Goal: Task Accomplishment & Management: Use online tool/utility

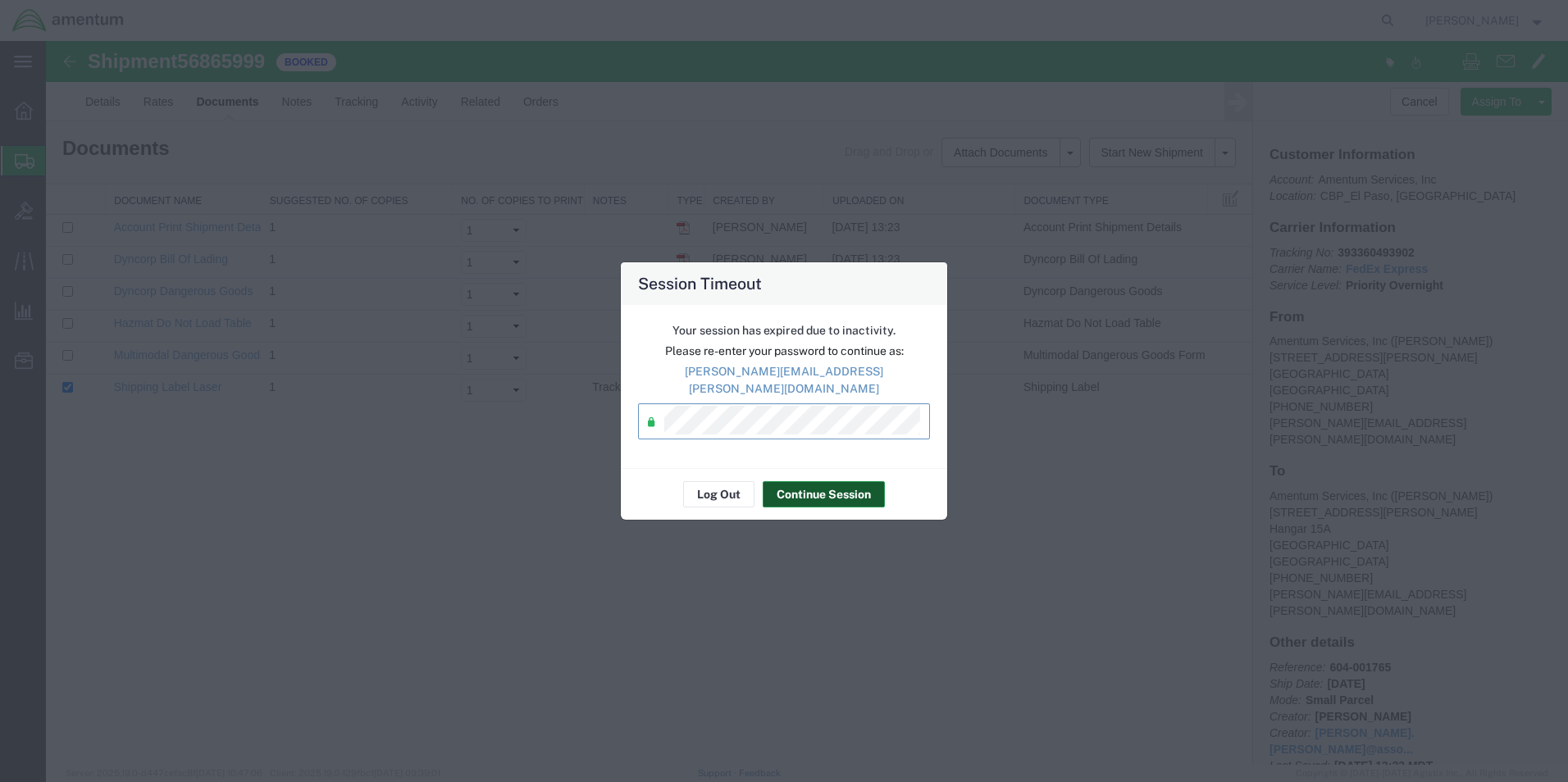
click at [827, 487] on button "Continue Session" at bounding box center [823, 494] width 122 height 26
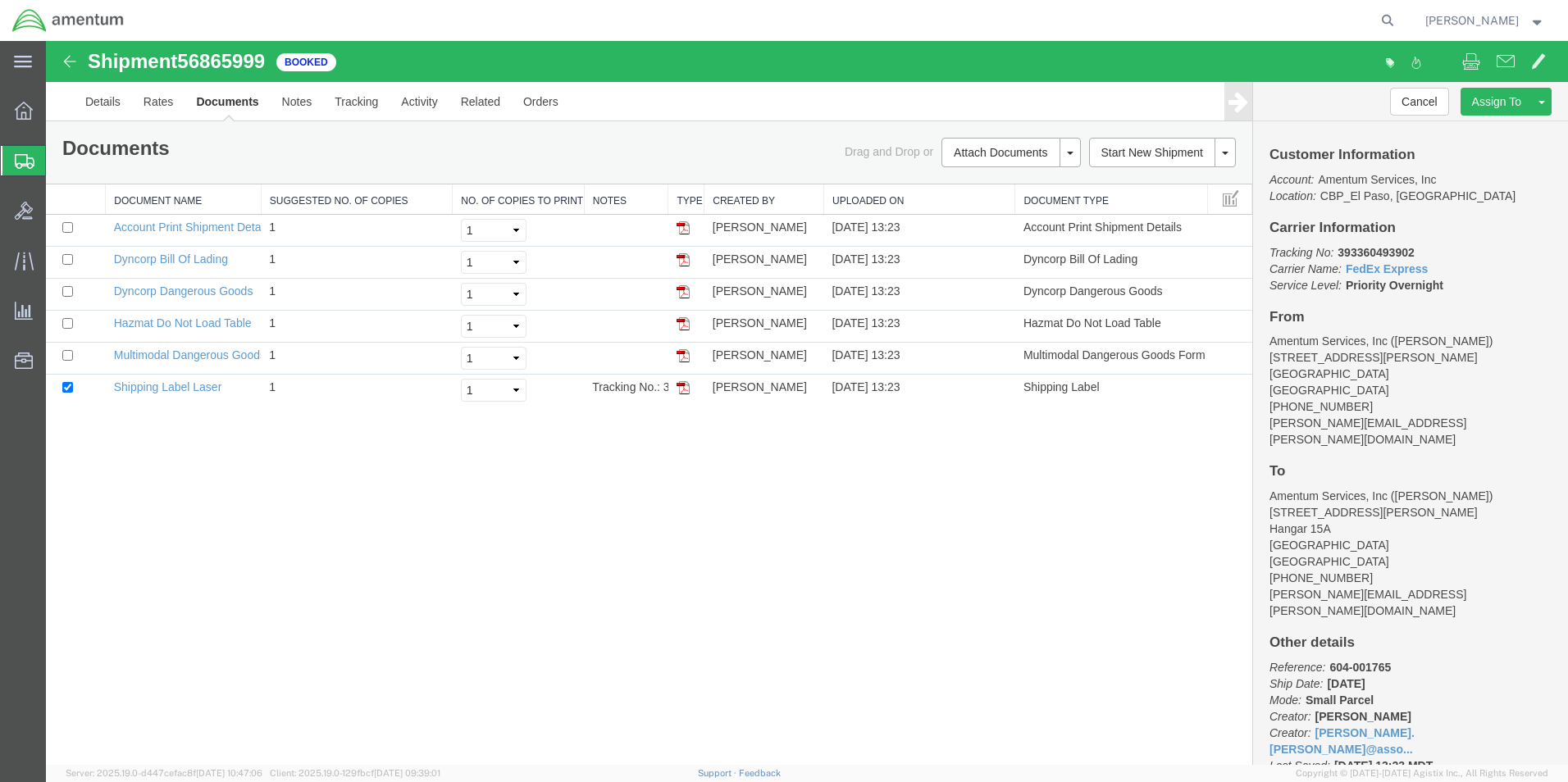
click at [0, 0] on span "Create from Template" at bounding box center [0, 0] width 0 height 0
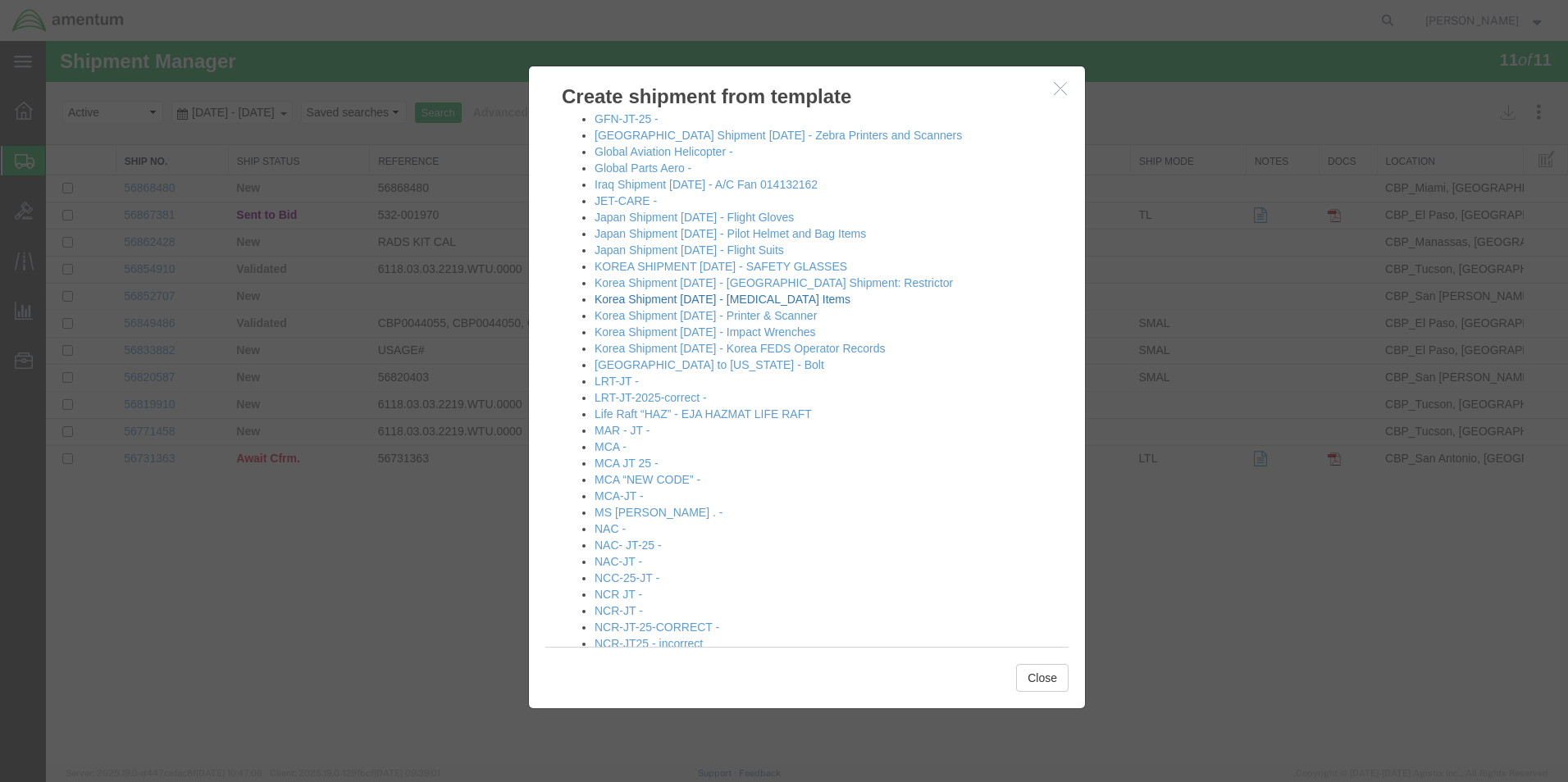
scroll to position [492, 0]
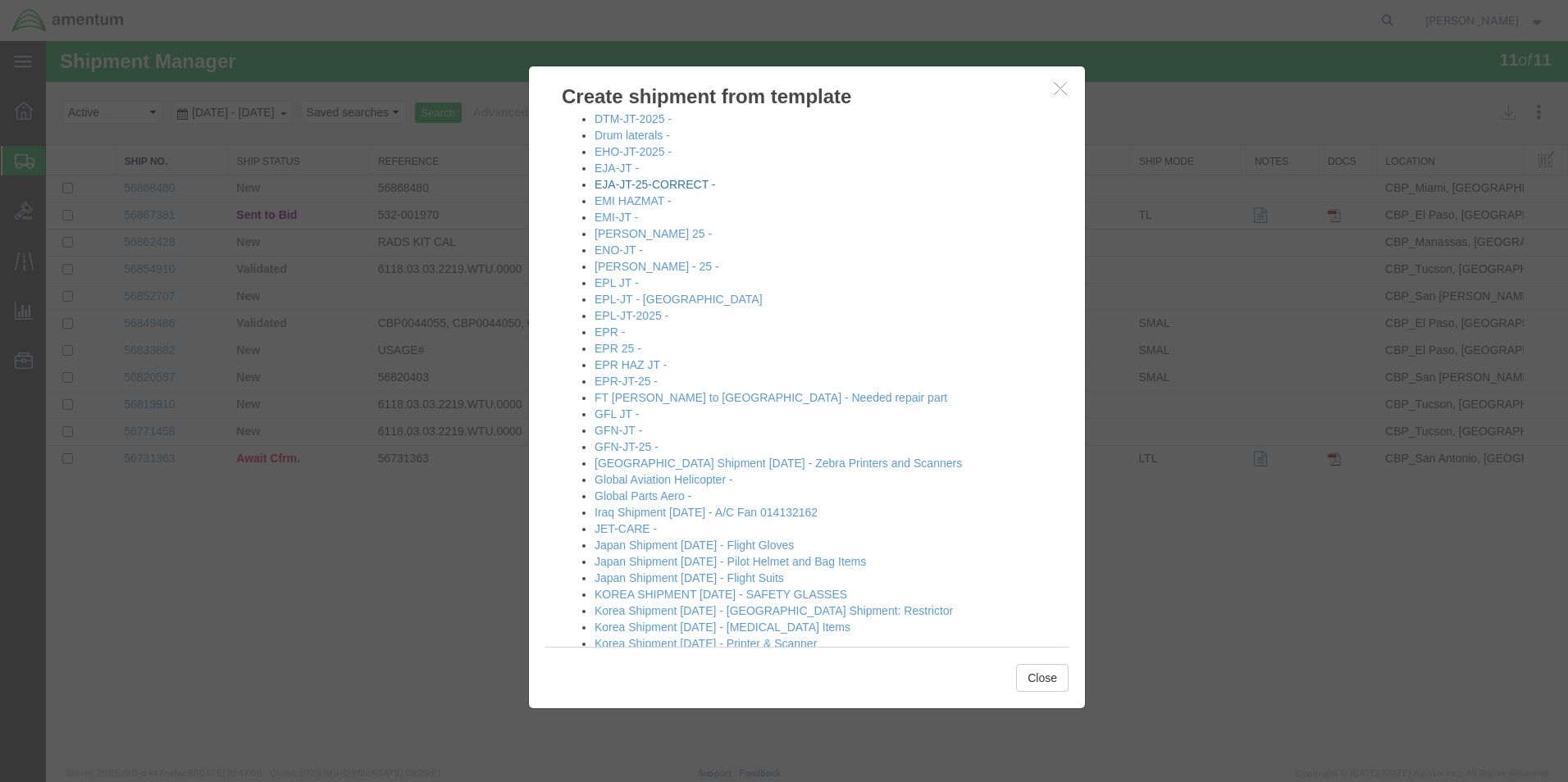
click at [657, 190] on link "EJA-JT-25-CORRECT -" at bounding box center [655, 184] width 122 height 13
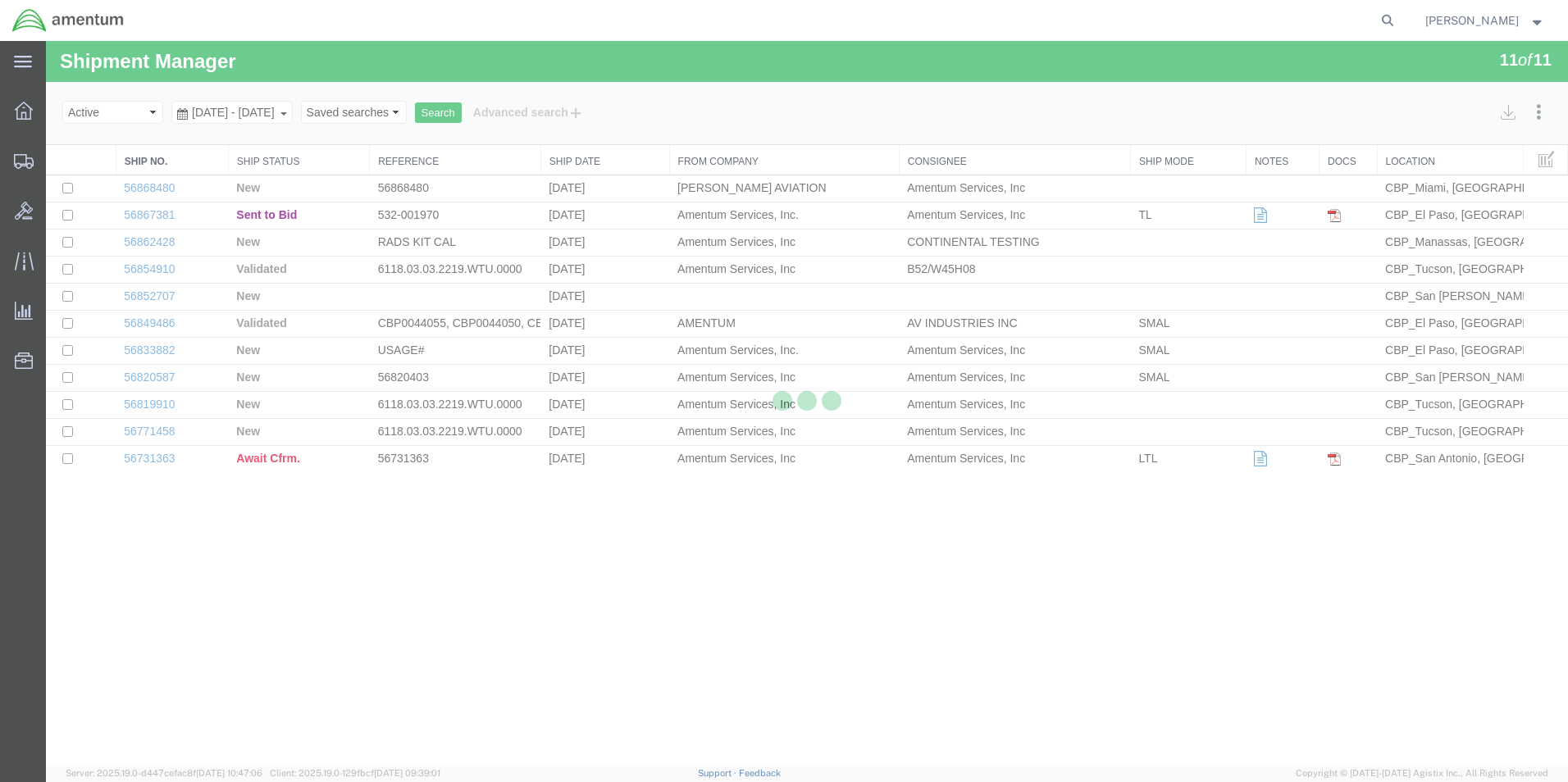
select select "49831"
select select "49930"
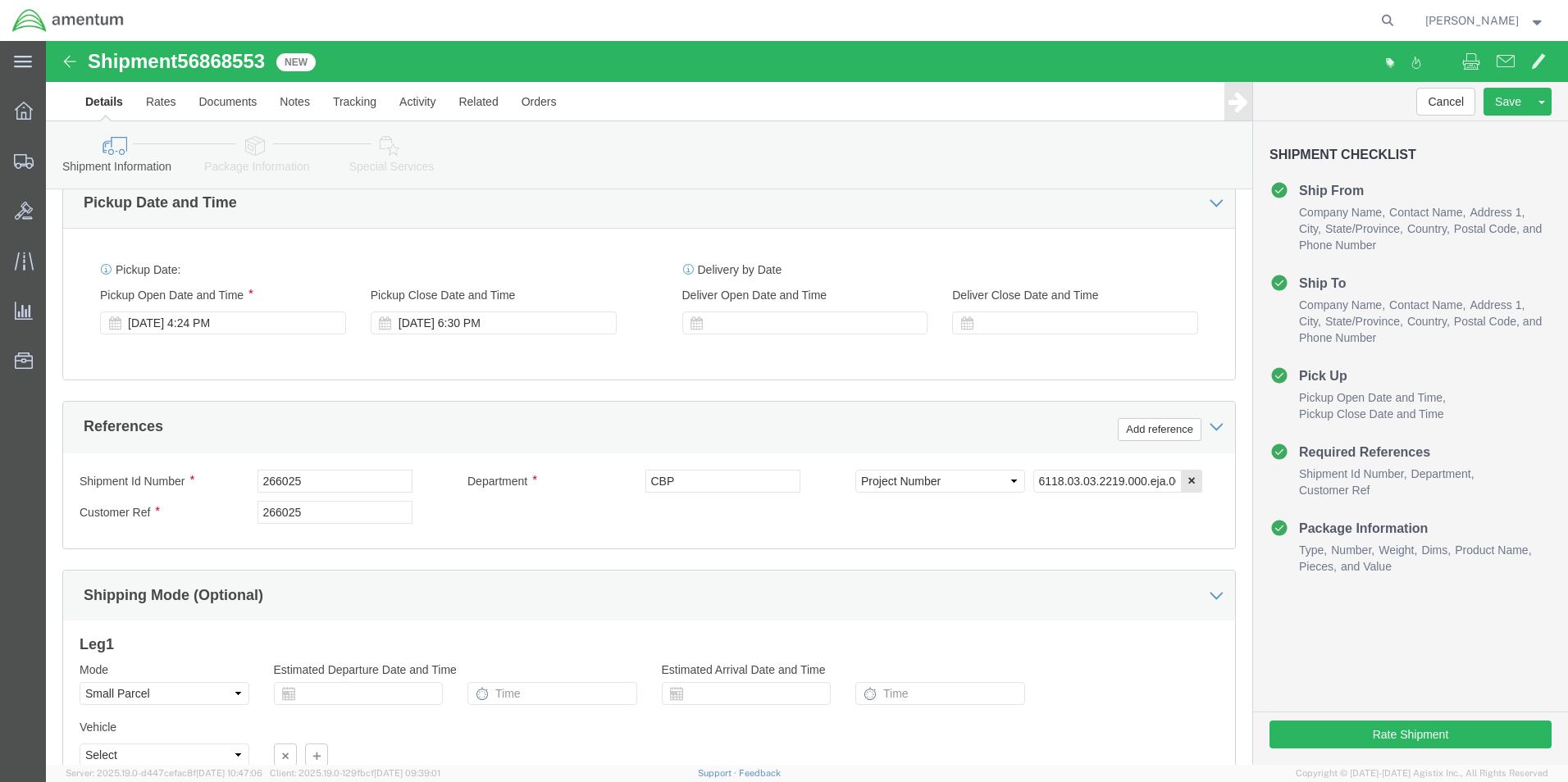
scroll to position [469, 0]
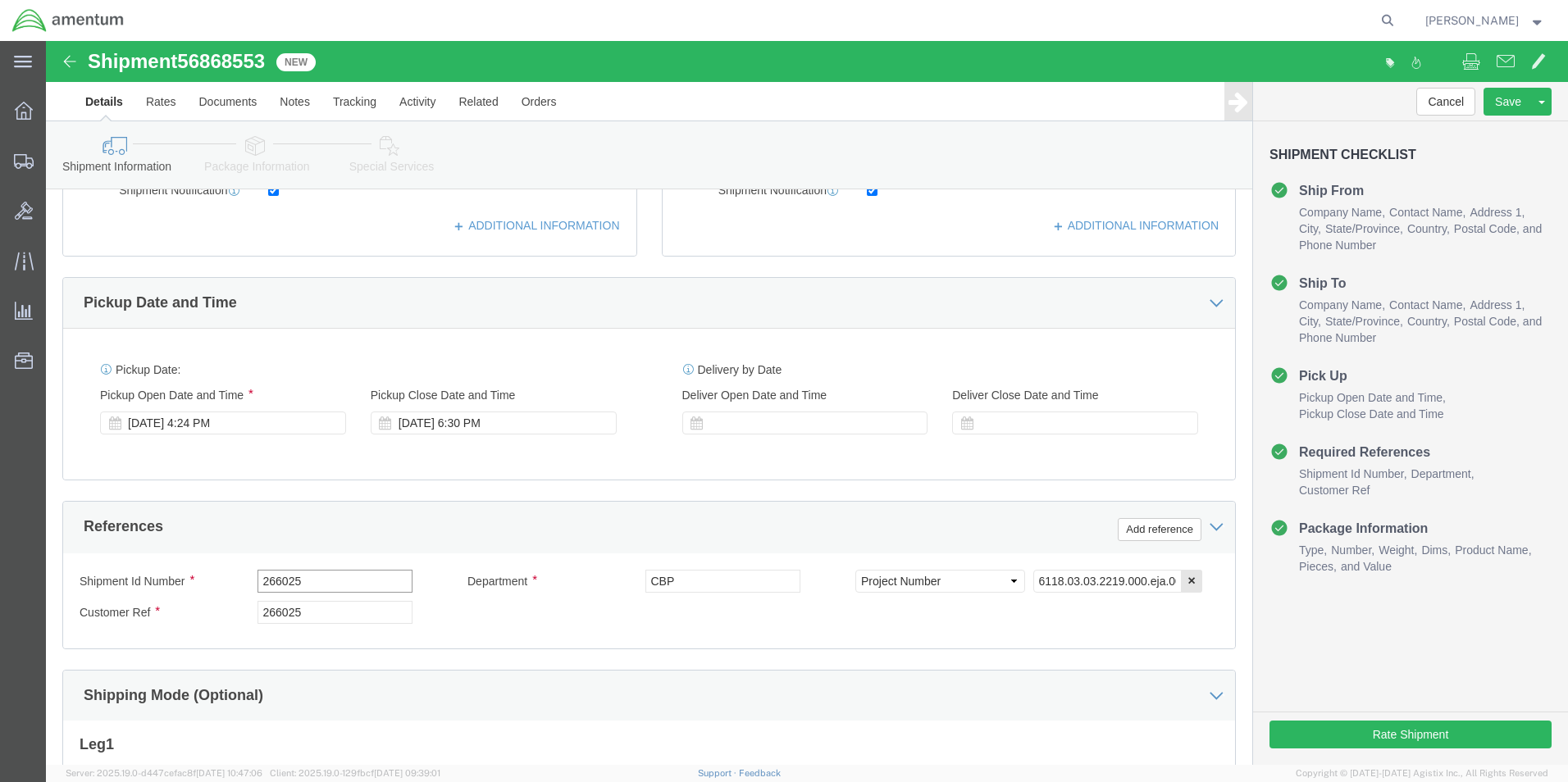
drag, startPoint x: 282, startPoint y: 537, endPoint x: 162, endPoint y: 541, distance: 120.1
click div "Shipment Id Number 266025"
type input "577-001496"
drag, startPoint x: 277, startPoint y: 573, endPoint x: 178, endPoint y: 575, distance: 99.0
click div "Customer Ref 266025"
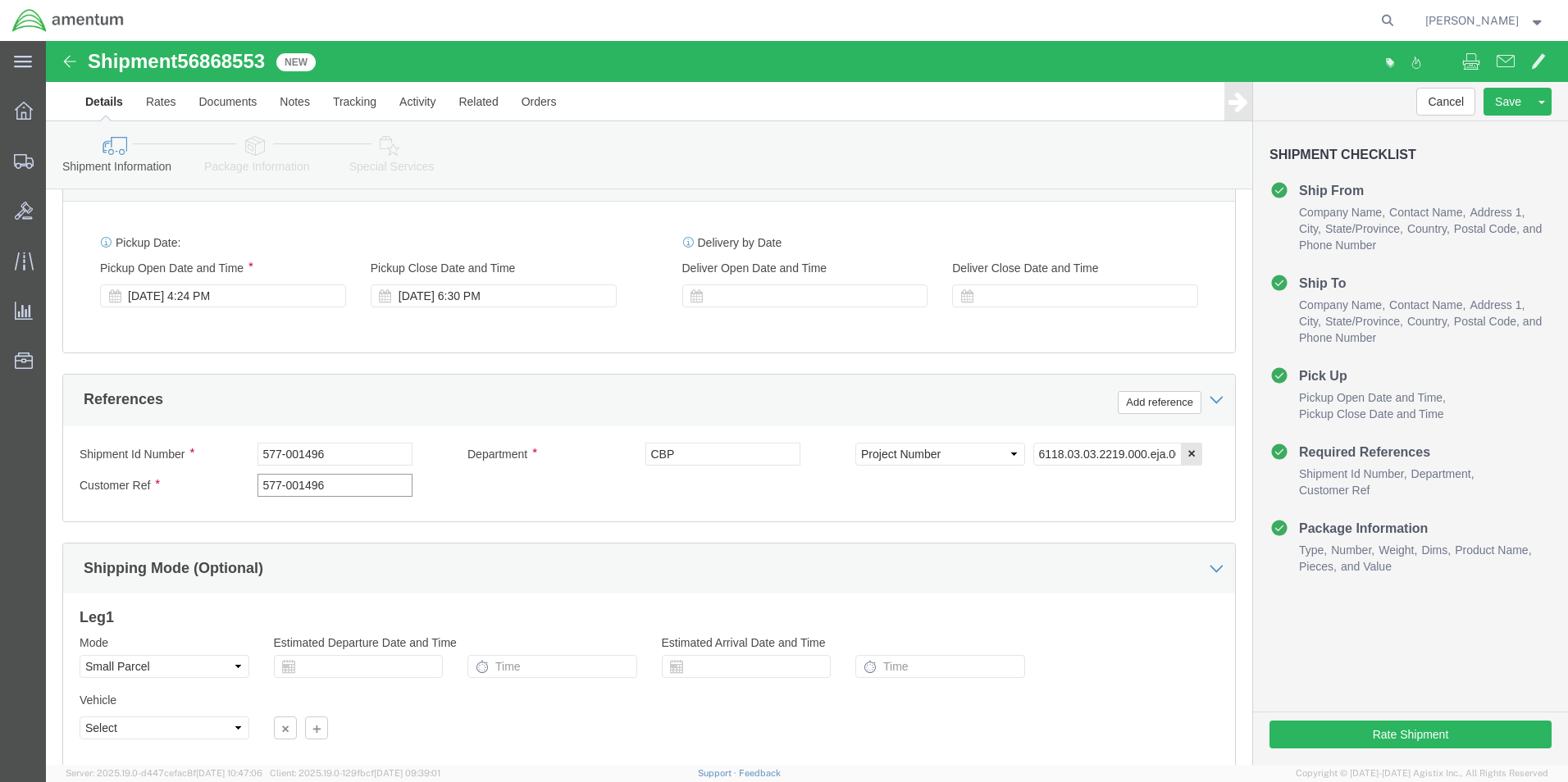
scroll to position [715, 0]
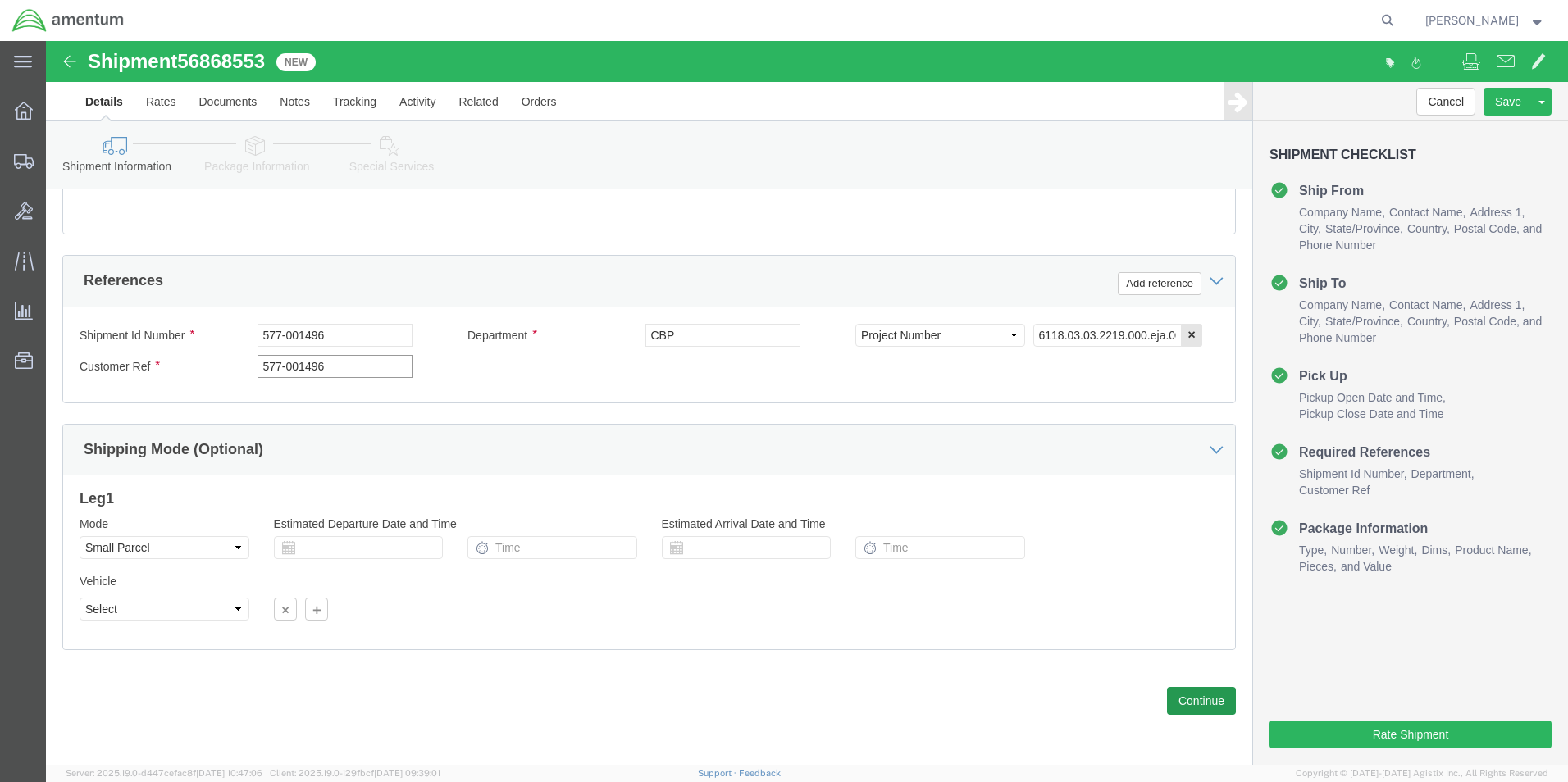
type input "577-001496"
click button "Continue"
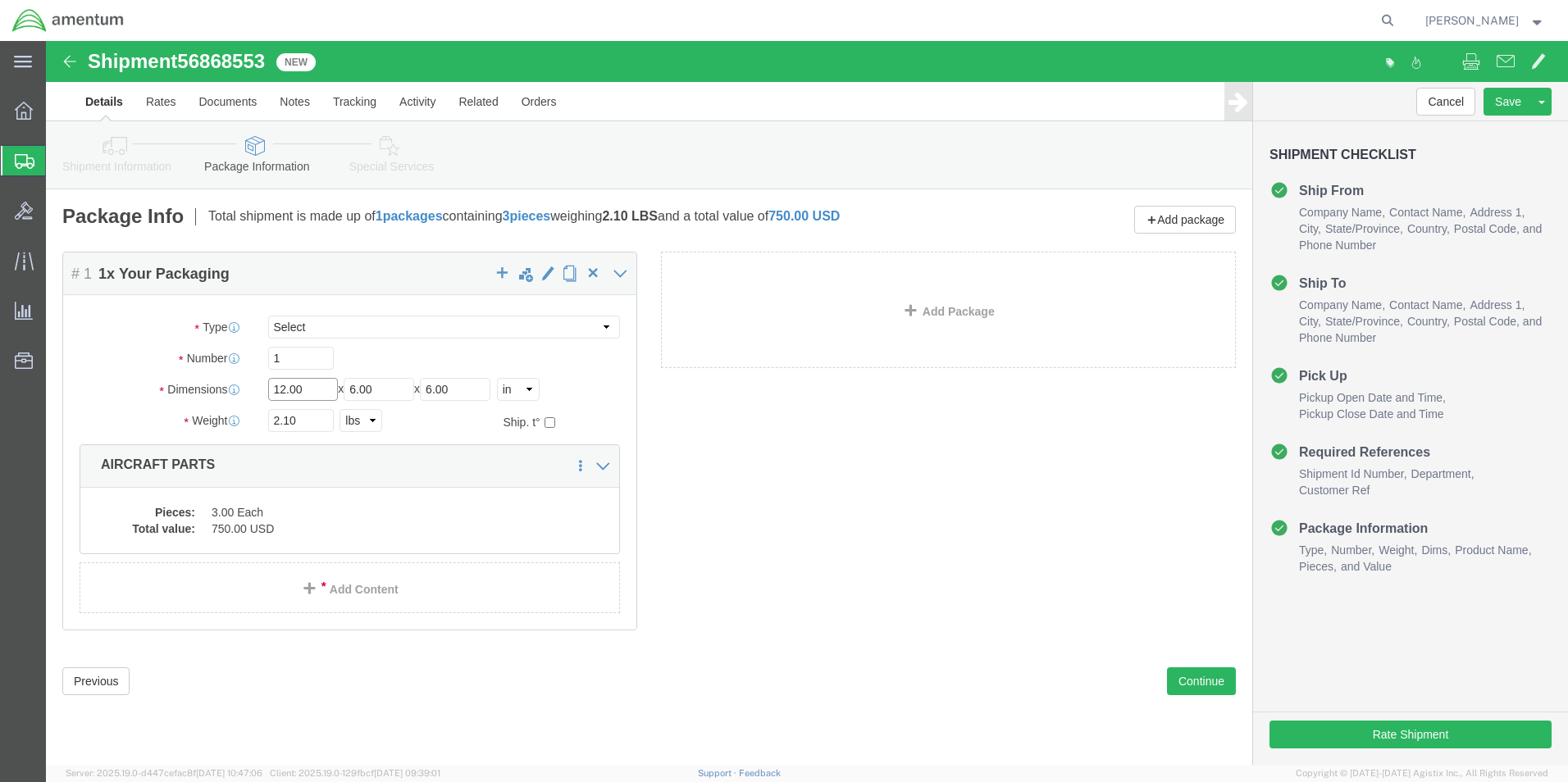
drag, startPoint x: 264, startPoint y: 351, endPoint x: 203, endPoint y: 351, distance: 61.0
click div "Dimensions Length 12.00 x Width 6.00 x Height 6.00 Select cm ft in"
type input "10"
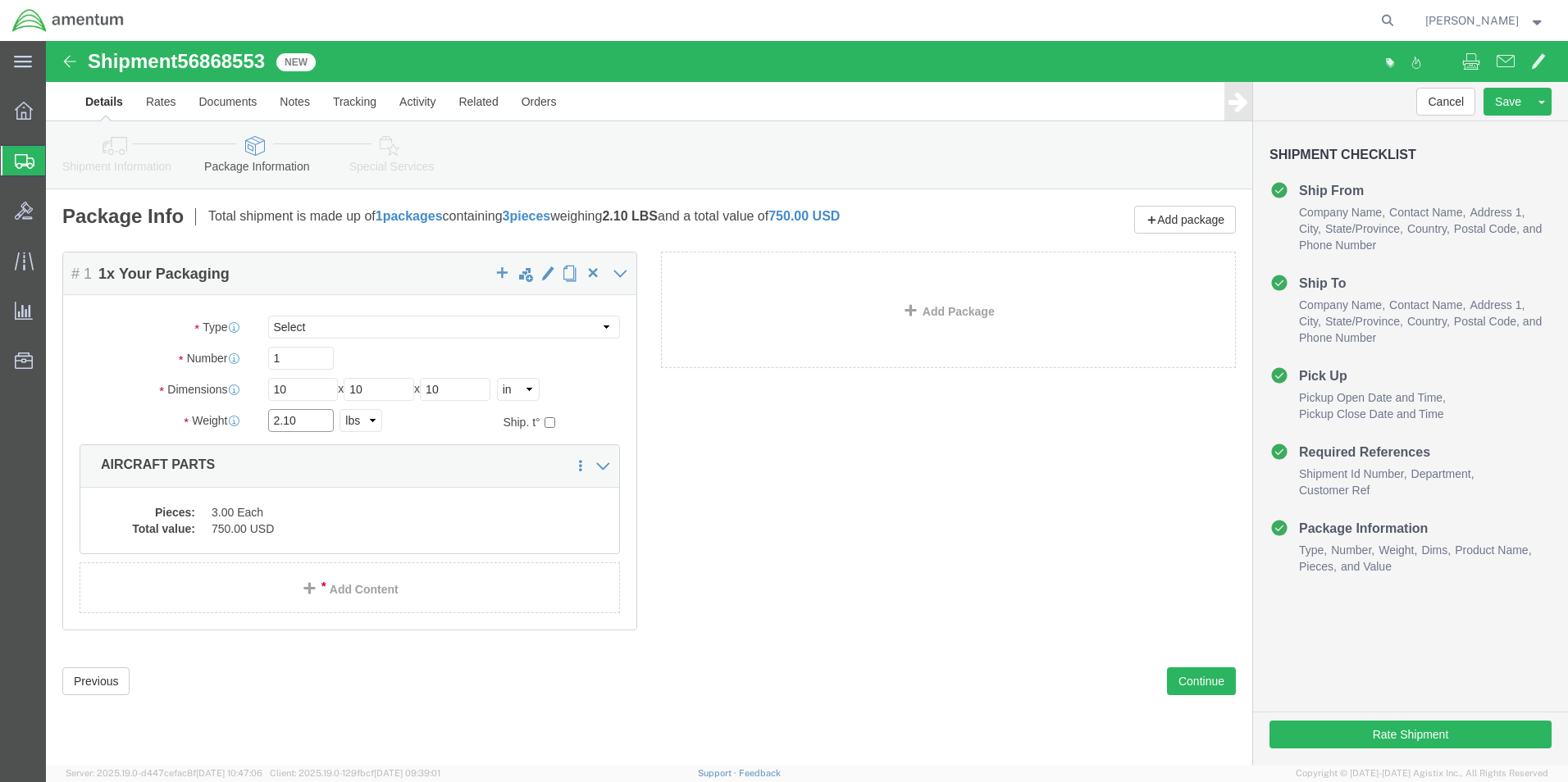
click input "2.10"
type input "2"
type input "7.15"
click dd "3.00 Each"
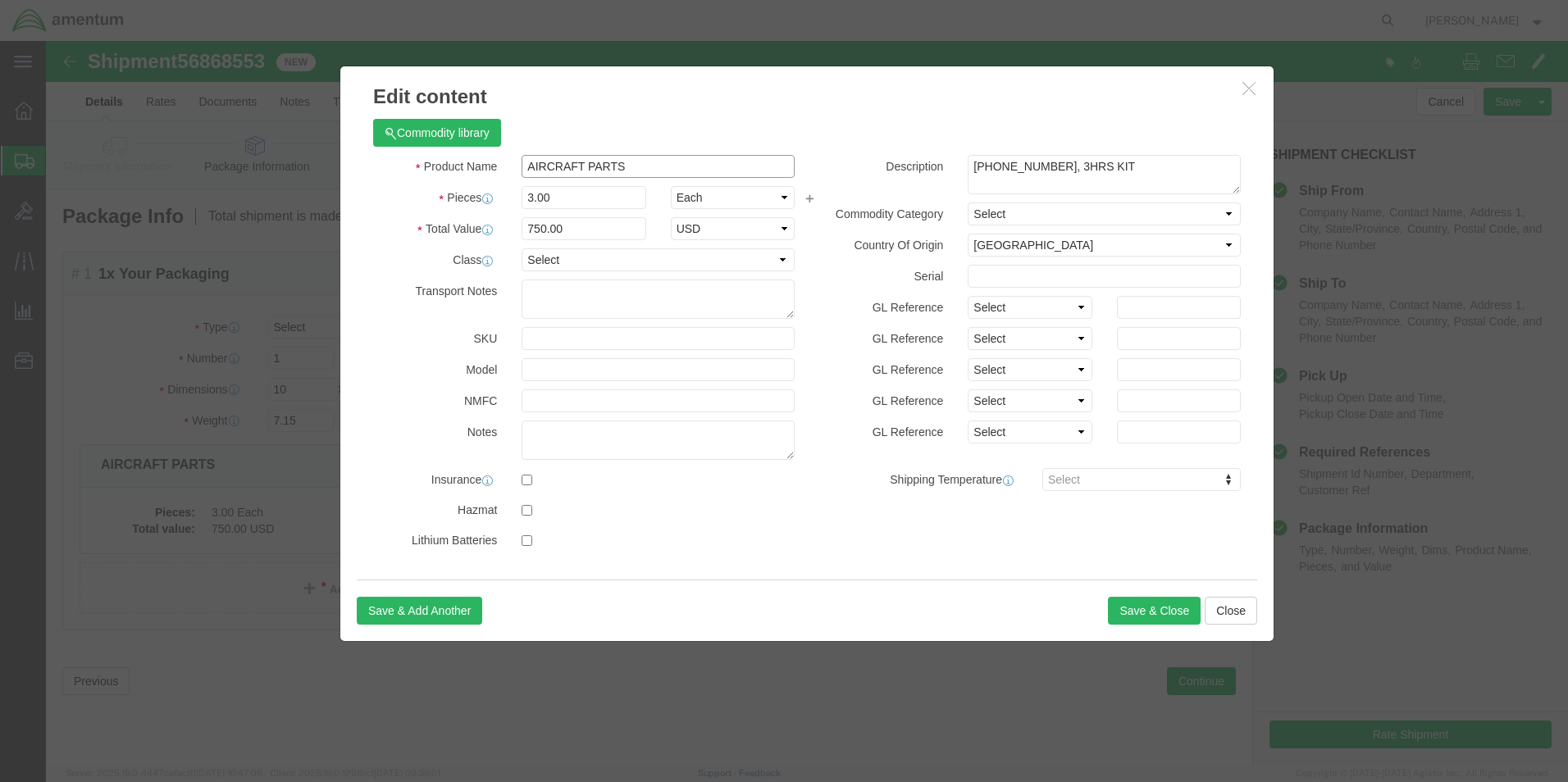
drag, startPoint x: 592, startPoint y: 123, endPoint x: 446, endPoint y: 142, distance: 147.2
click div "Product Name AIRCRAFT PARTS Pieces 3.00 Select Bag Barrels 100Board Feet Bottle…"
type input "shop items"
click input "3.00"
drag, startPoint x: 506, startPoint y: 157, endPoint x: 470, endPoint y: 158, distance: 36.0
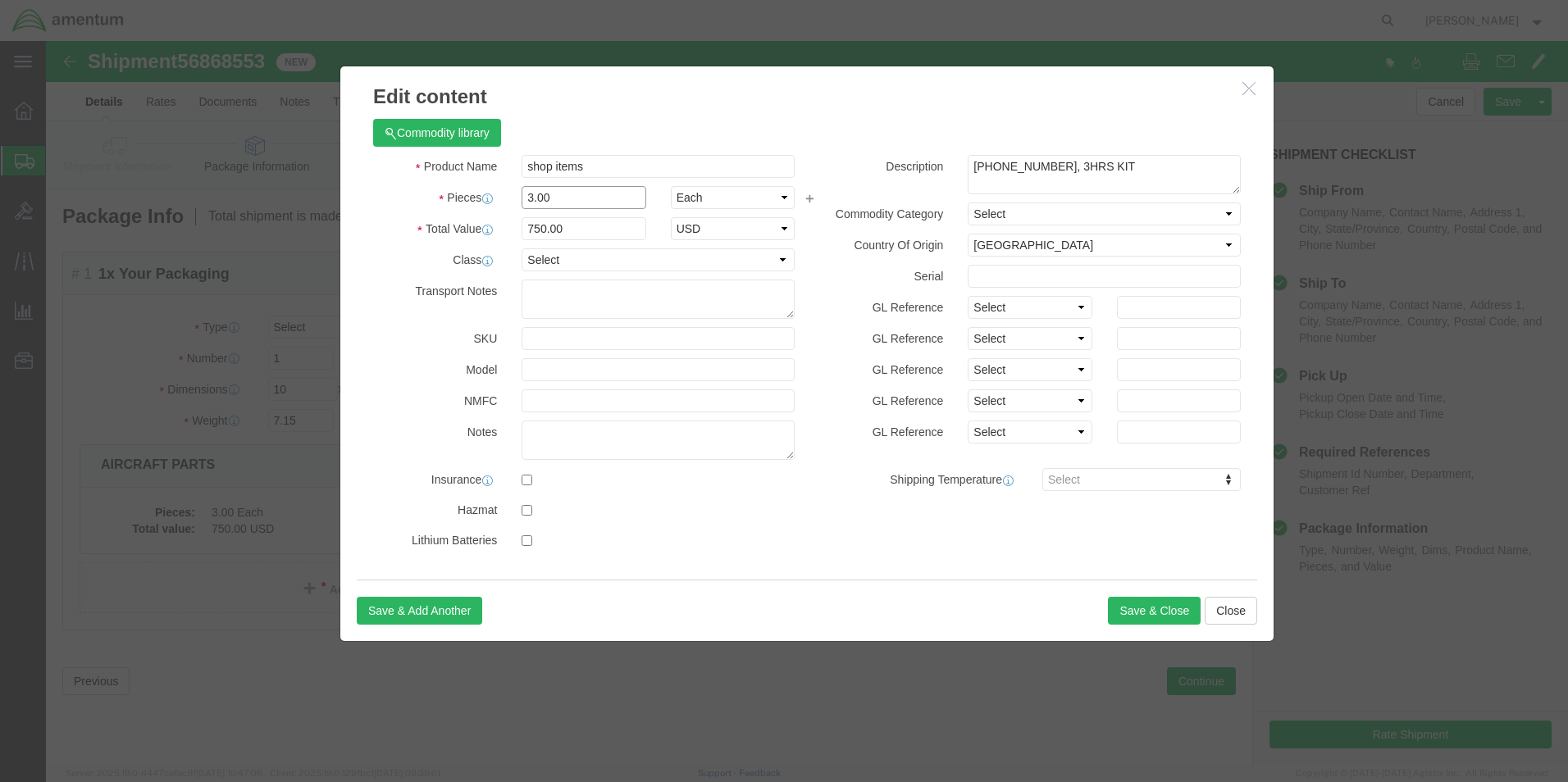
click div "3.00"
type input "10"
click input "2500"
drag, startPoint x: 510, startPoint y: 186, endPoint x: 449, endPoint y: 193, distance: 61.4
click div "Total Value 2500 Select ADP AED AFN ALL AMD AOA ARS ATS AUD AWG AZN BAM BBD BDT…"
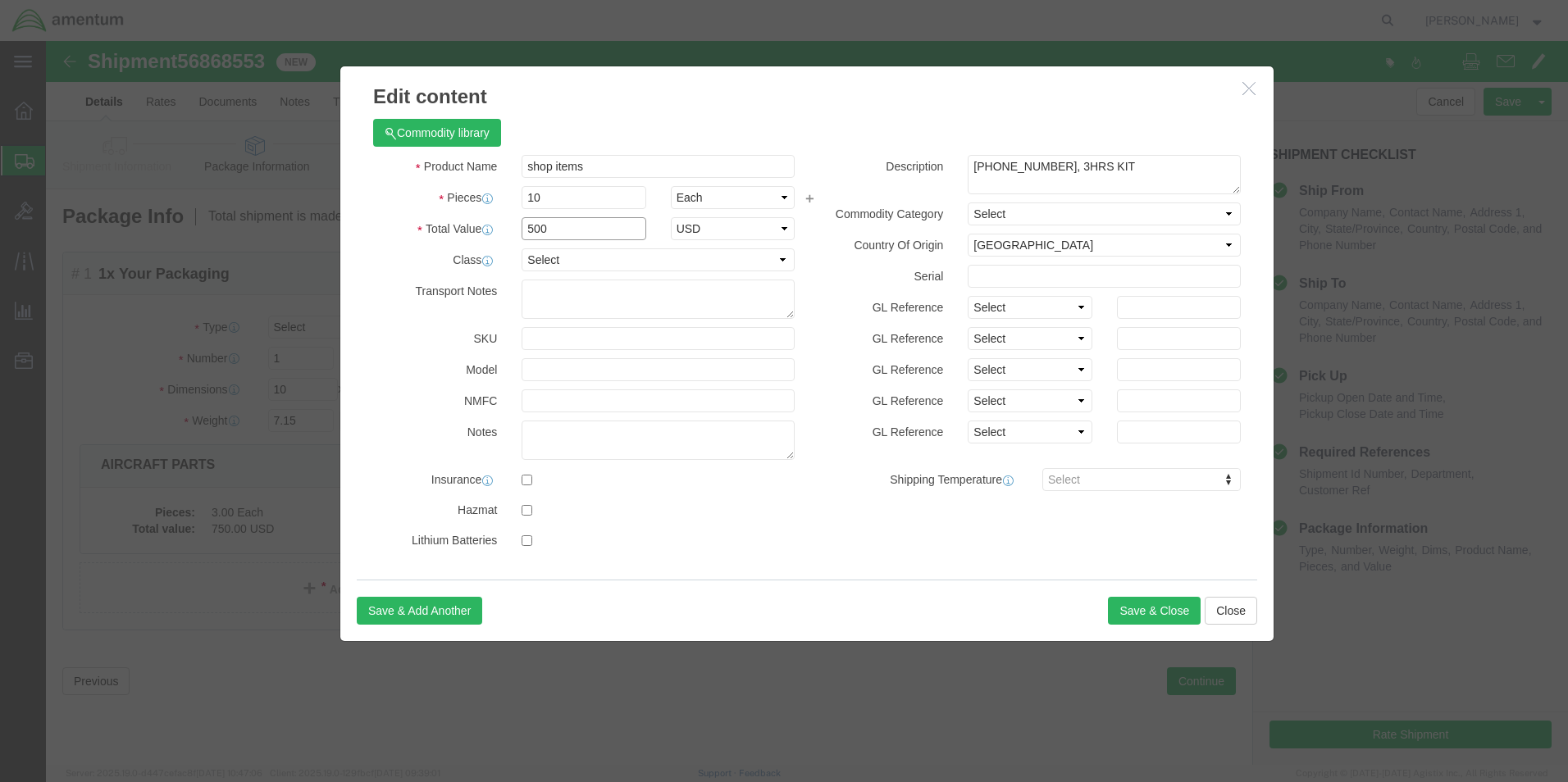
type input "500"
click h3 "Edit content"
drag, startPoint x: 1016, startPoint y: 117, endPoint x: 886, endPoint y: 120, distance: 130.0
click div "Description [PHONE_NUMBER], 3HRS KIT"
type textarea "2in Blue tape"
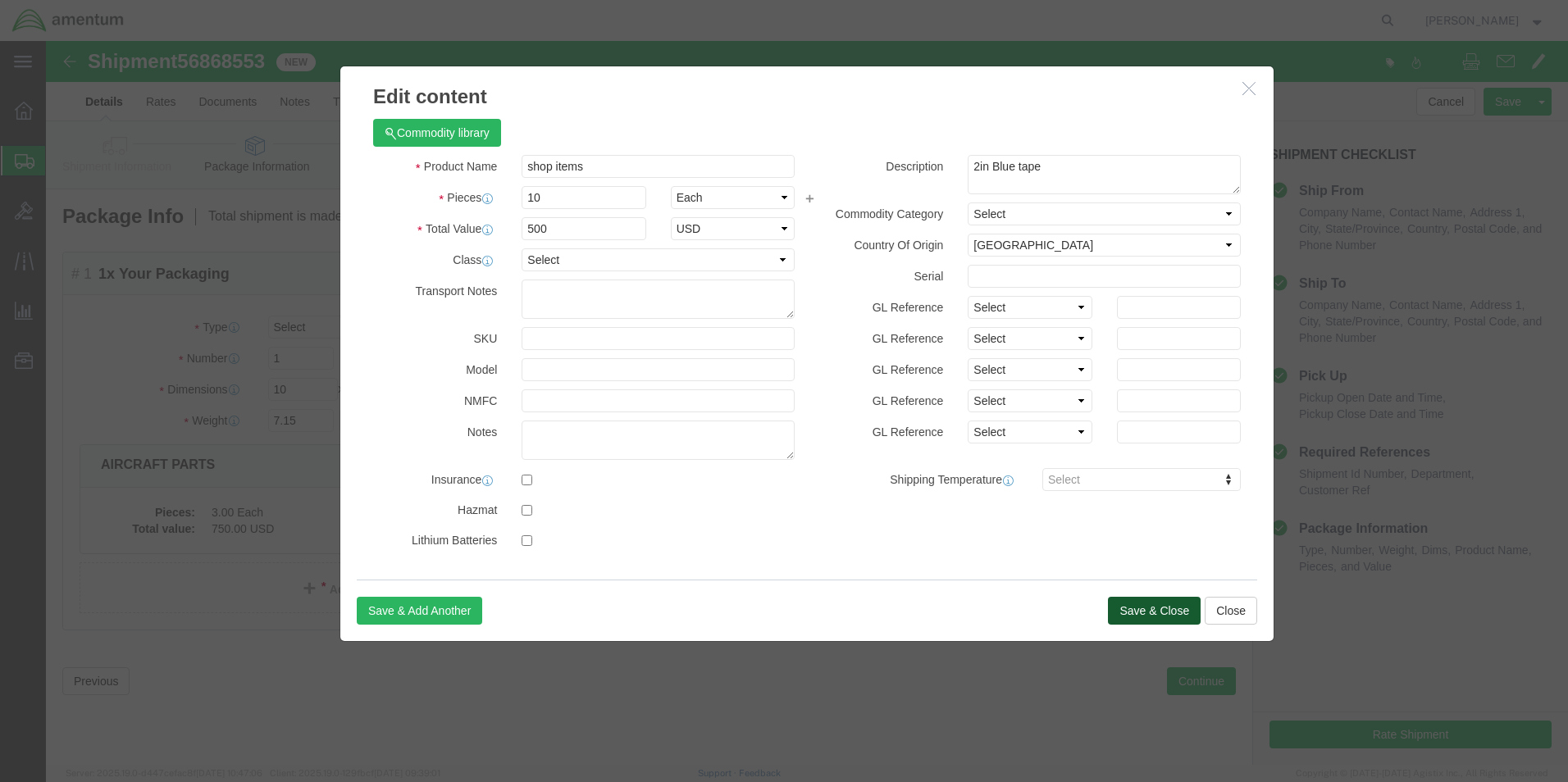
click button "Save & Close"
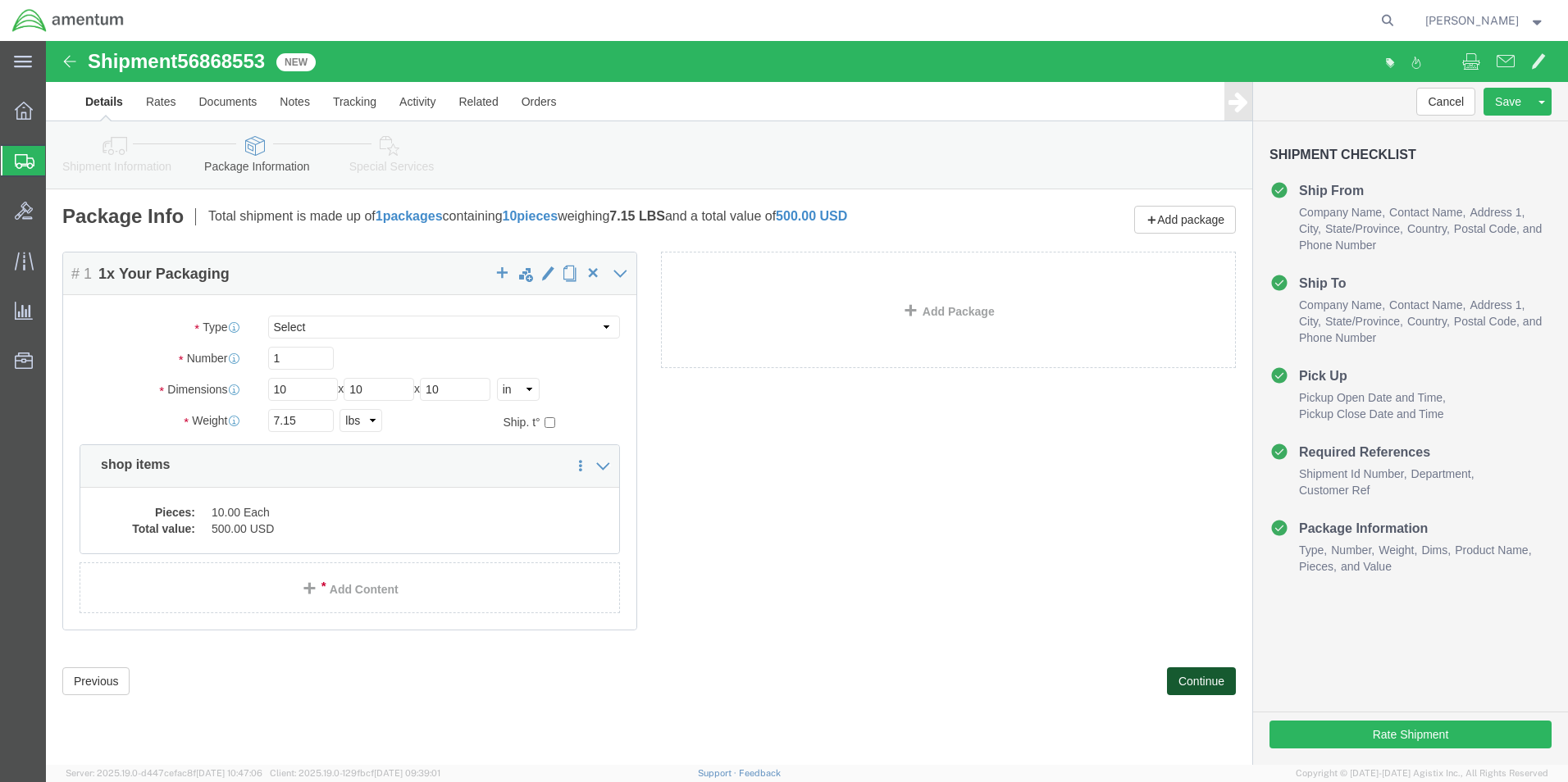
click button "Continue"
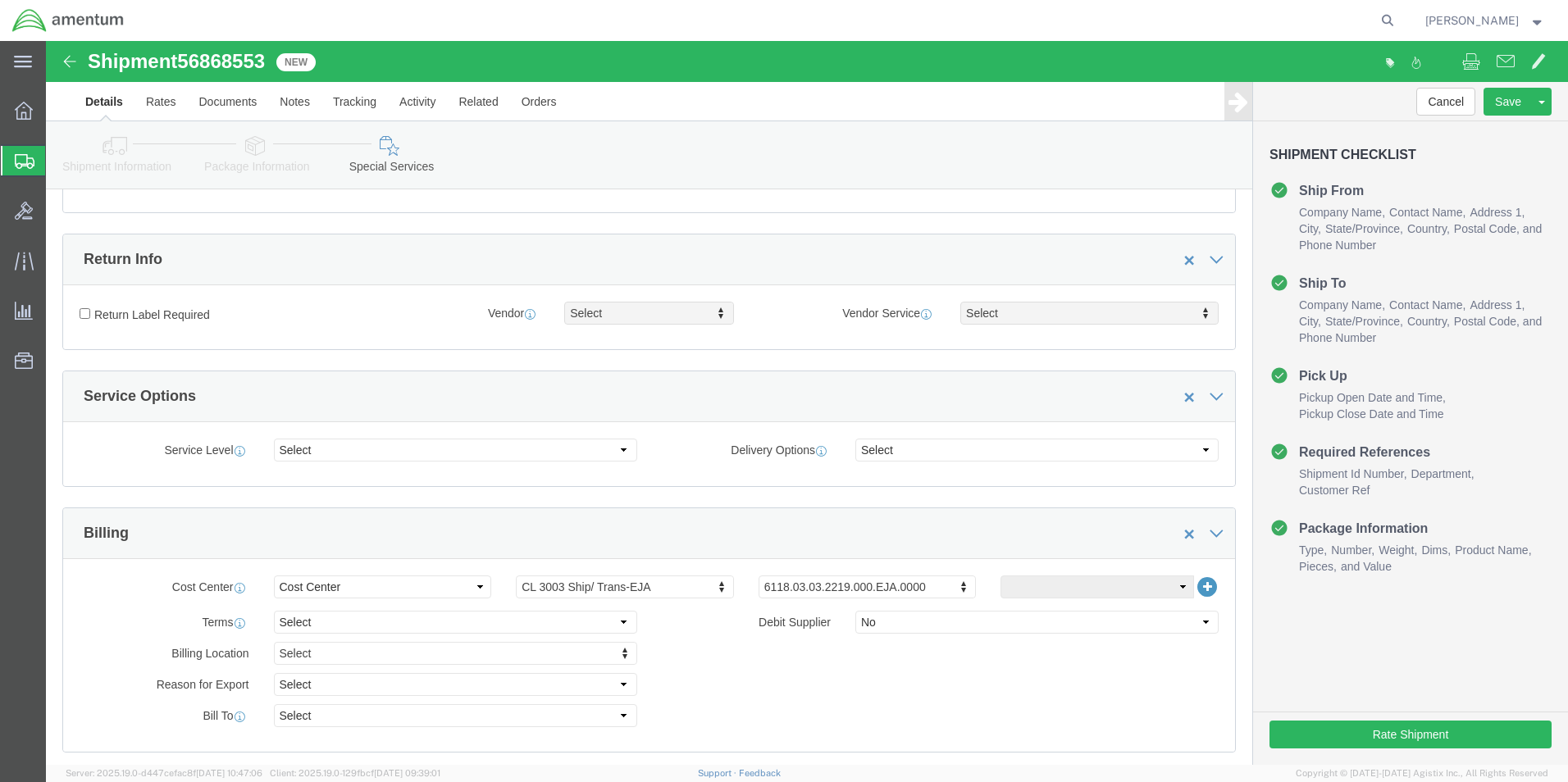
scroll to position [656, 0]
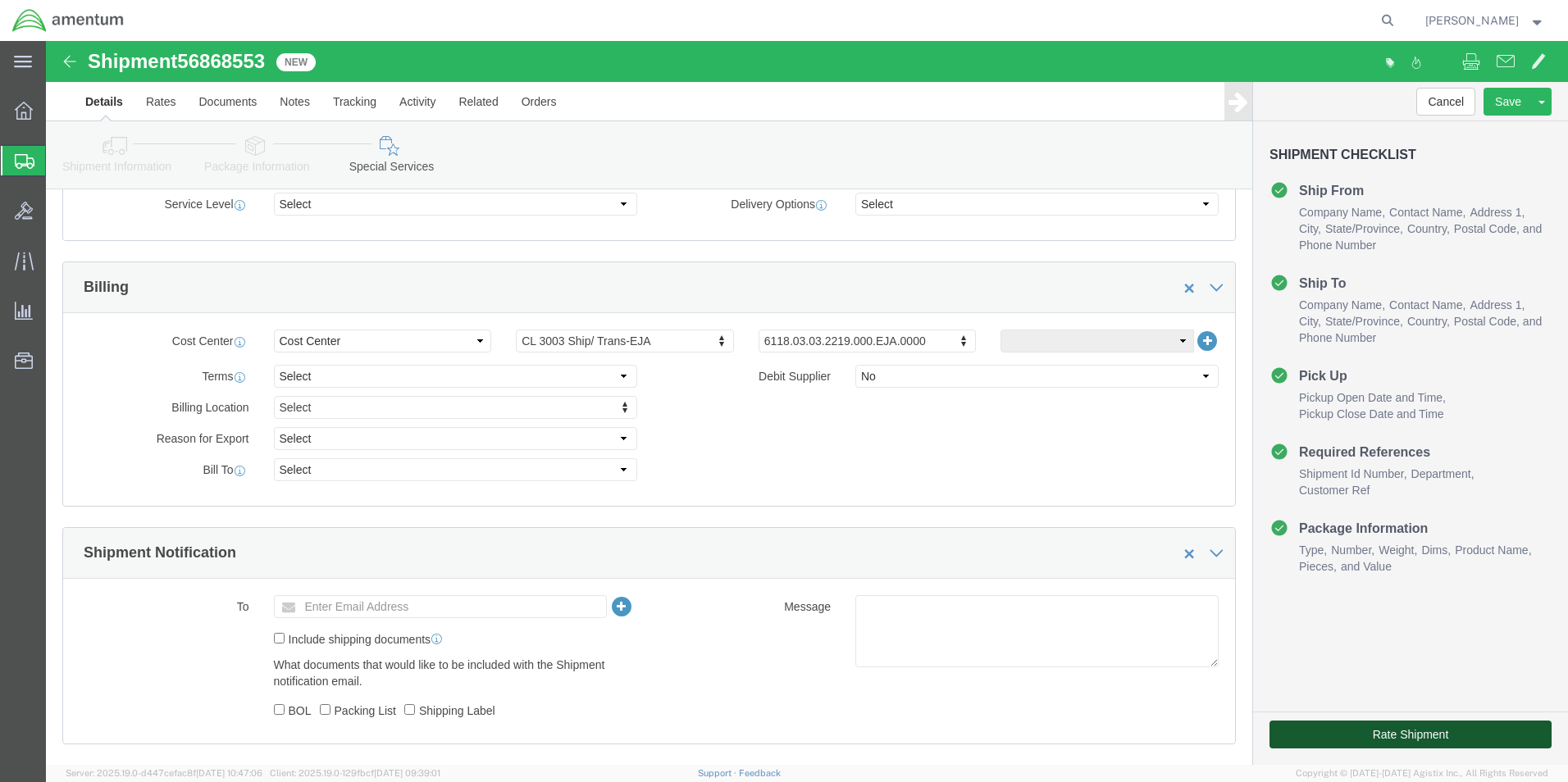
click button "Rate Shipment"
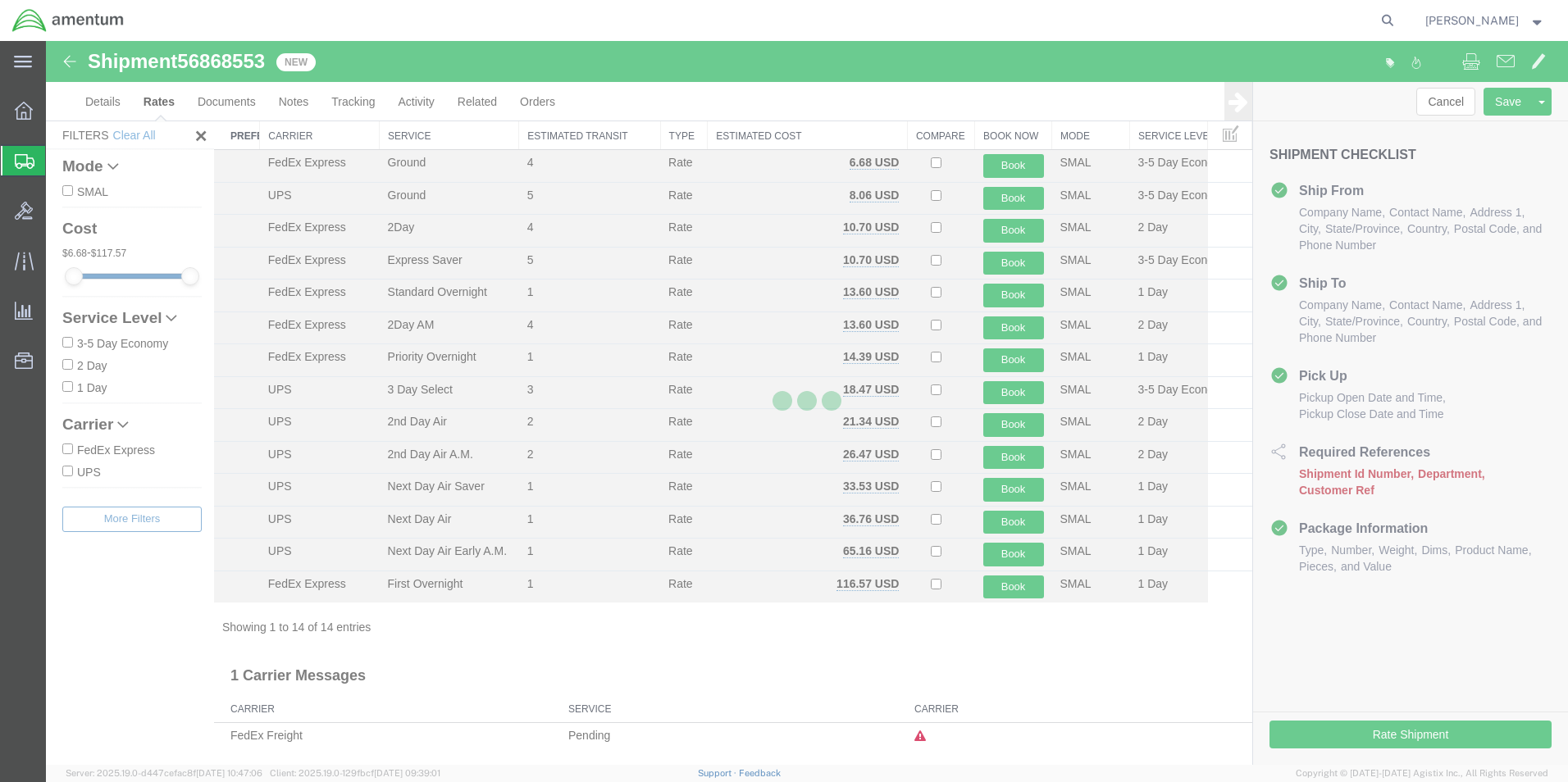
scroll to position [35, 0]
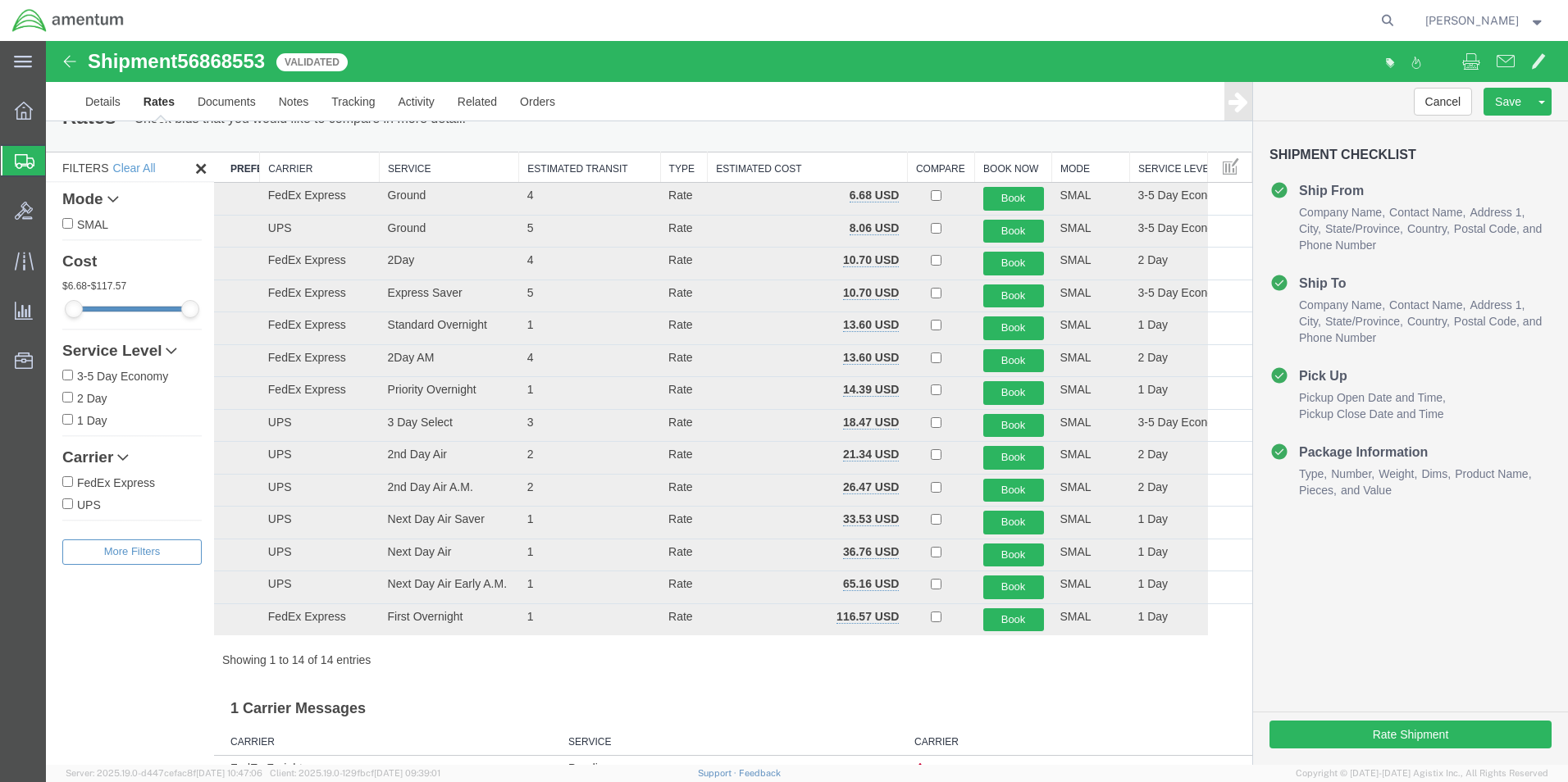
click at [283, 169] on th "Carrier" at bounding box center [319, 167] width 120 height 30
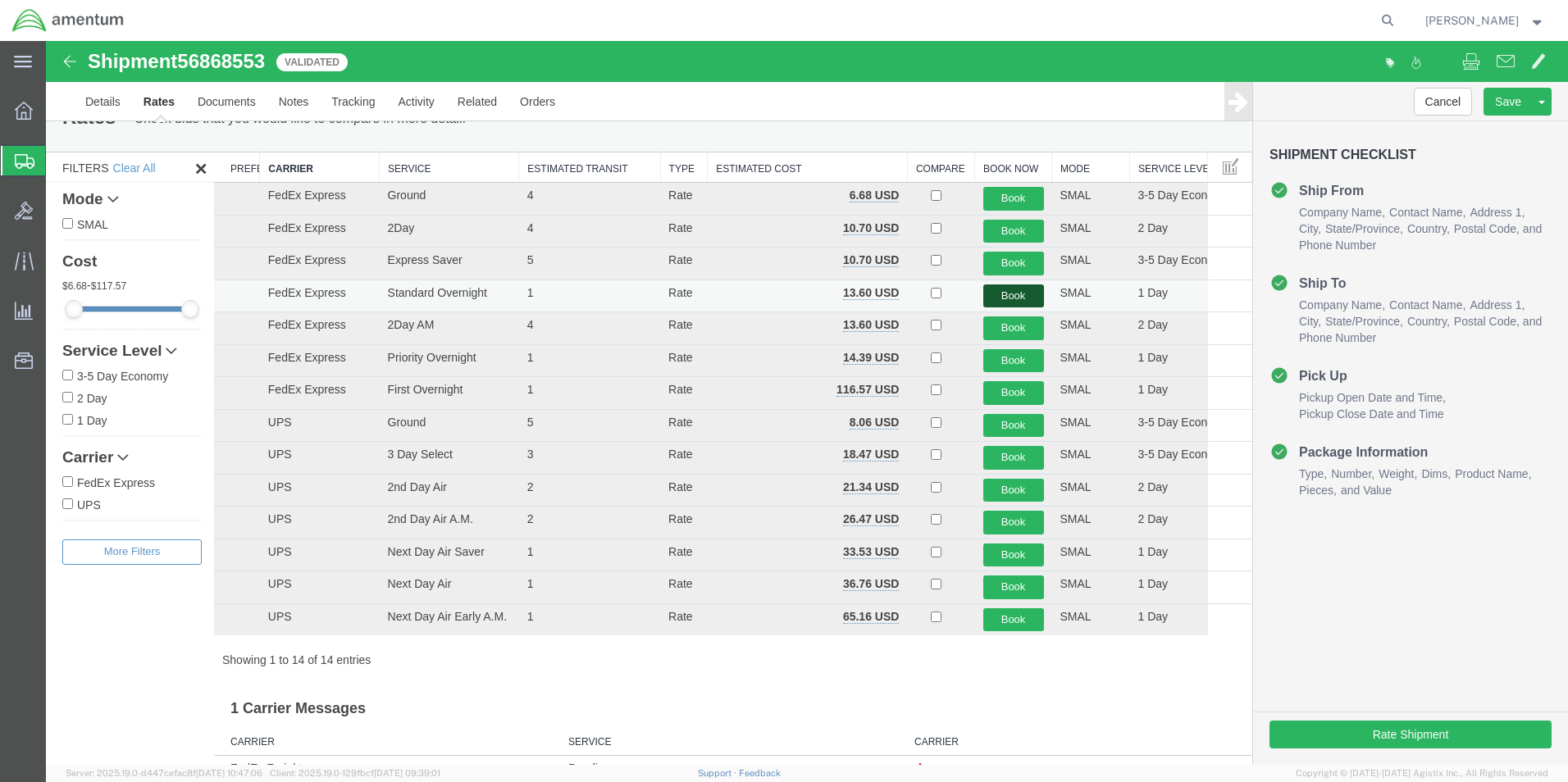
click at [993, 291] on button "Book" at bounding box center [1014, 297] width 61 height 24
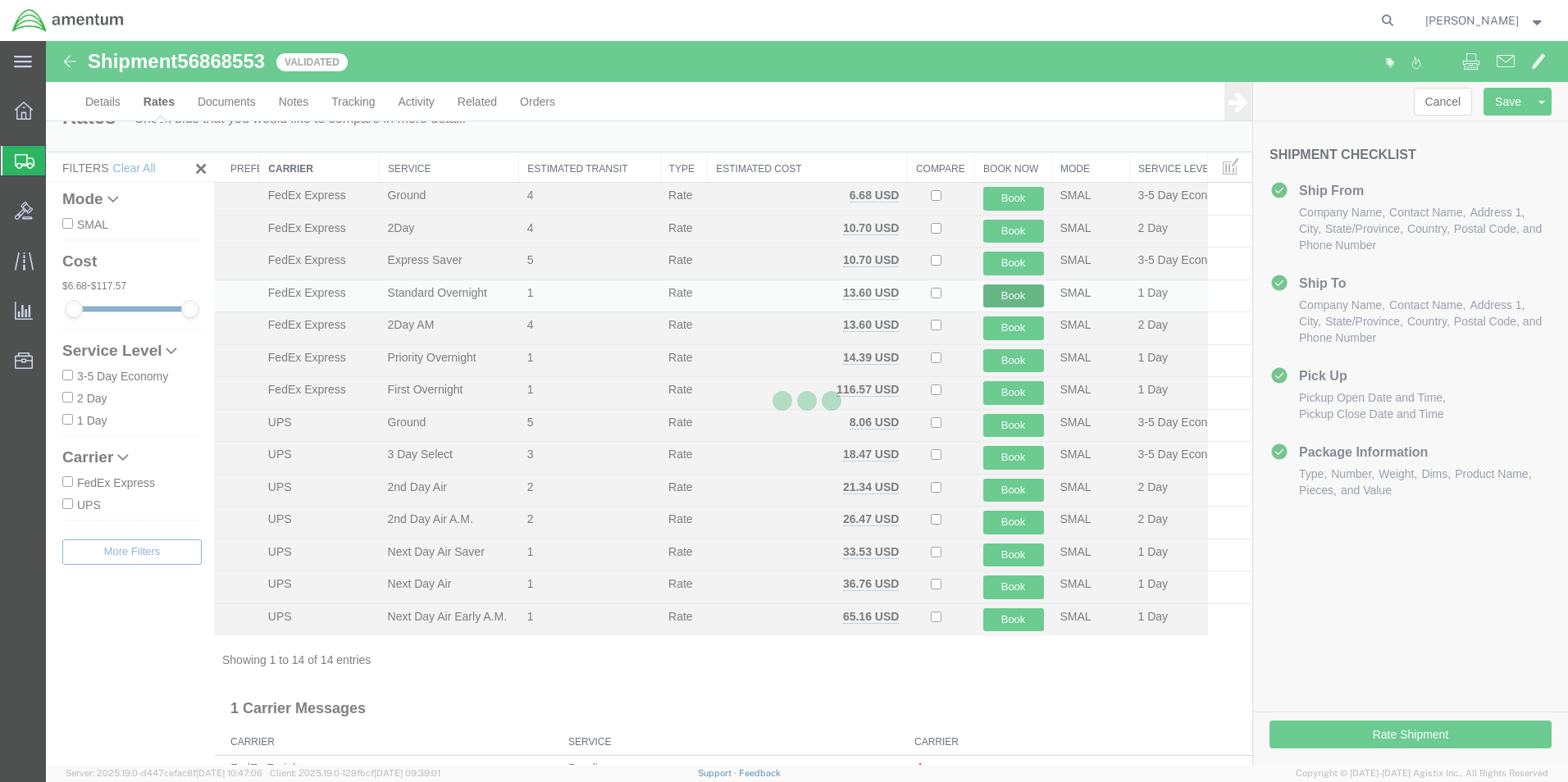
scroll to position [0, 0]
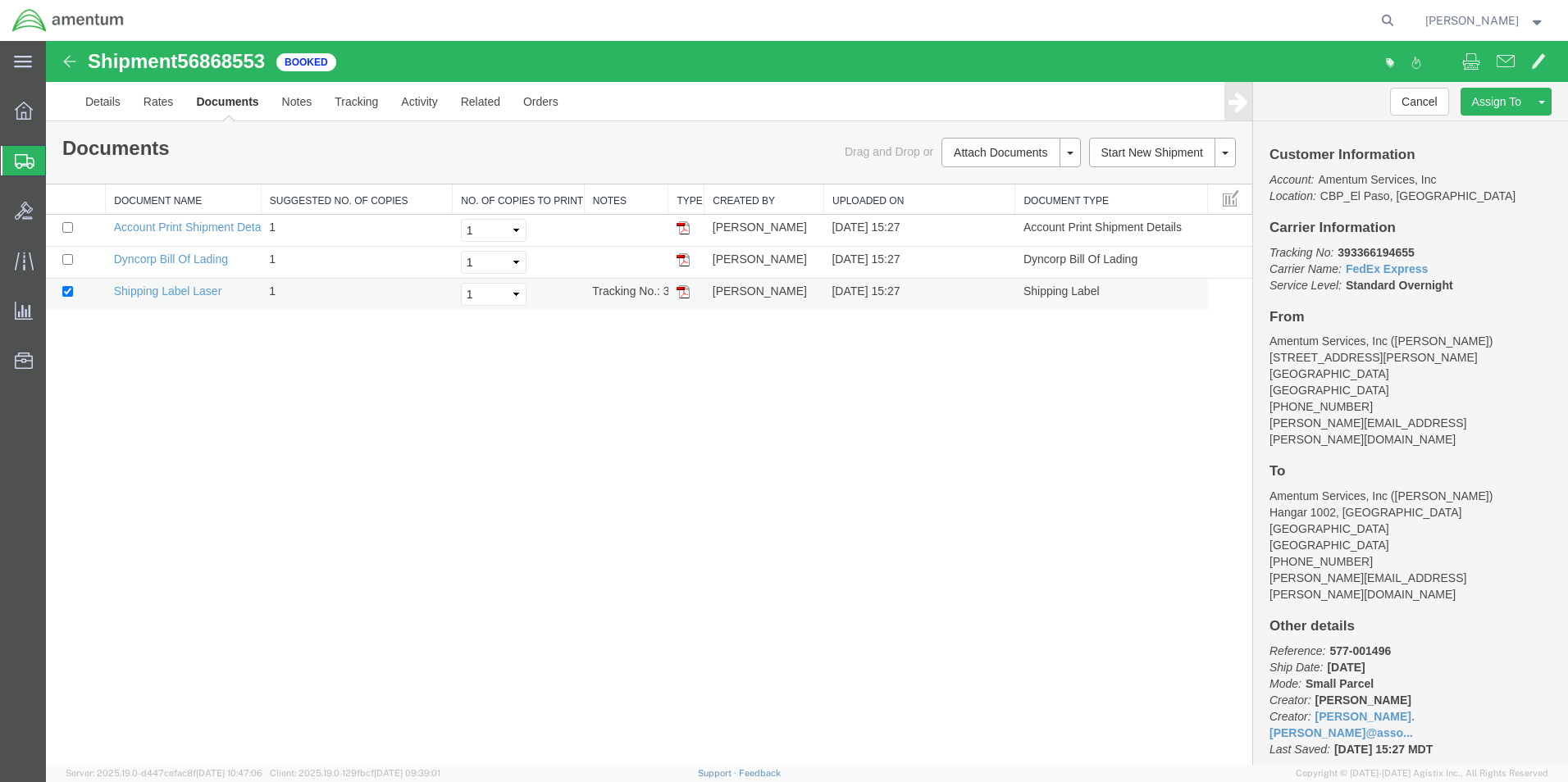
click at [677, 290] on img at bounding box center [683, 291] width 13 height 13
click at [0, 0] on span "Create from Template" at bounding box center [0, 0] width 0 height 0
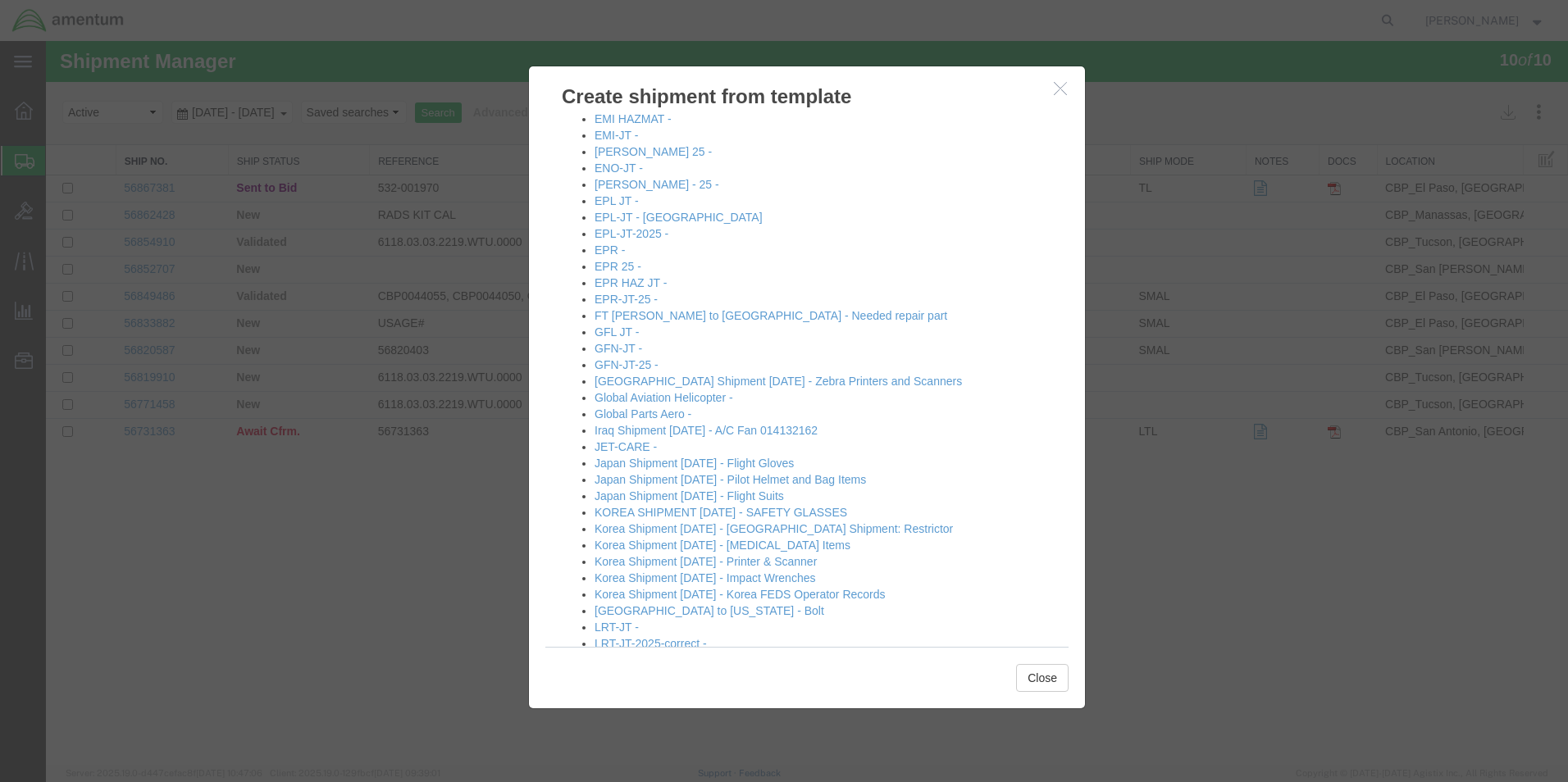
scroll to position [983, 0]
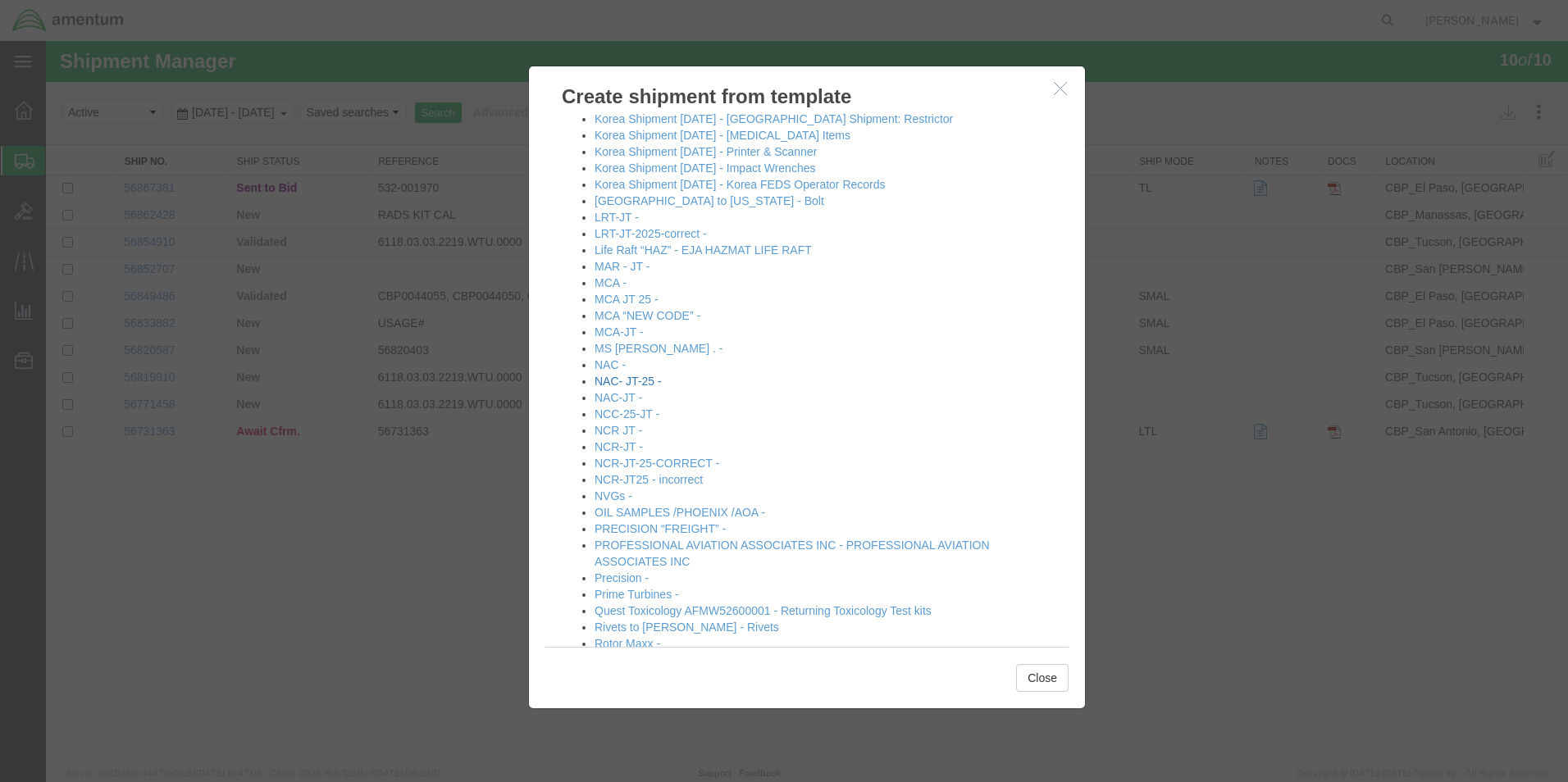
click at [632, 386] on link "NAC- JT-25 -" at bounding box center [628, 381] width 67 height 13
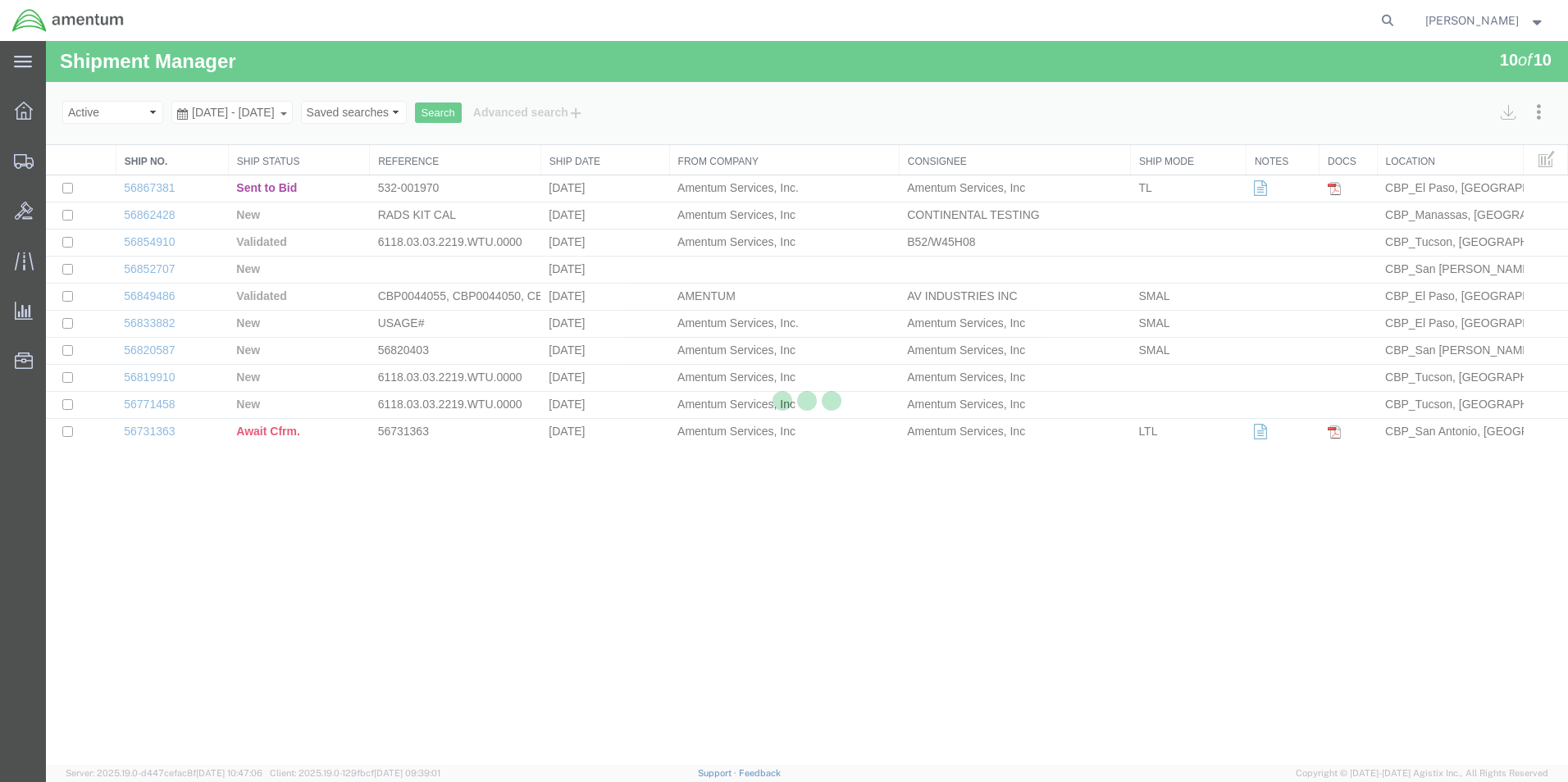
select select "49831"
select select "49916"
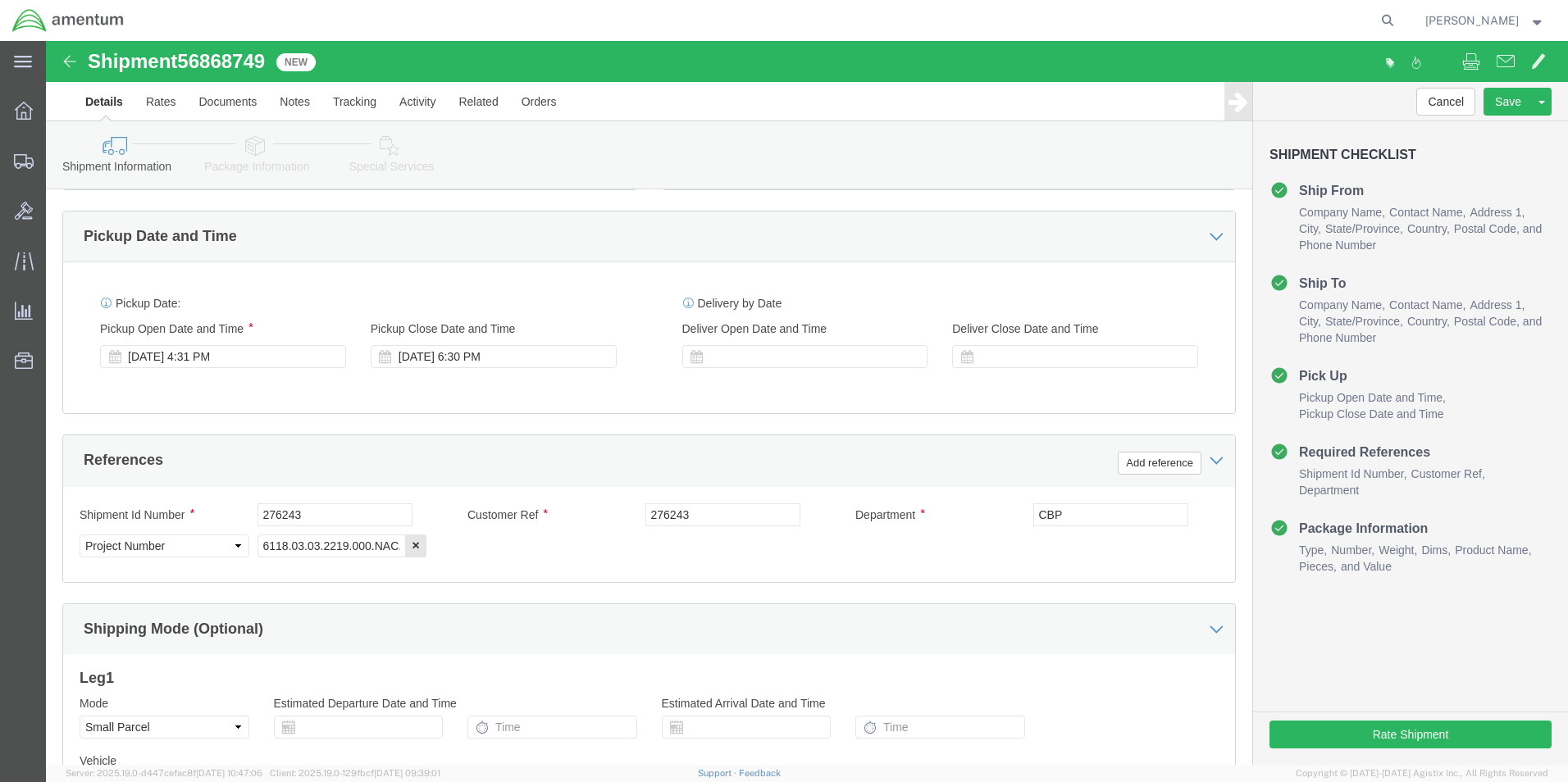
scroll to position [656, 0]
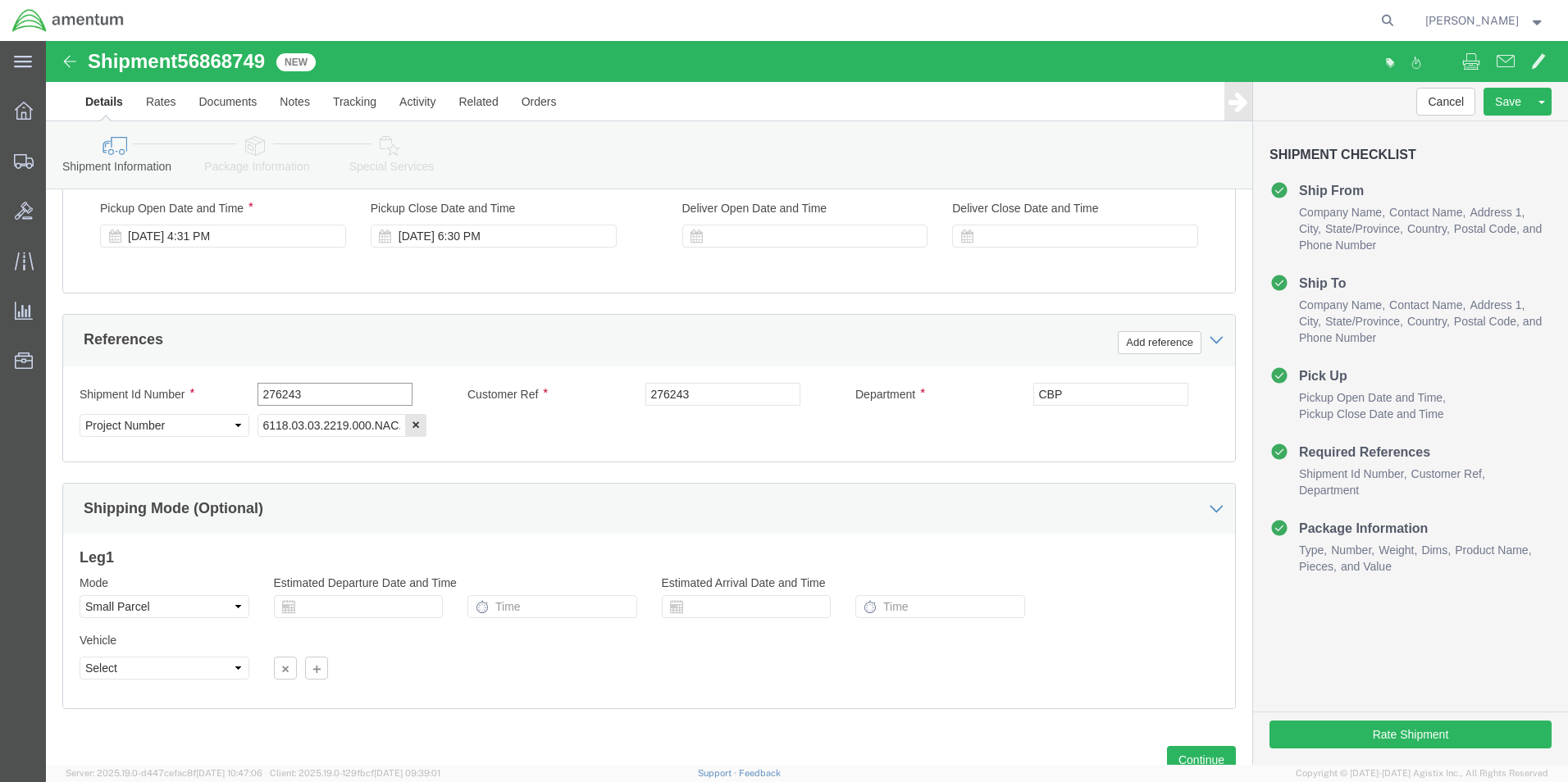
drag, startPoint x: 283, startPoint y: 359, endPoint x: 162, endPoint y: 360, distance: 121.0
click div "Shipment Id Number 276243"
type input "488-001635"
drag, startPoint x: 694, startPoint y: 345, endPoint x: 524, endPoint y: 353, distance: 170.2
click div "Customer Ref 276243"
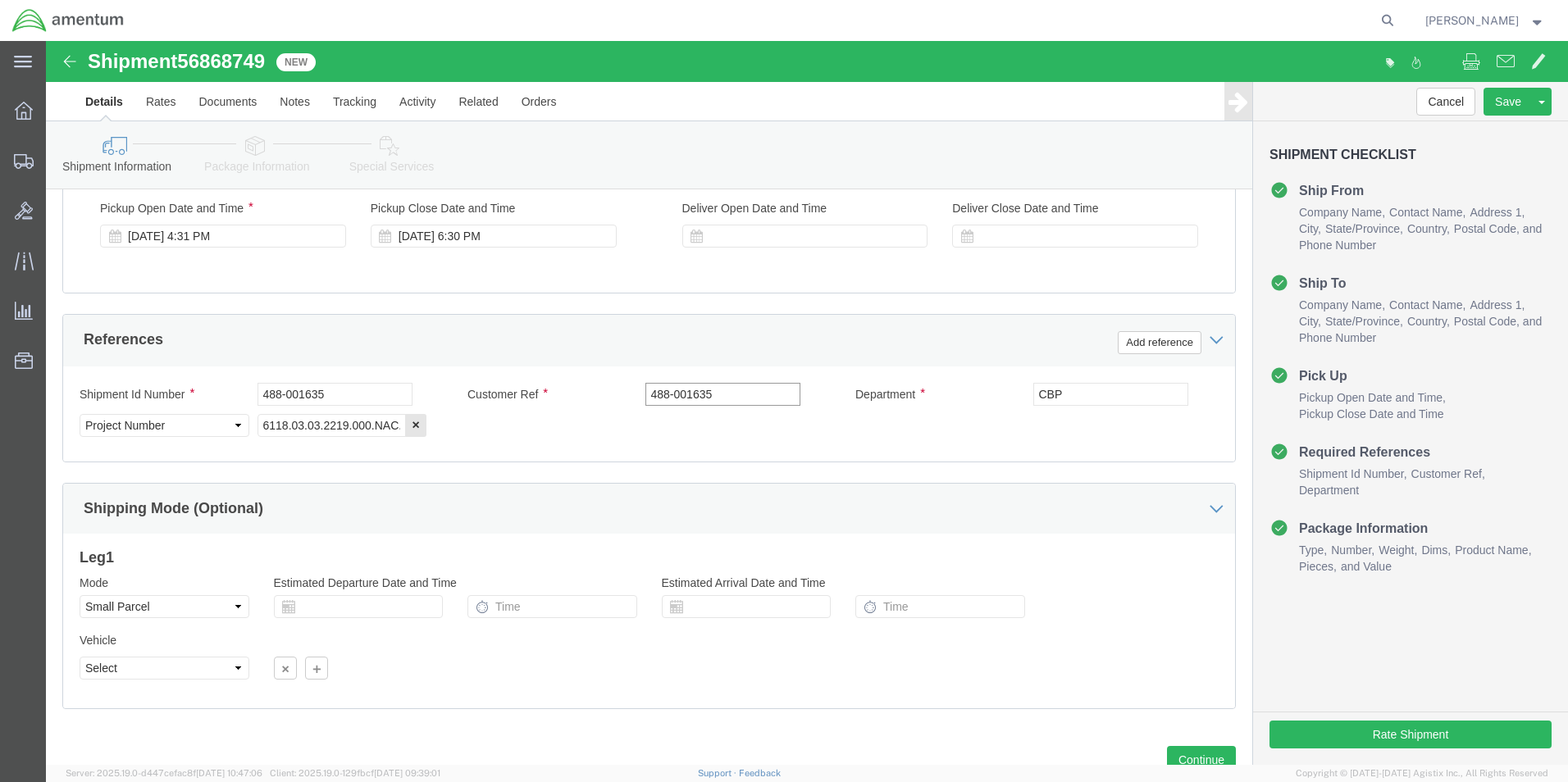
scroll to position [715, 0]
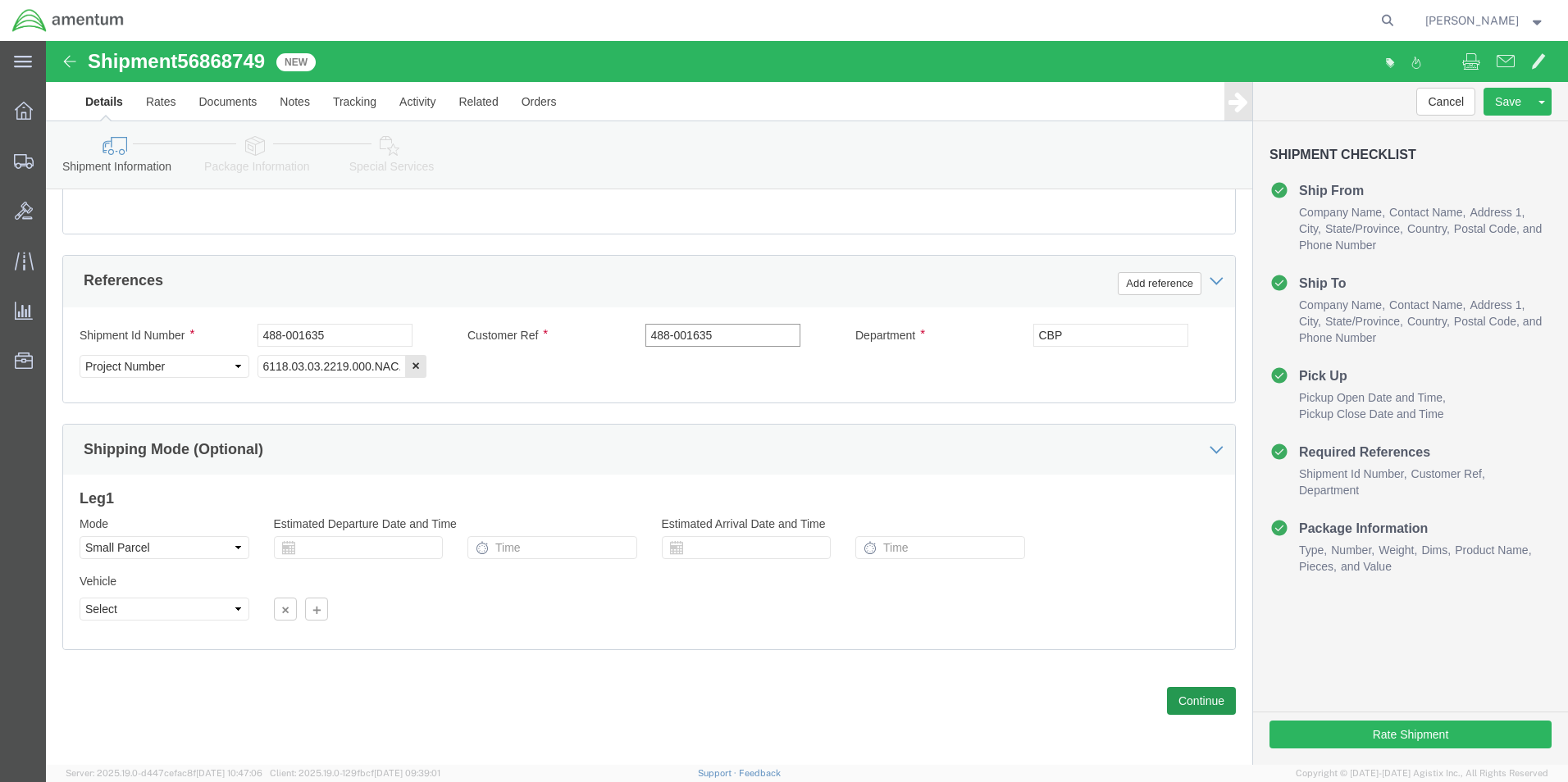
type input "488-001635"
click button "Continue"
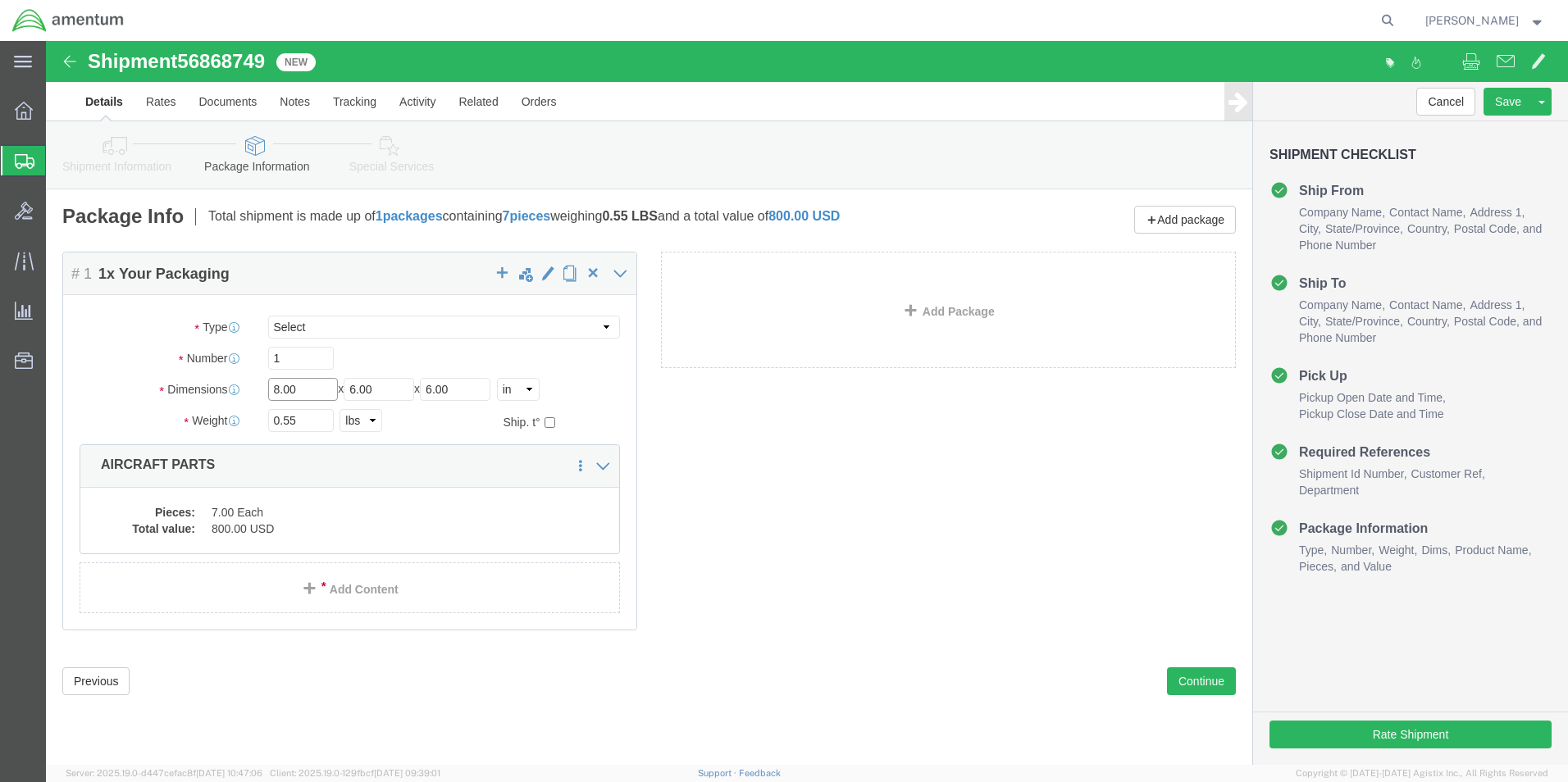
drag, startPoint x: 266, startPoint y: 355, endPoint x: 174, endPoint y: 339, distance: 93.4
click div "Dimensions Length 8.00 x Width 6.00 x Height 6.00 Select cm ft in"
type input "10"
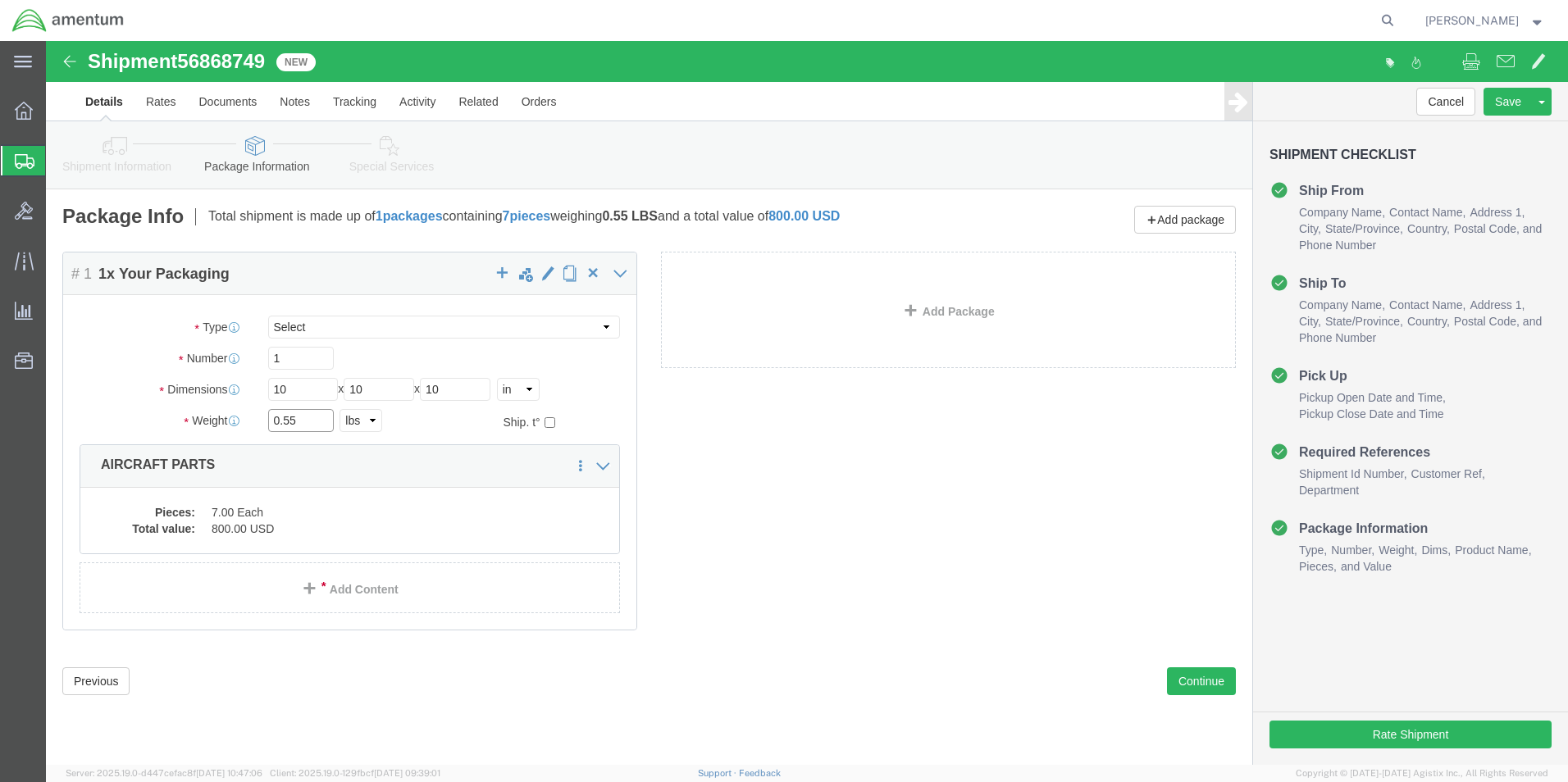
drag, startPoint x: 272, startPoint y: 388, endPoint x: 209, endPoint y: 383, distance: 63.2
click div "Weight 0.55 Select kgs lbs Ship. t°"
type input "4.40"
click dd "800.00 USD"
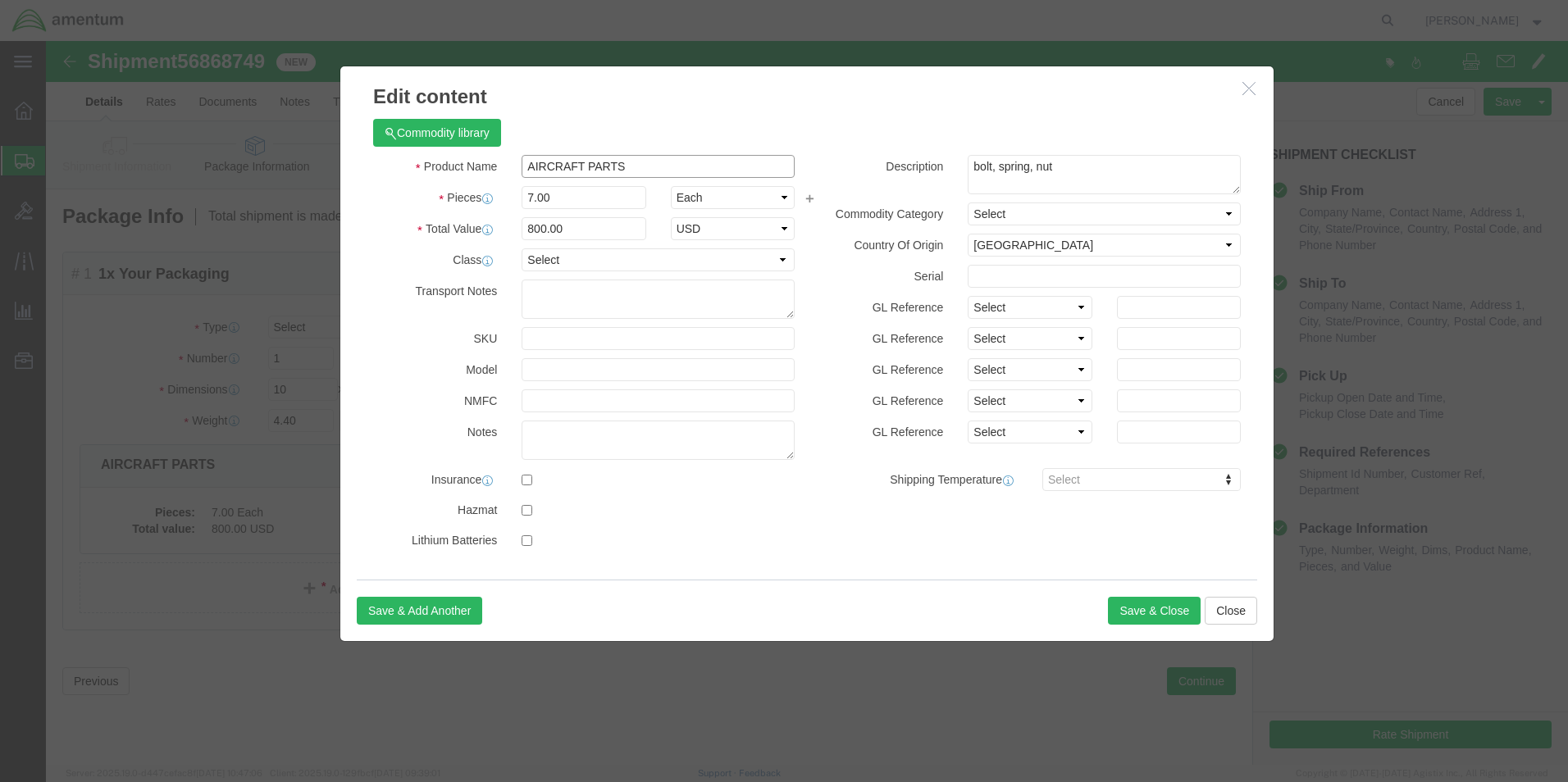
click input "AIRCRAFT PARTS"
click label "Pieces"
drag, startPoint x: 563, startPoint y: 192, endPoint x: 469, endPoint y: 198, distance: 94.2
click div "800.00"
type input "750"
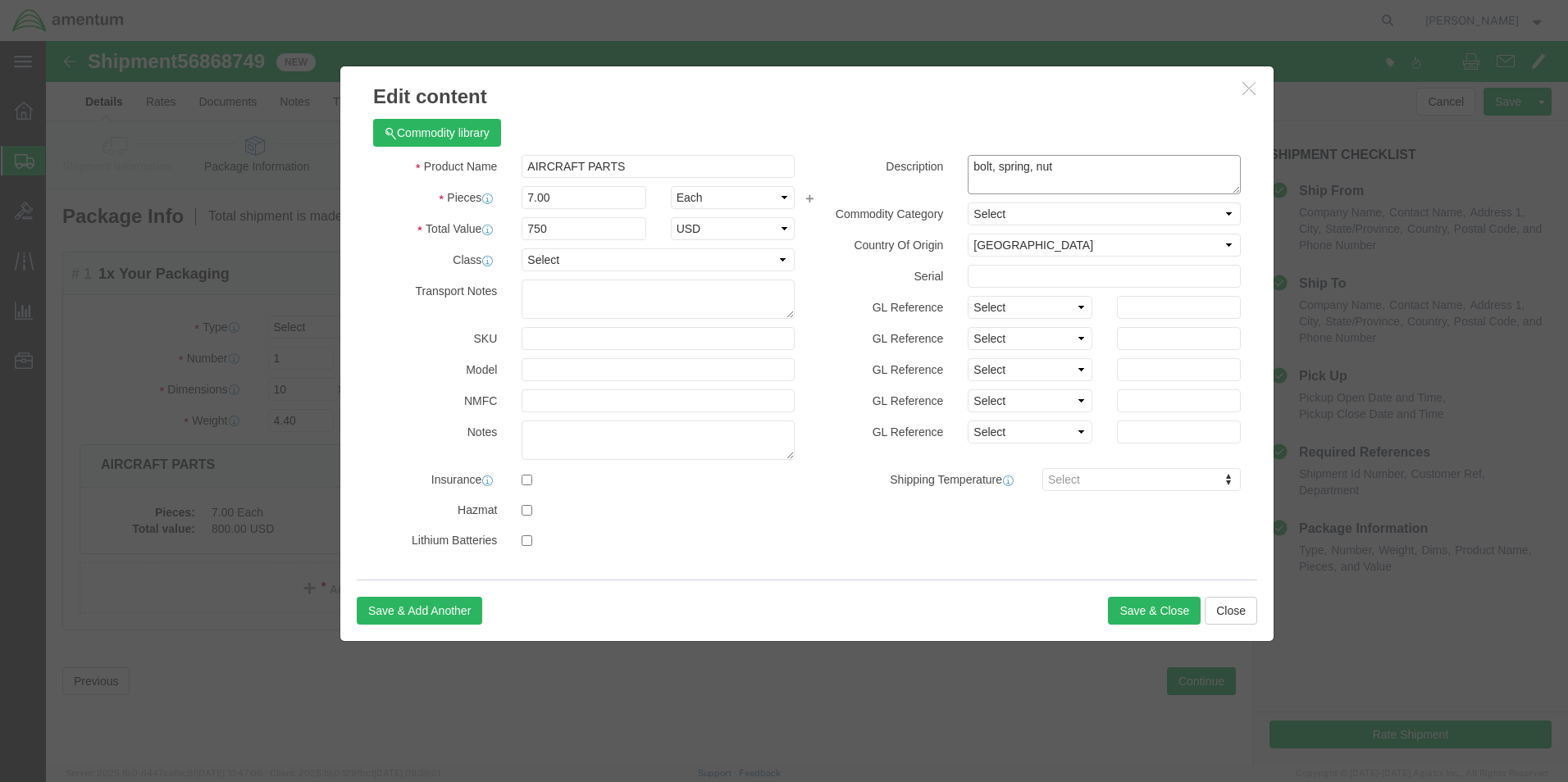
drag, startPoint x: 1008, startPoint y: 124, endPoint x: 880, endPoint y: 129, distance: 128.1
click div "Description bolt, spring, nut"
type textarea "Oring, Lock washers, Pins split"
click button "Save & Close"
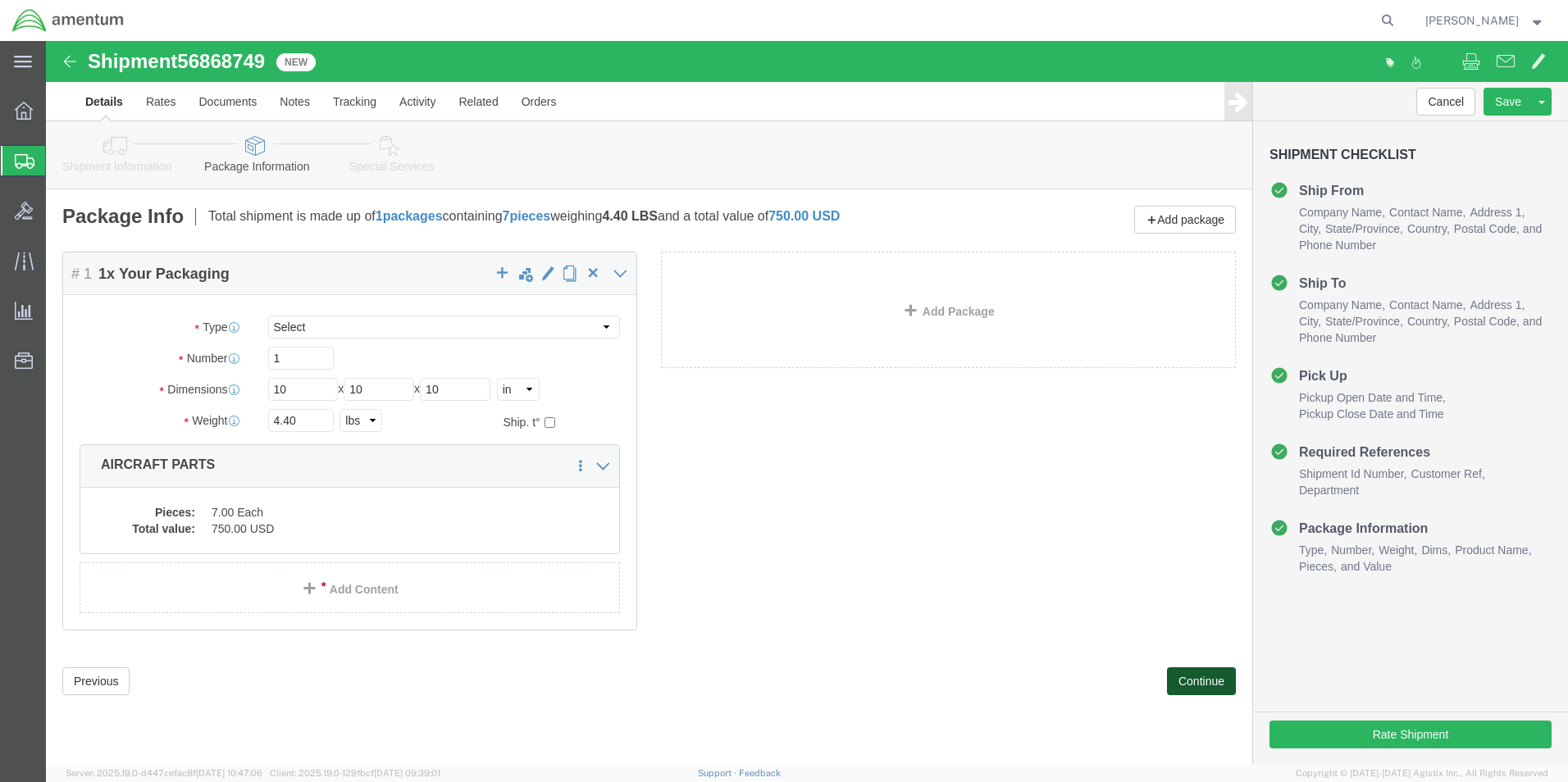
click button "Continue"
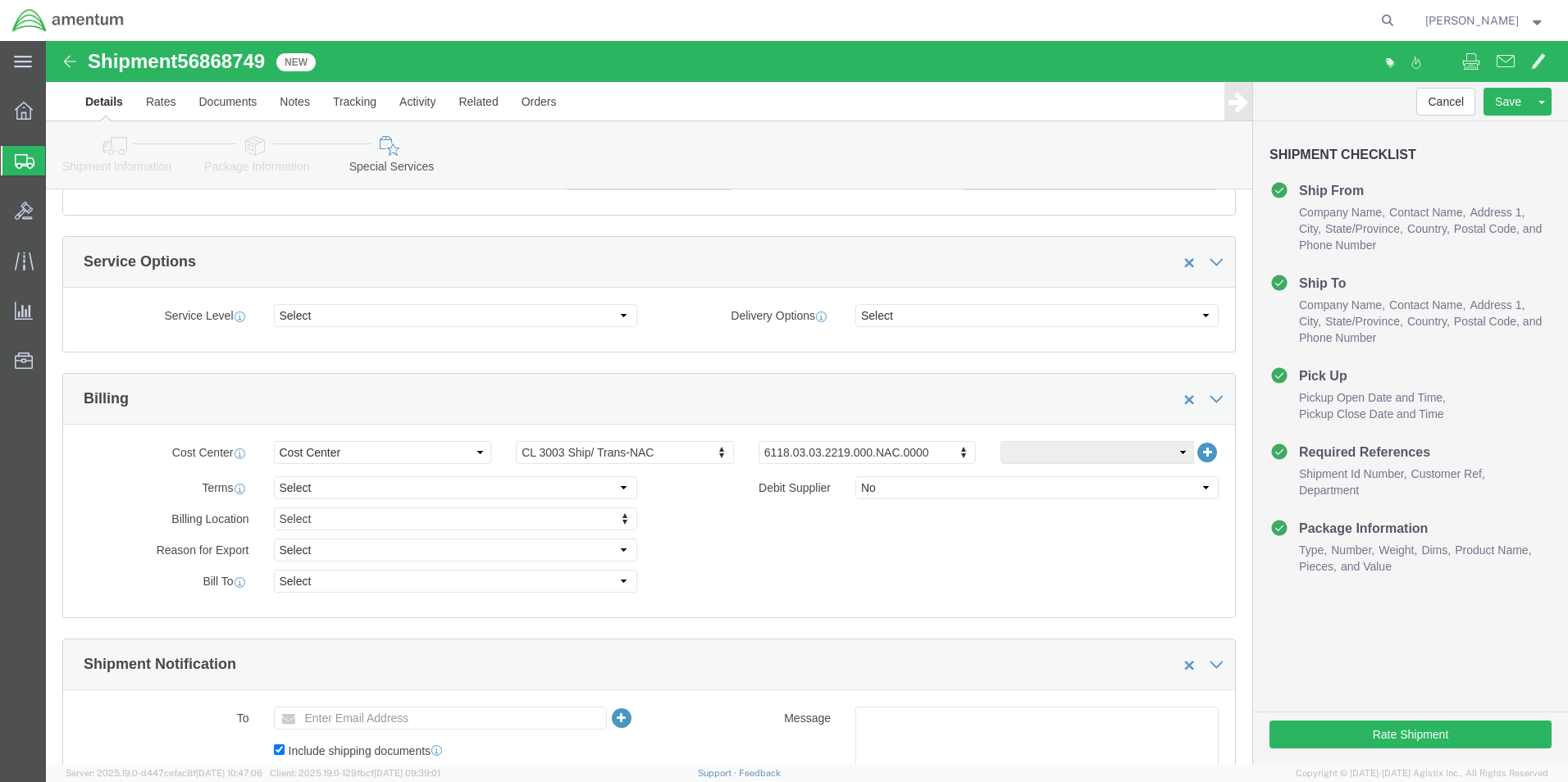
scroll to position [574, 0]
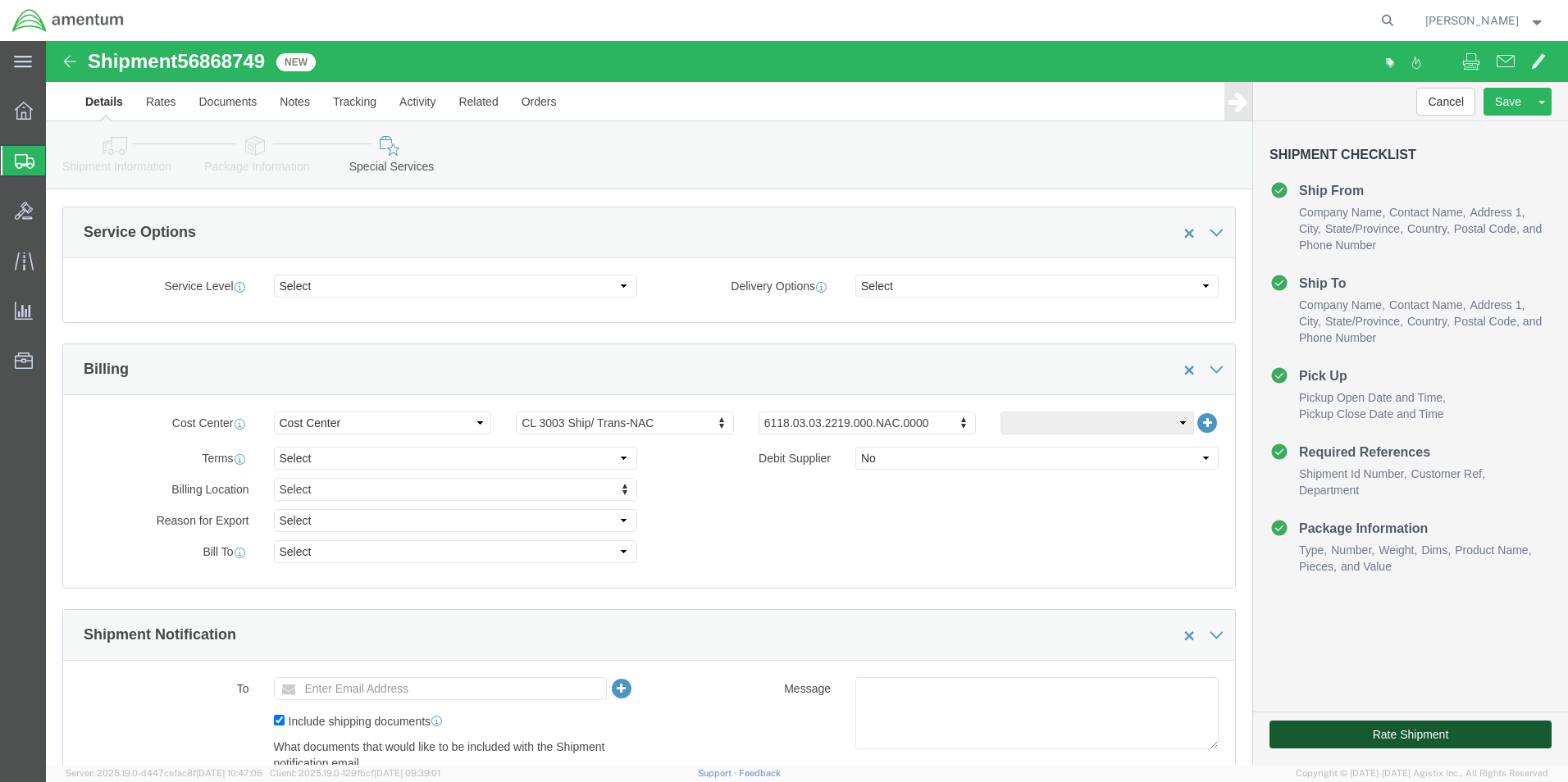
click button "Rate Shipment"
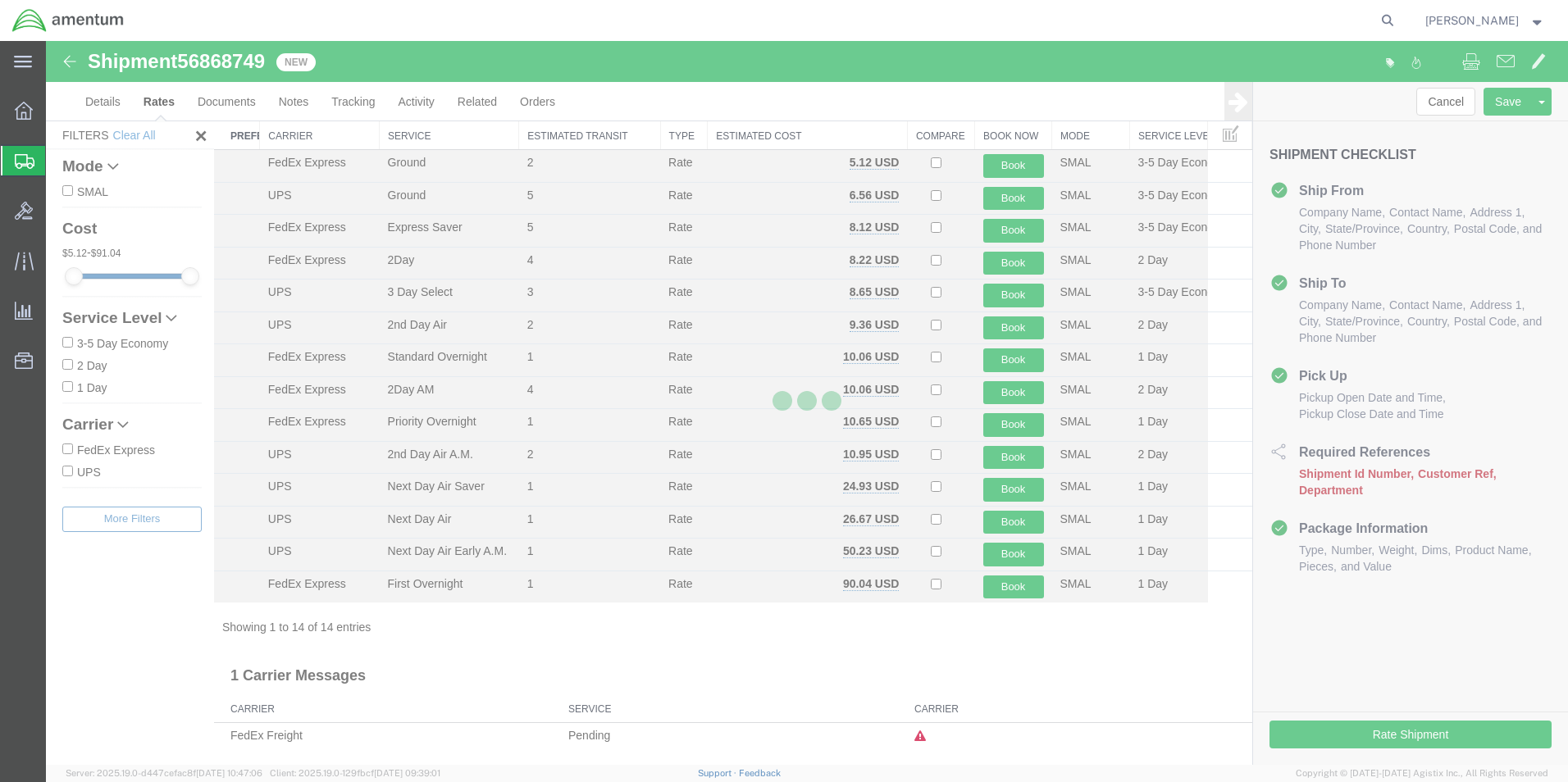
scroll to position [35, 0]
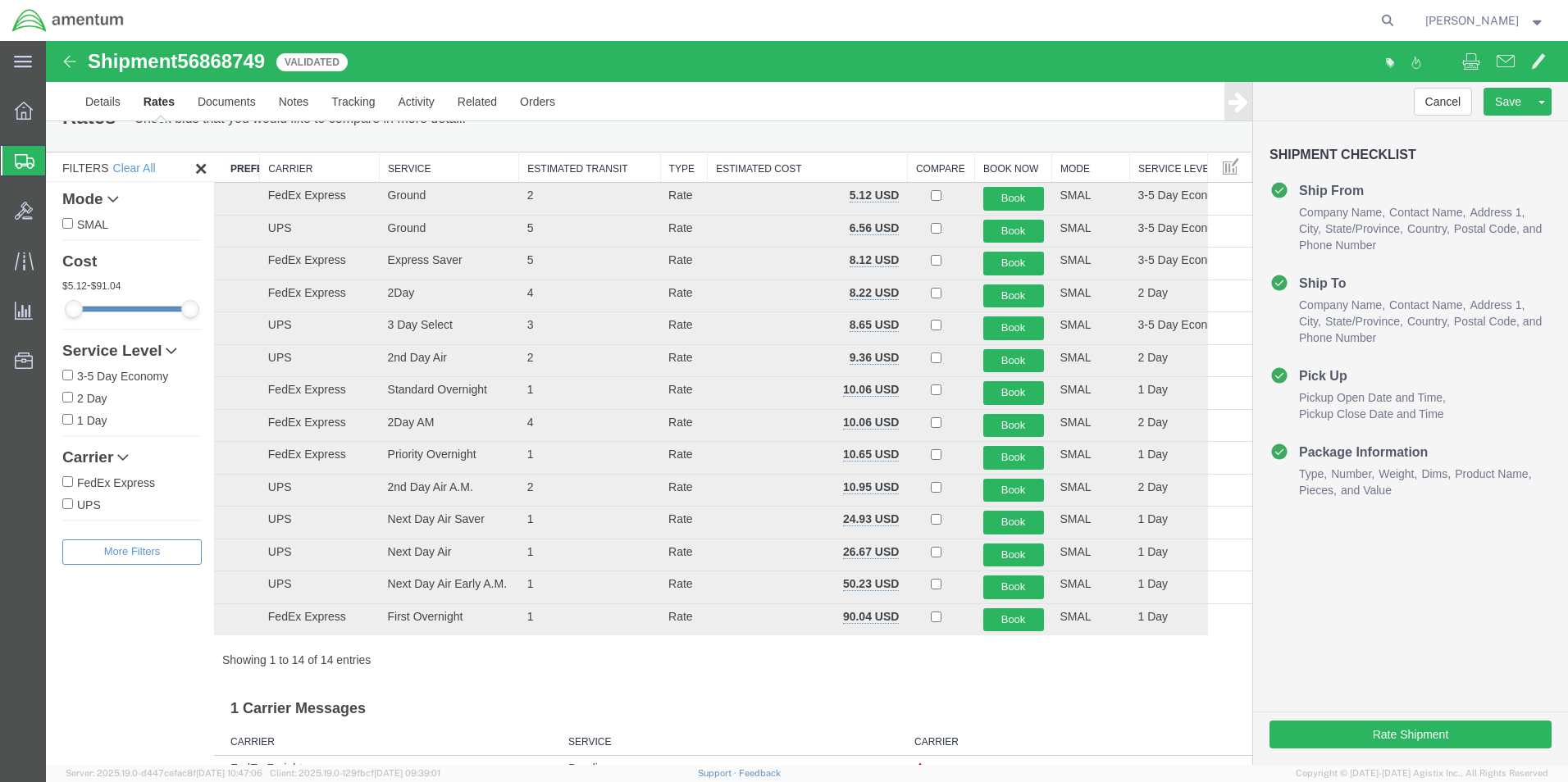
click at [272, 163] on th "Carrier" at bounding box center [319, 167] width 120 height 30
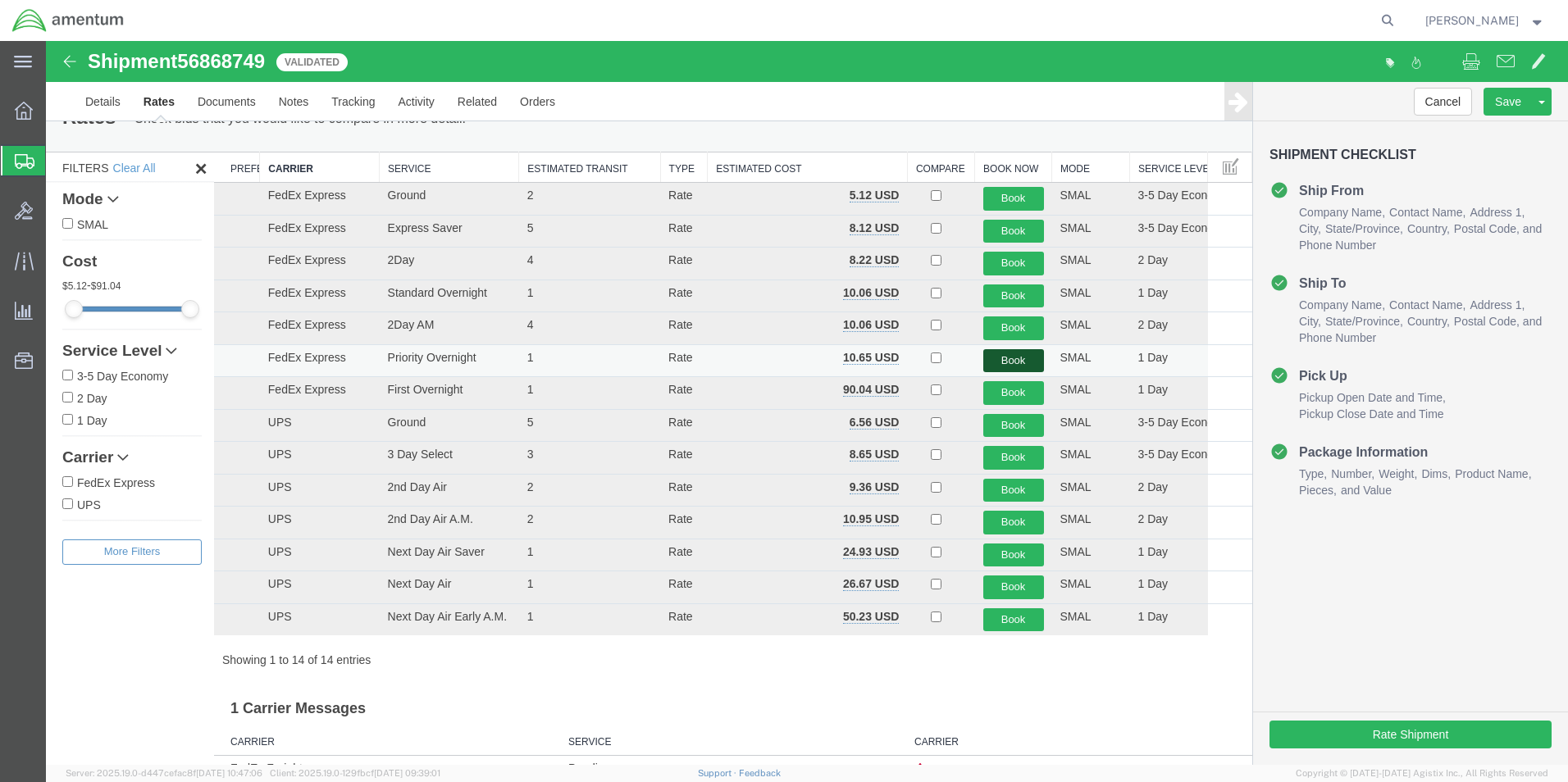
click at [985, 354] on button "Book" at bounding box center [1014, 361] width 61 height 24
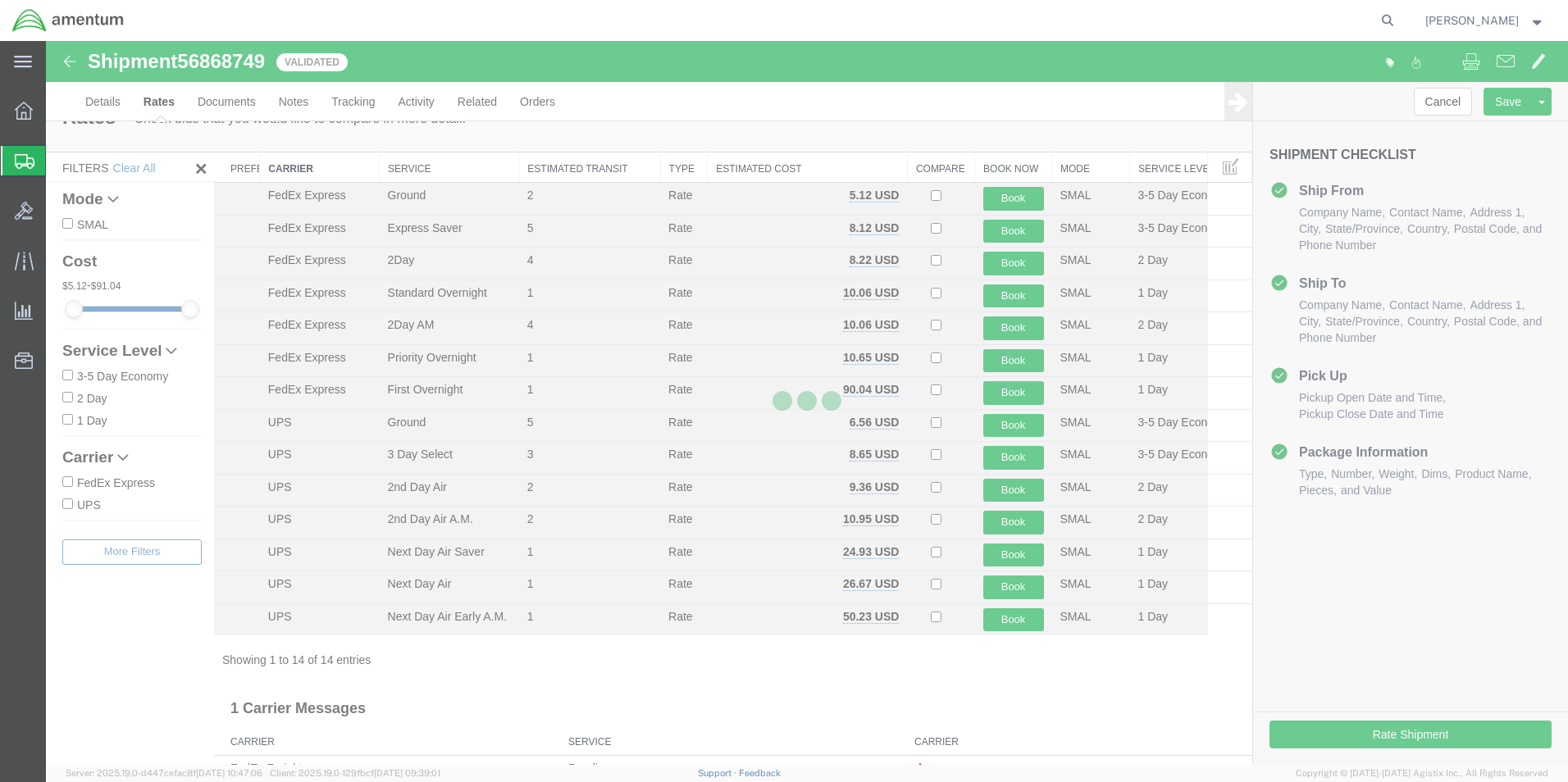
scroll to position [0, 0]
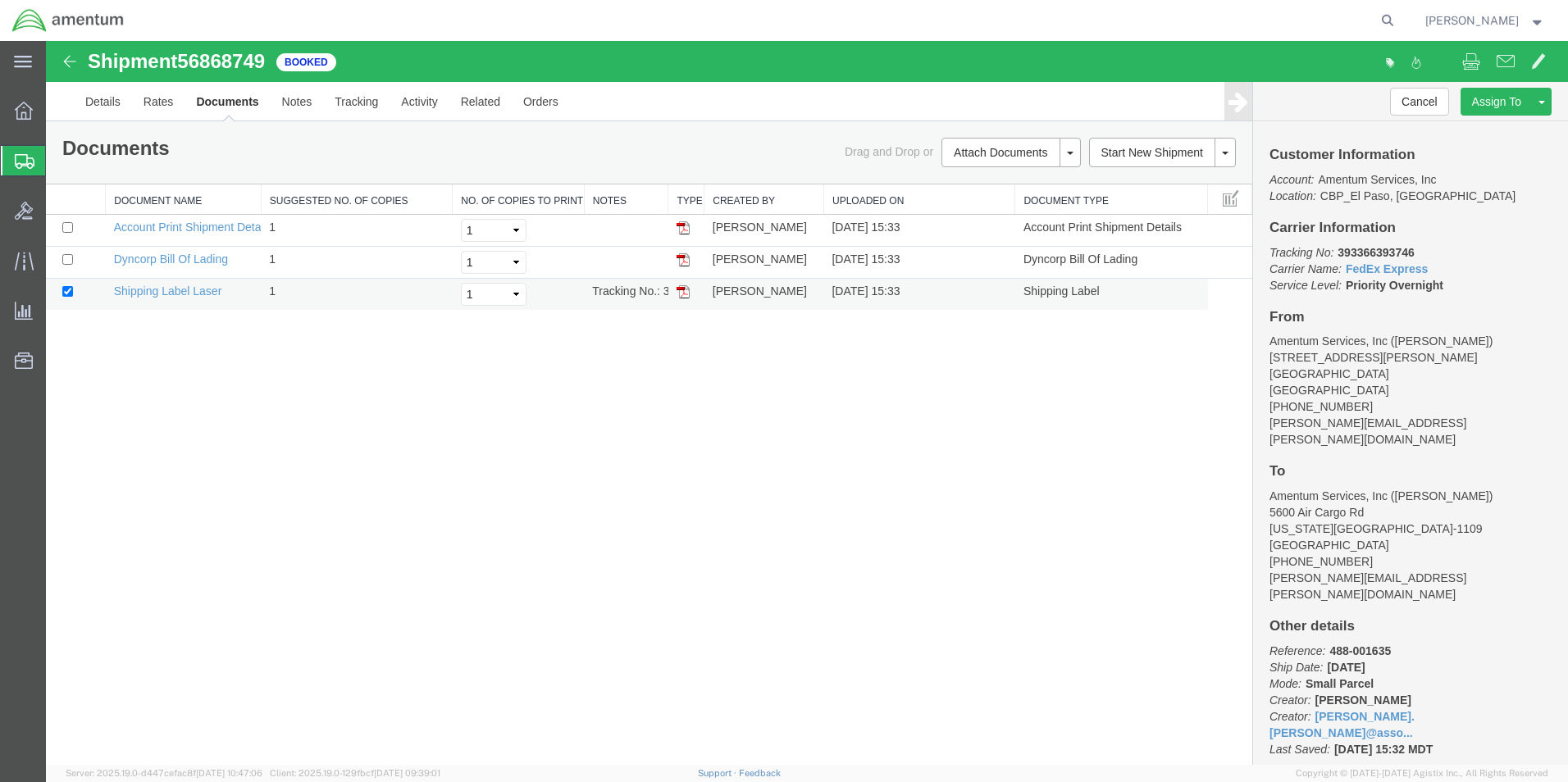
click at [683, 290] on img at bounding box center [683, 291] width 13 height 13
click at [0, 0] on span "Create from Template" at bounding box center [0, 0] width 0 height 0
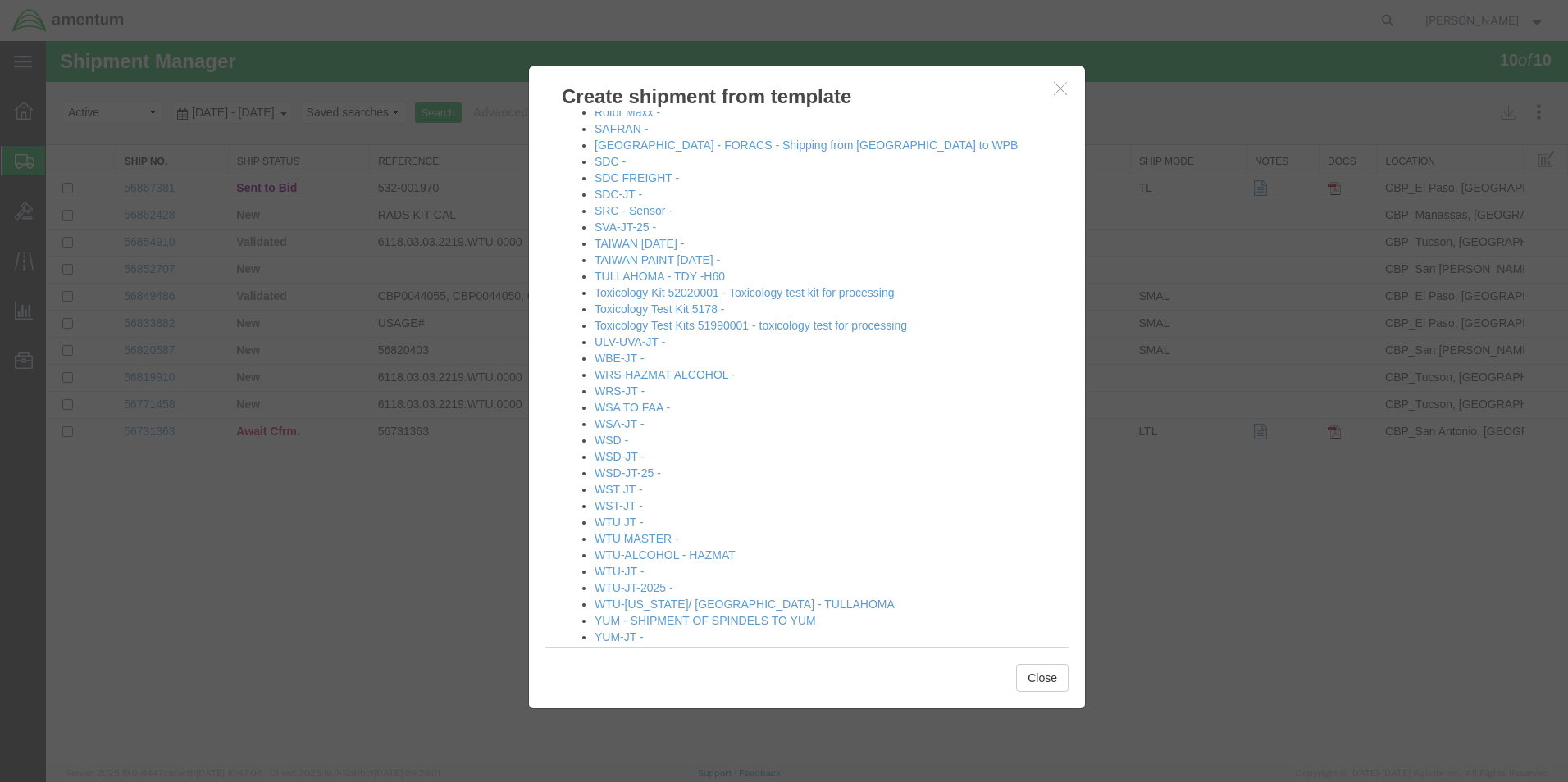
scroll to position [1575, 0]
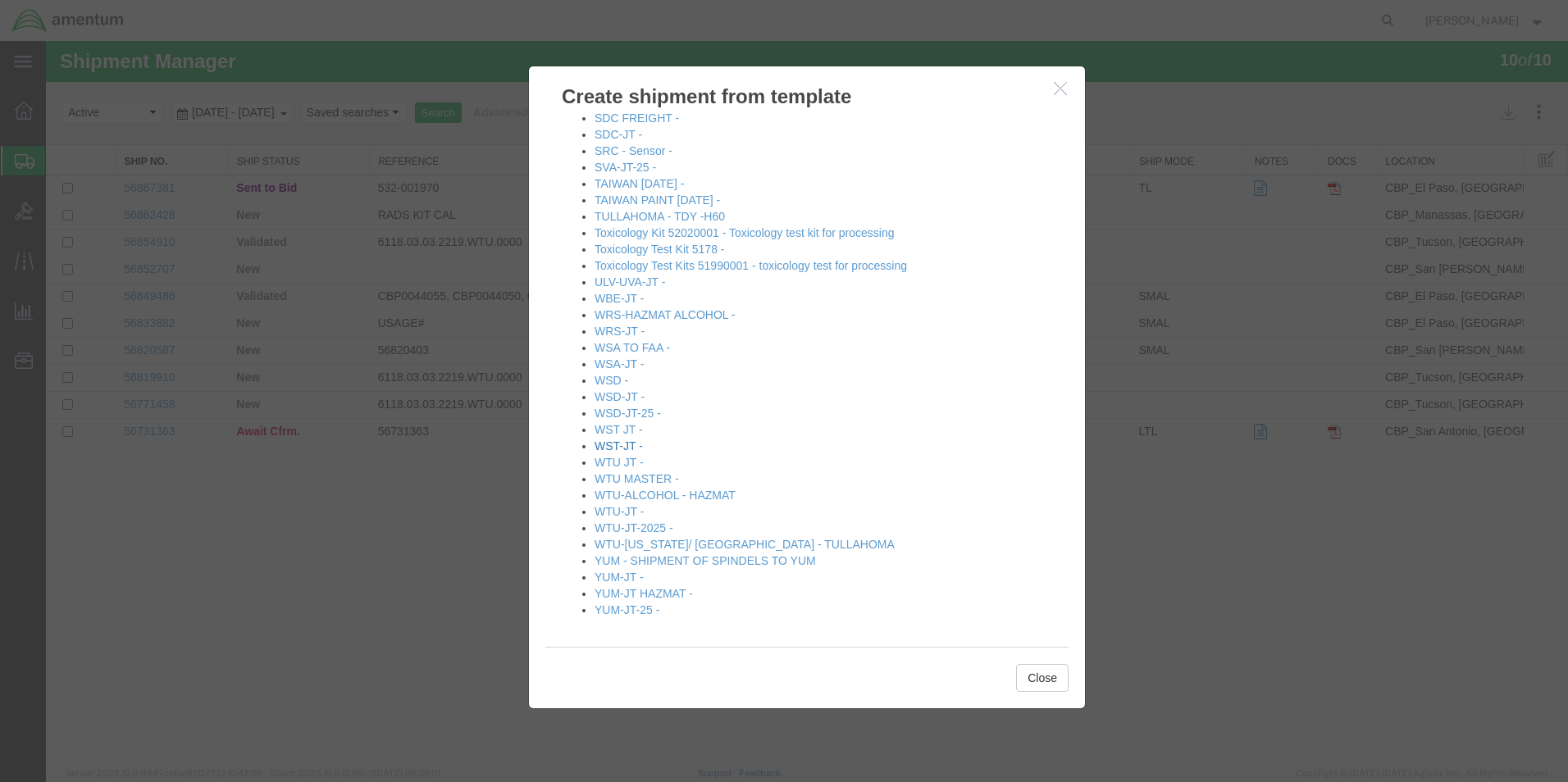
click at [627, 450] on link "WST-JT -" at bounding box center [618, 445] width 48 height 13
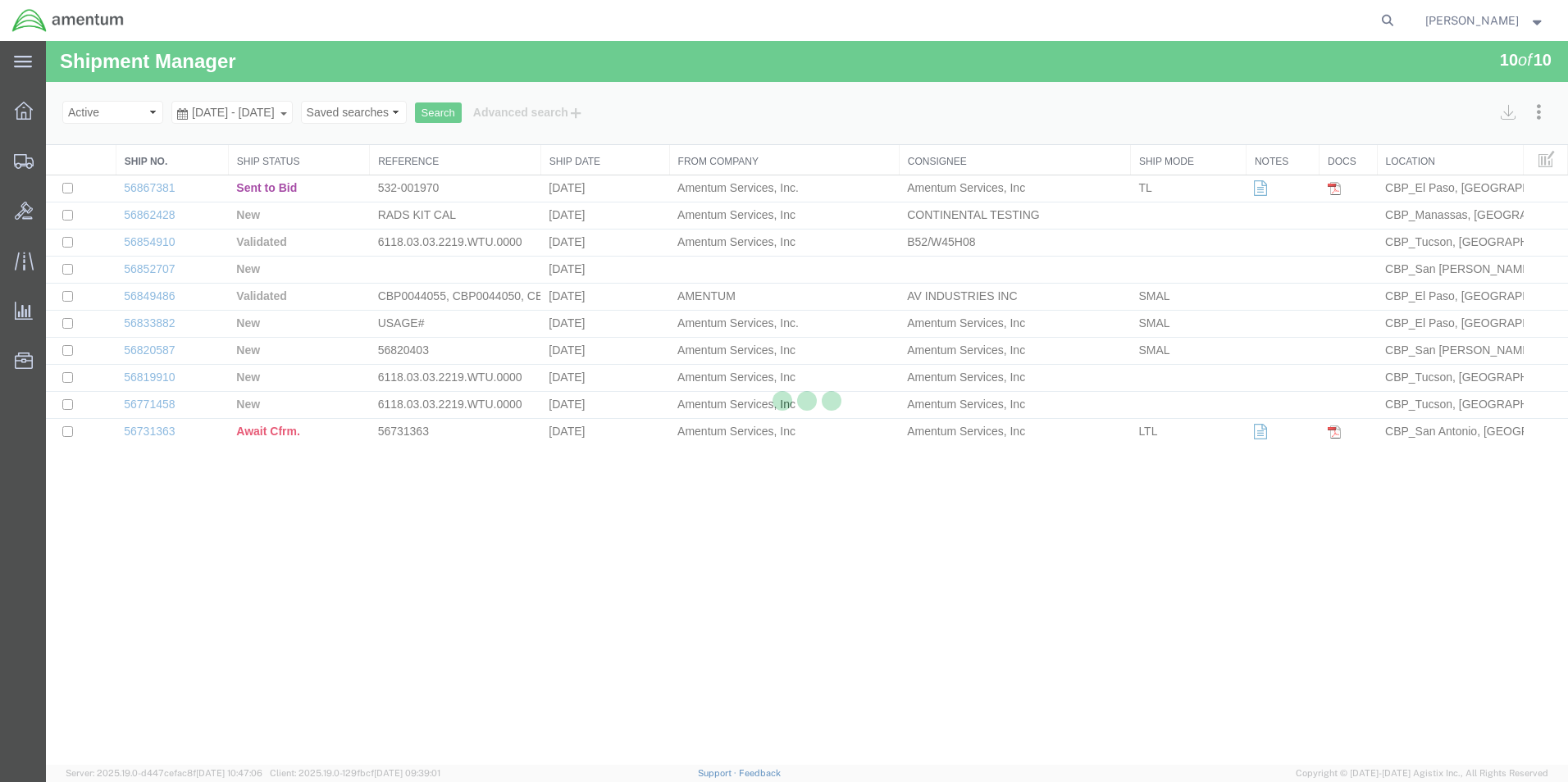
select select "49831"
select select "49945"
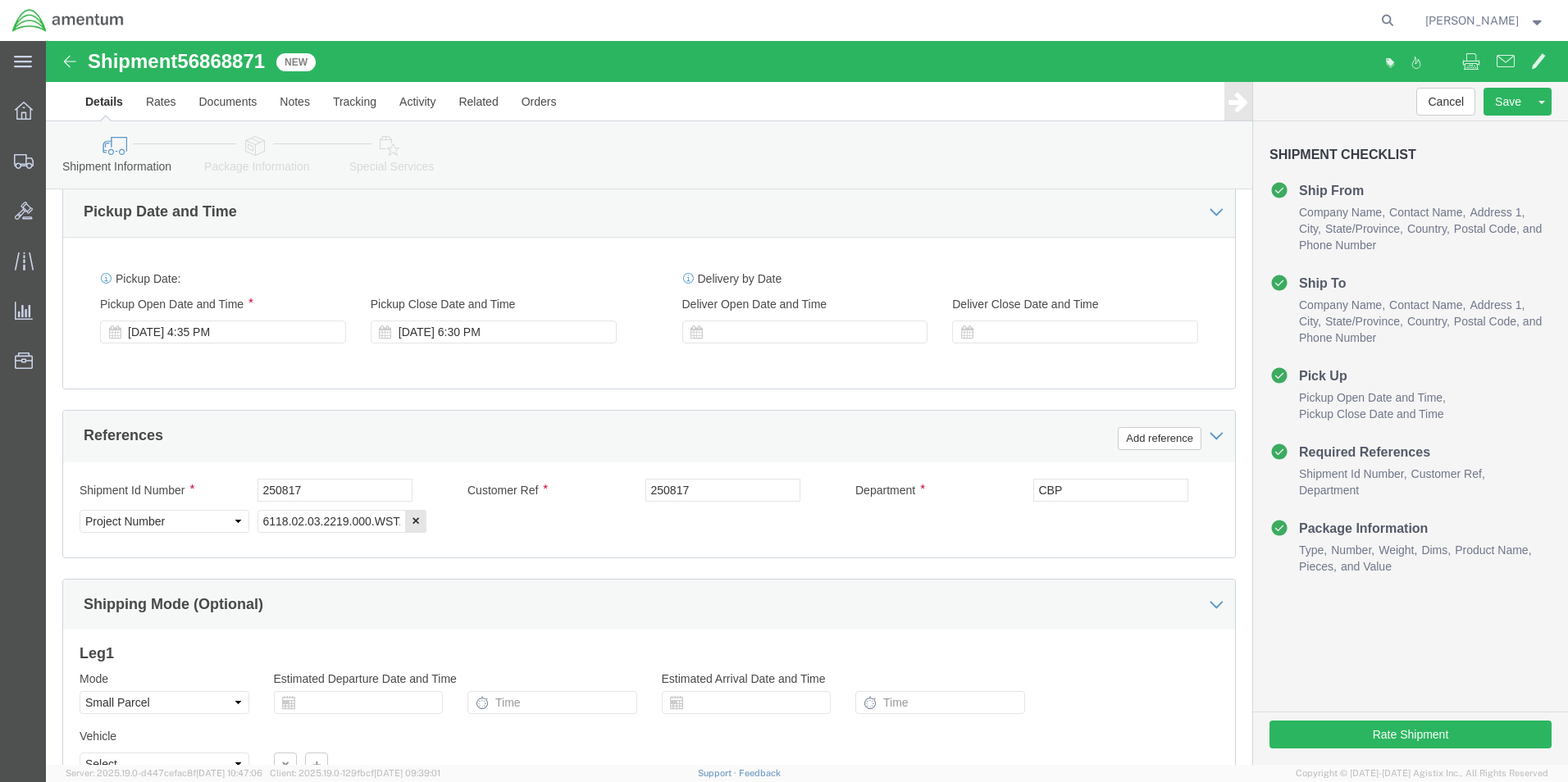
scroll to position [656, 0]
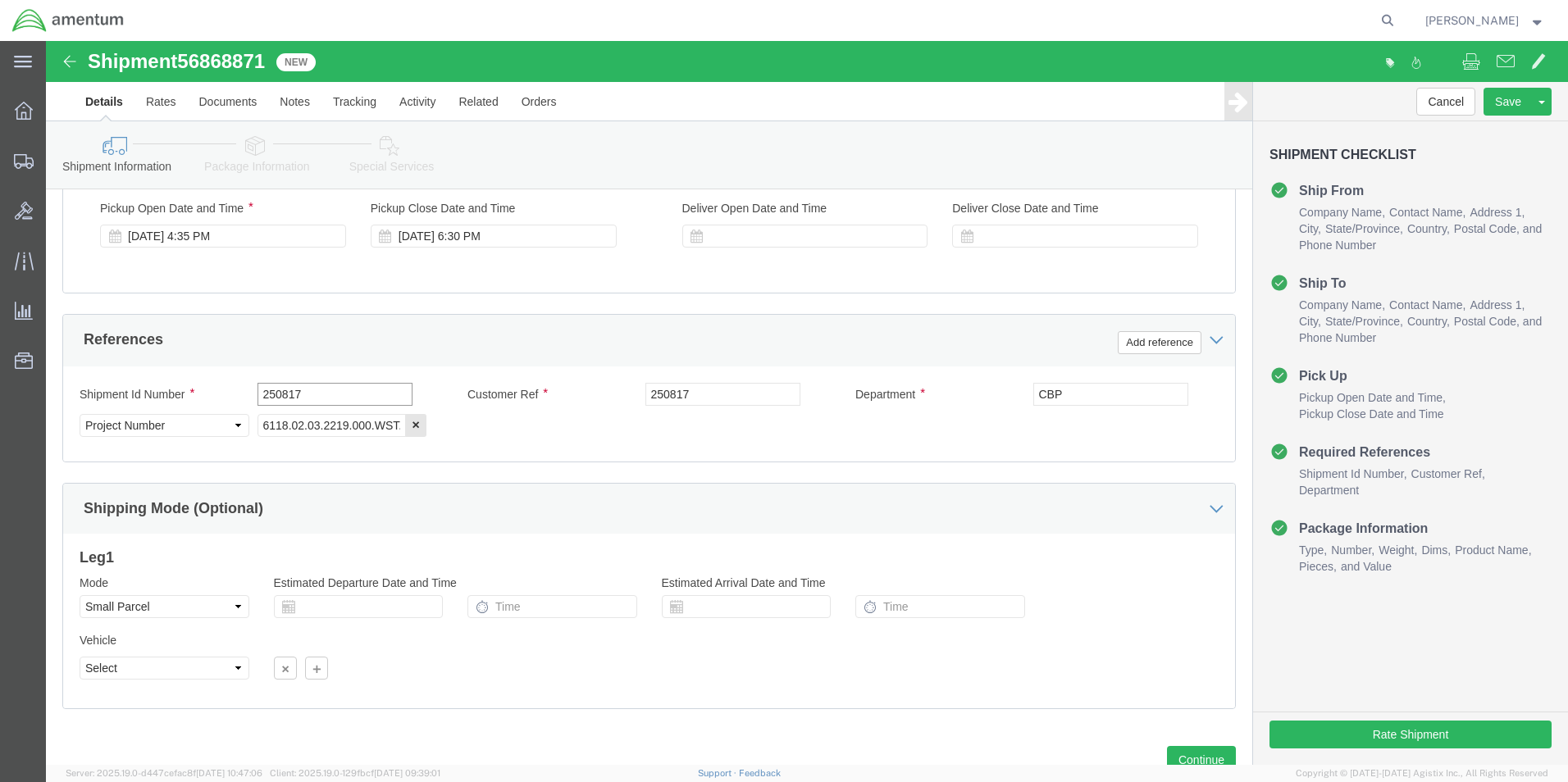
drag, startPoint x: 281, startPoint y: 354, endPoint x: 163, endPoint y: 354, distance: 118.0
click div "Shipment Id Number 250817"
type input "614-001655"
drag, startPoint x: 662, startPoint y: 358, endPoint x: 527, endPoint y: 354, distance: 135.1
click div "Customer Ref 250817"
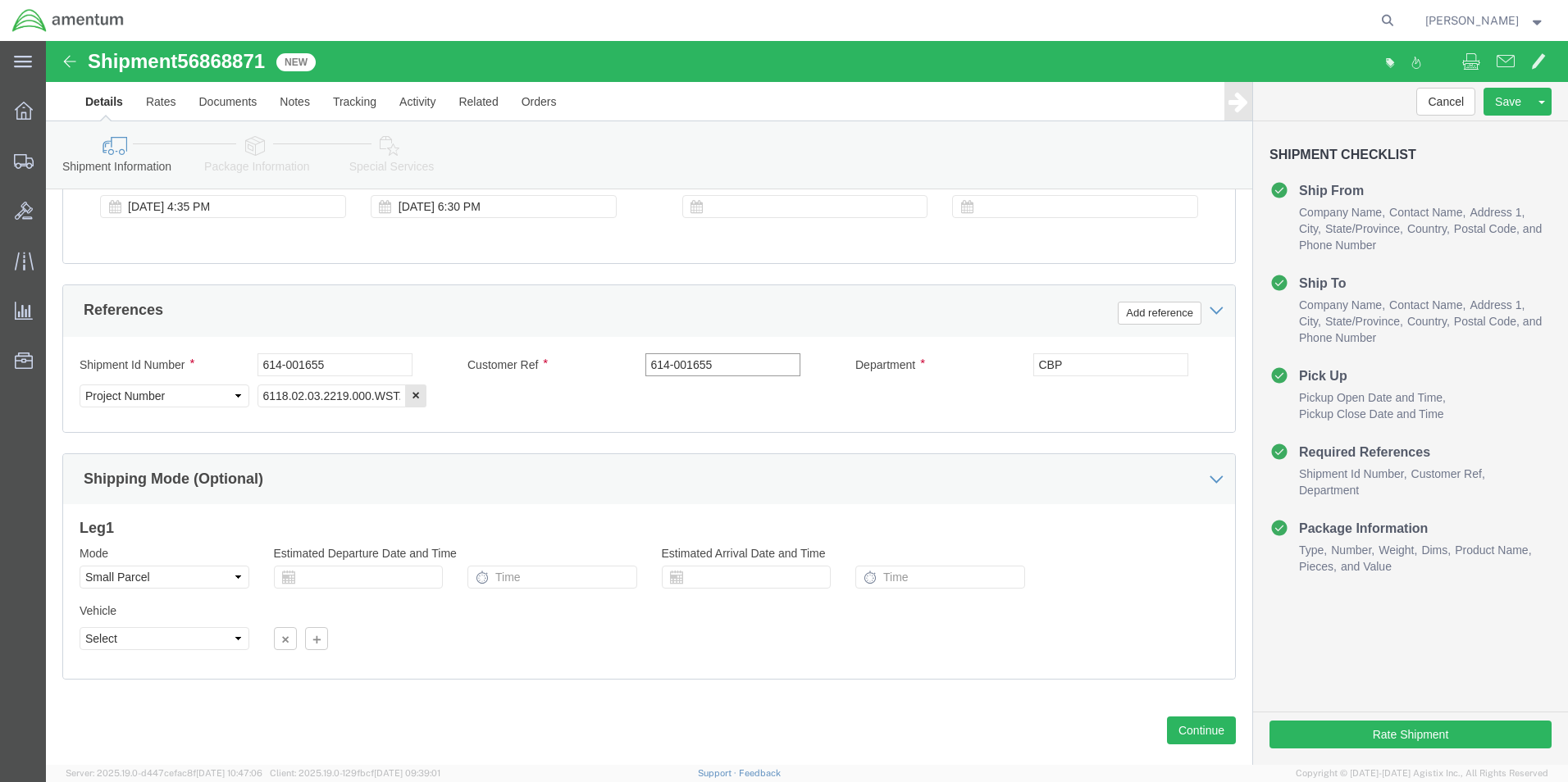
scroll to position [715, 0]
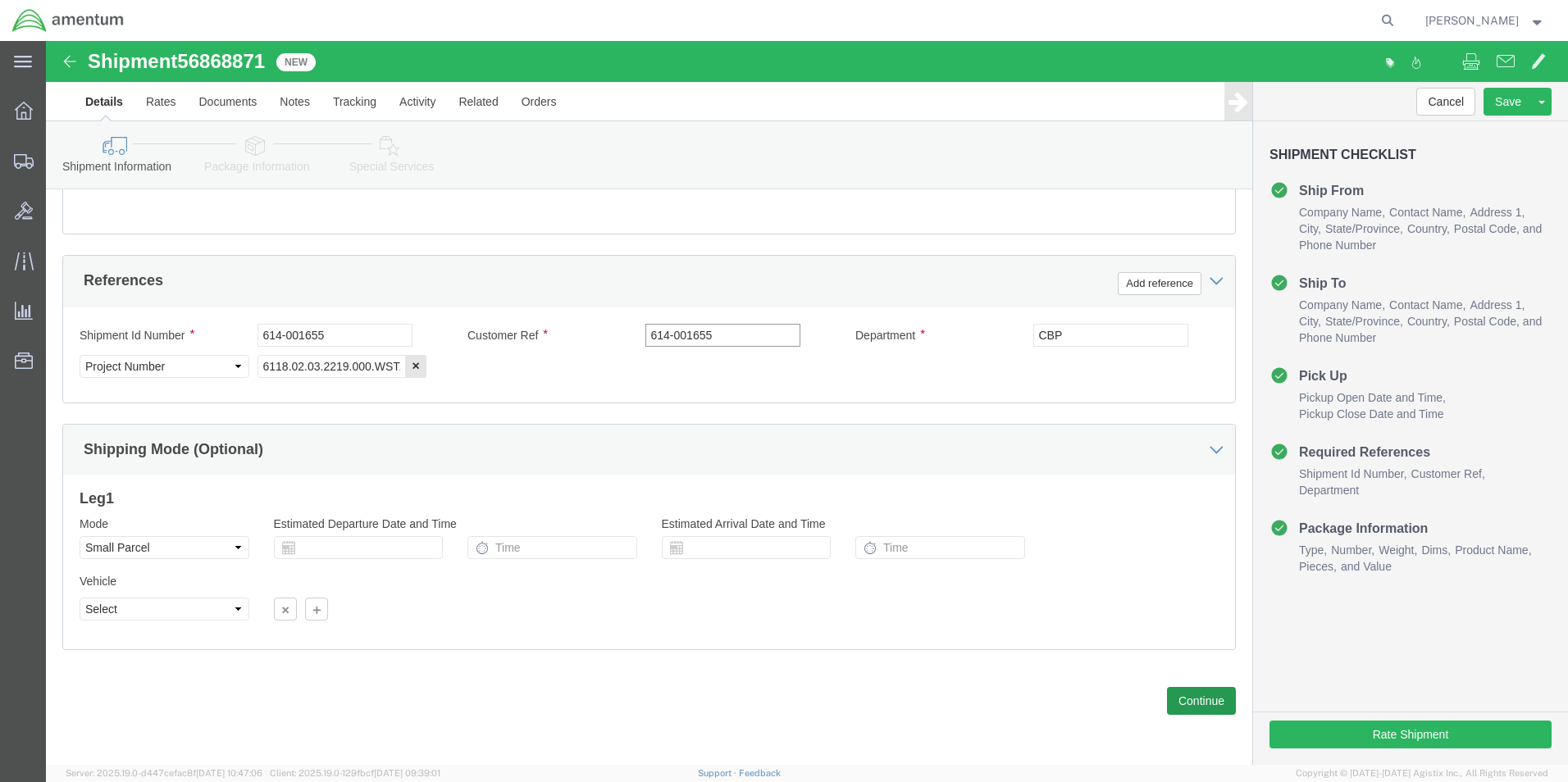
type input "614-001655"
click button "Continue"
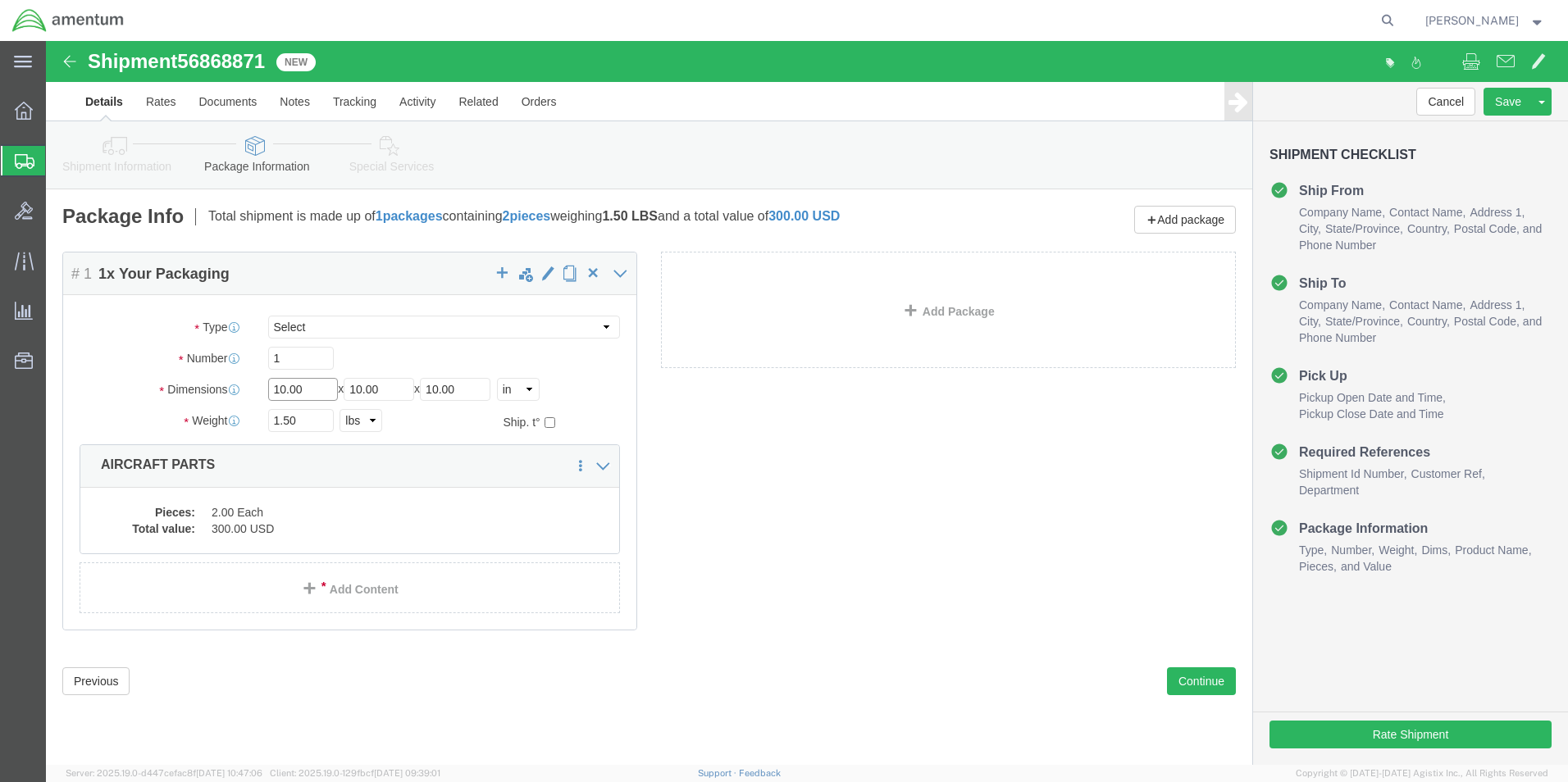
drag, startPoint x: 283, startPoint y: 345, endPoint x: 177, endPoint y: 345, distance: 106.0
click div "Dimensions Length 10.00 x Width 10.00 x Height 10.00 Select cm ft in"
type input "14"
type input "11"
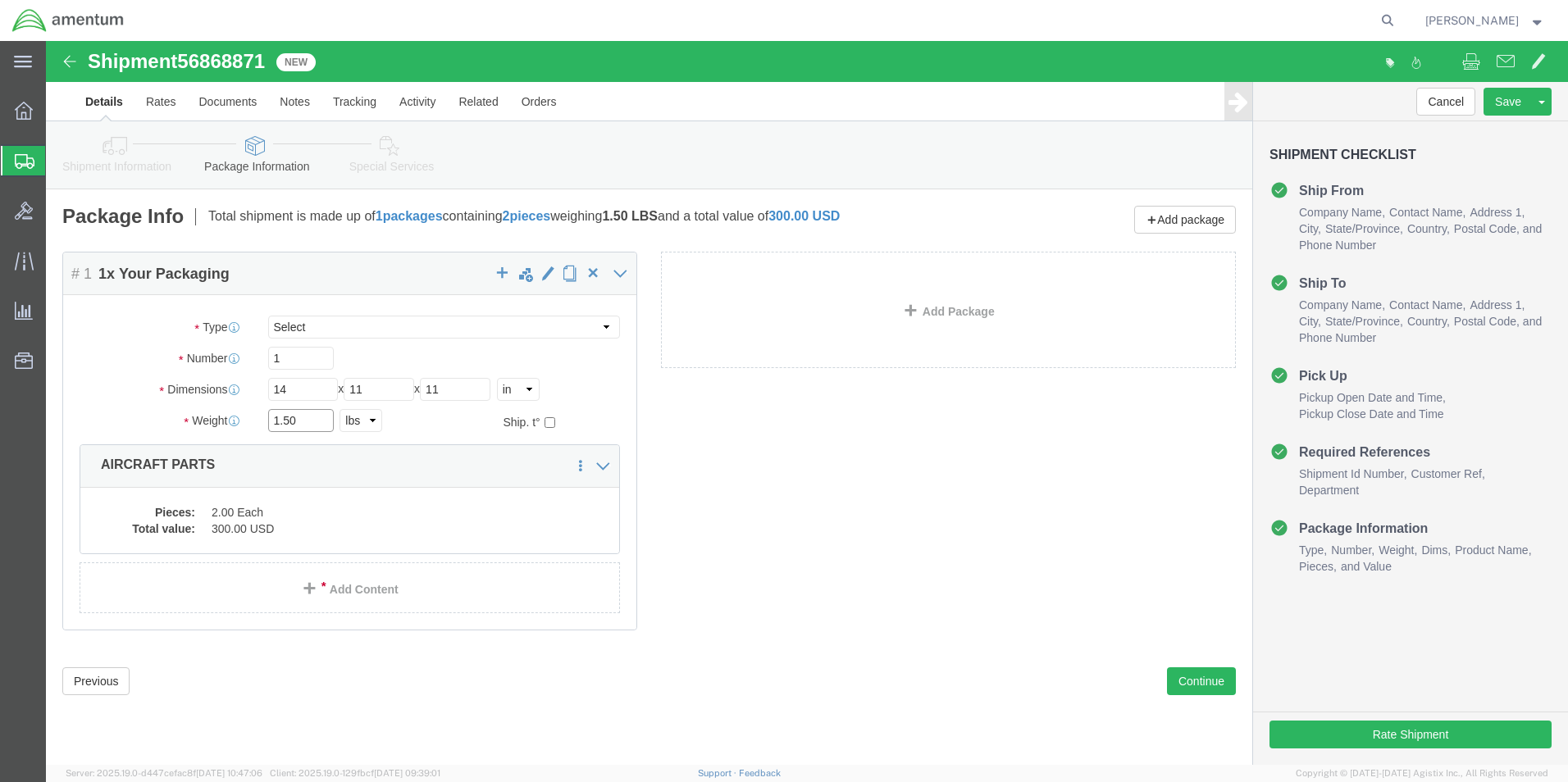
drag, startPoint x: 260, startPoint y: 384, endPoint x: 78, endPoint y: 380, distance: 182.0
click div "Weight 1.50 Select kgs lbs Ship. t°"
type input "2.60"
click dd "300.00 USD"
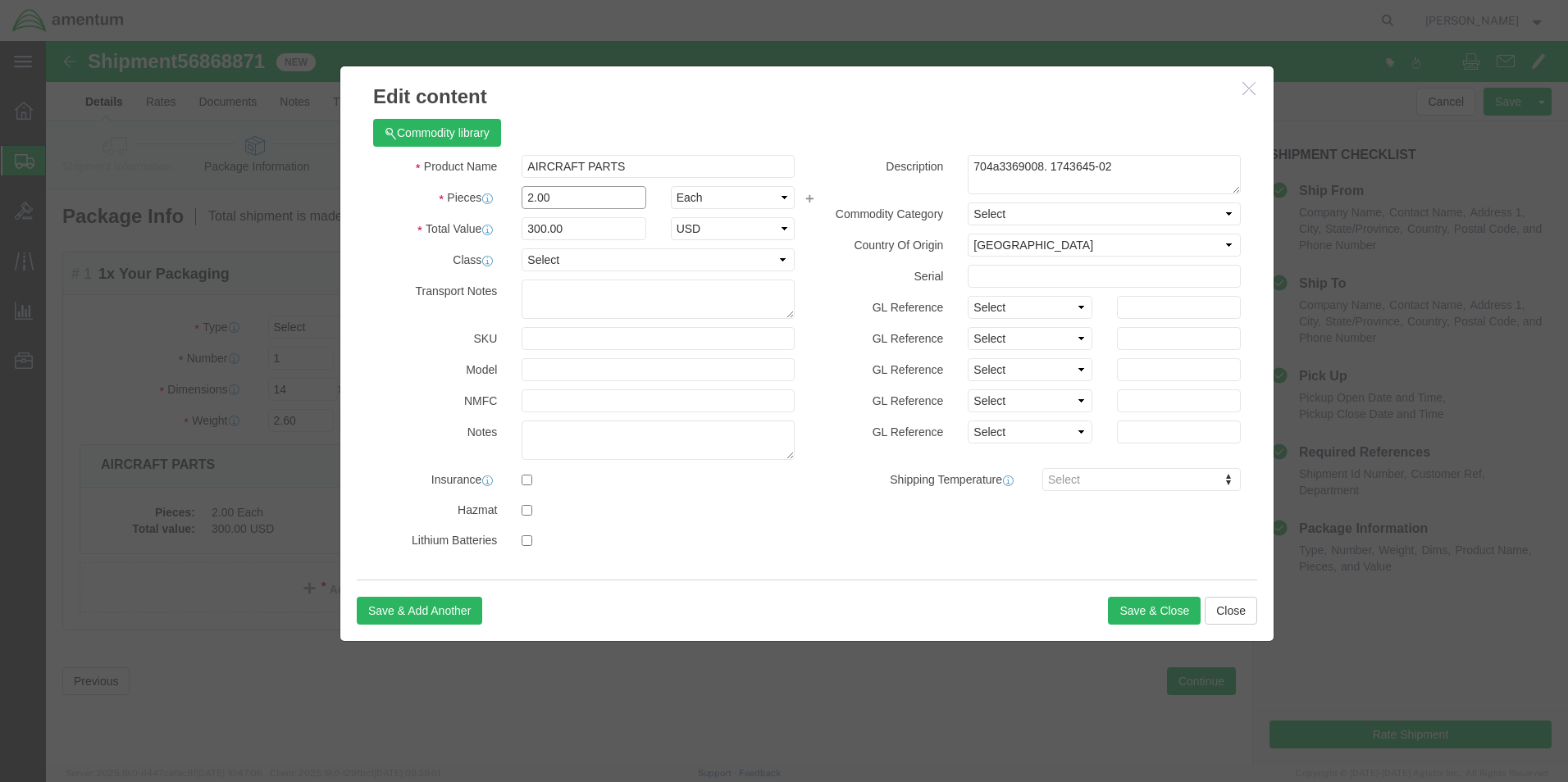
drag, startPoint x: 488, startPoint y: 163, endPoint x: 456, endPoint y: 164, distance: 32.0
click div "Pieces 2.00 Select Bag Barrels 100Board Feet Bottle Box Blister Pack Carats Can…"
type input "5"
type input "750"
click input "AIRCRAFT PARTS"
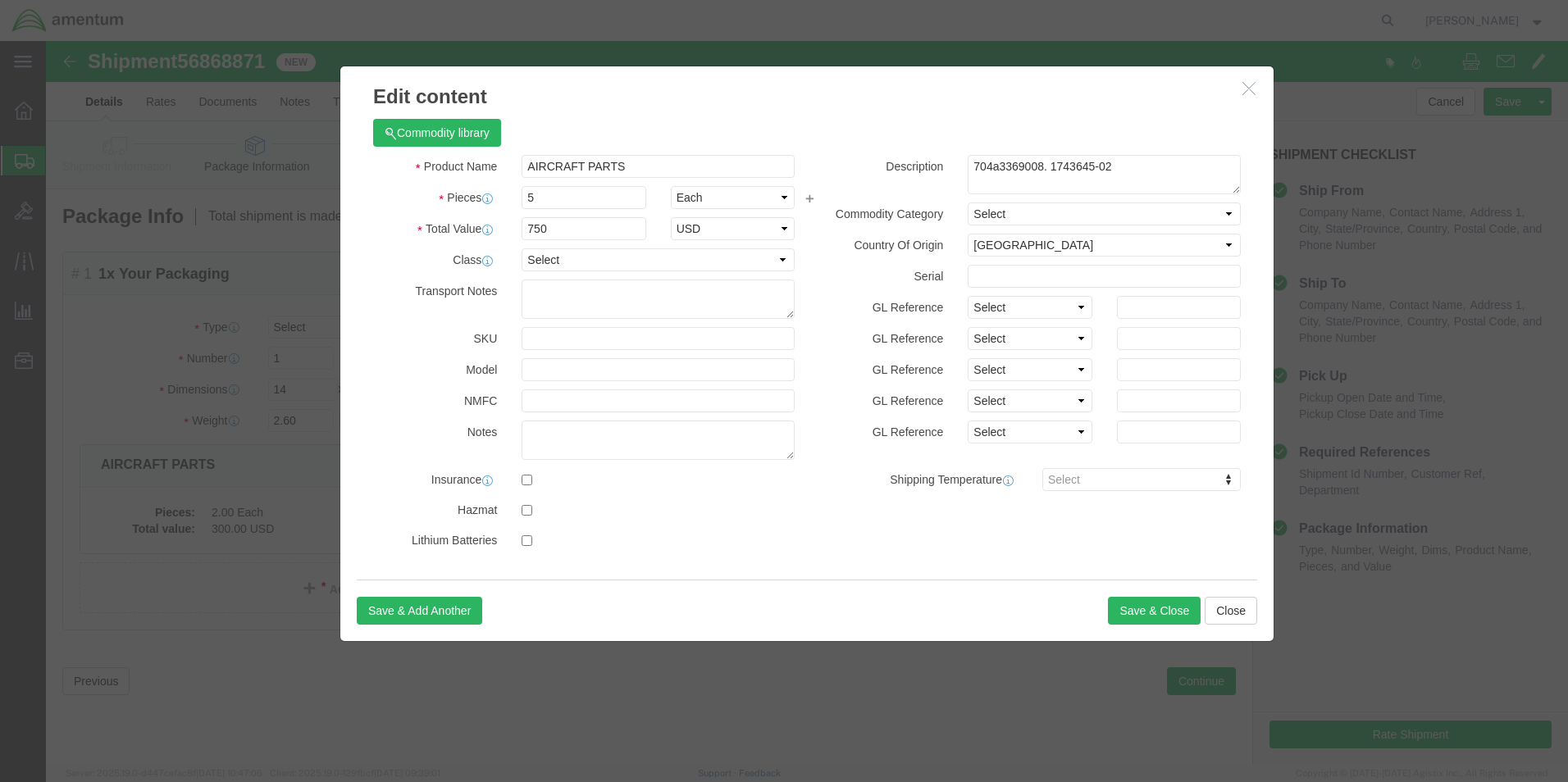
drag, startPoint x: 966, startPoint y: 96, endPoint x: 981, endPoint y: 102, distance: 16.2
click div "Commodity library"
drag, startPoint x: 1018, startPoint y: 123, endPoint x: 870, endPoint y: 127, distance: 148.1
click div "Description 704a3369008. 1743645-02"
type textarea "Tape, Bearings, washers, Cup T"
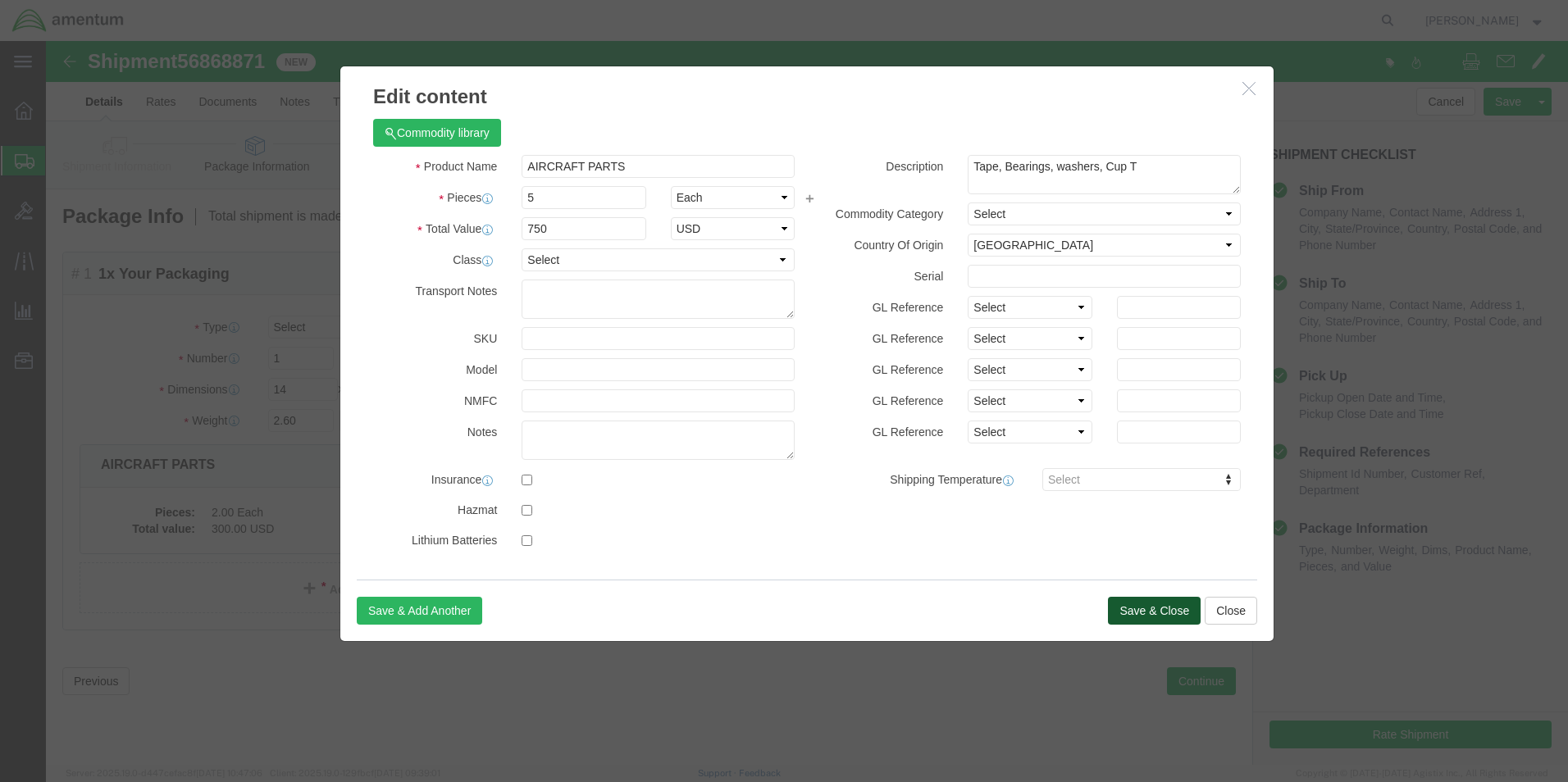
click button "Save & Close"
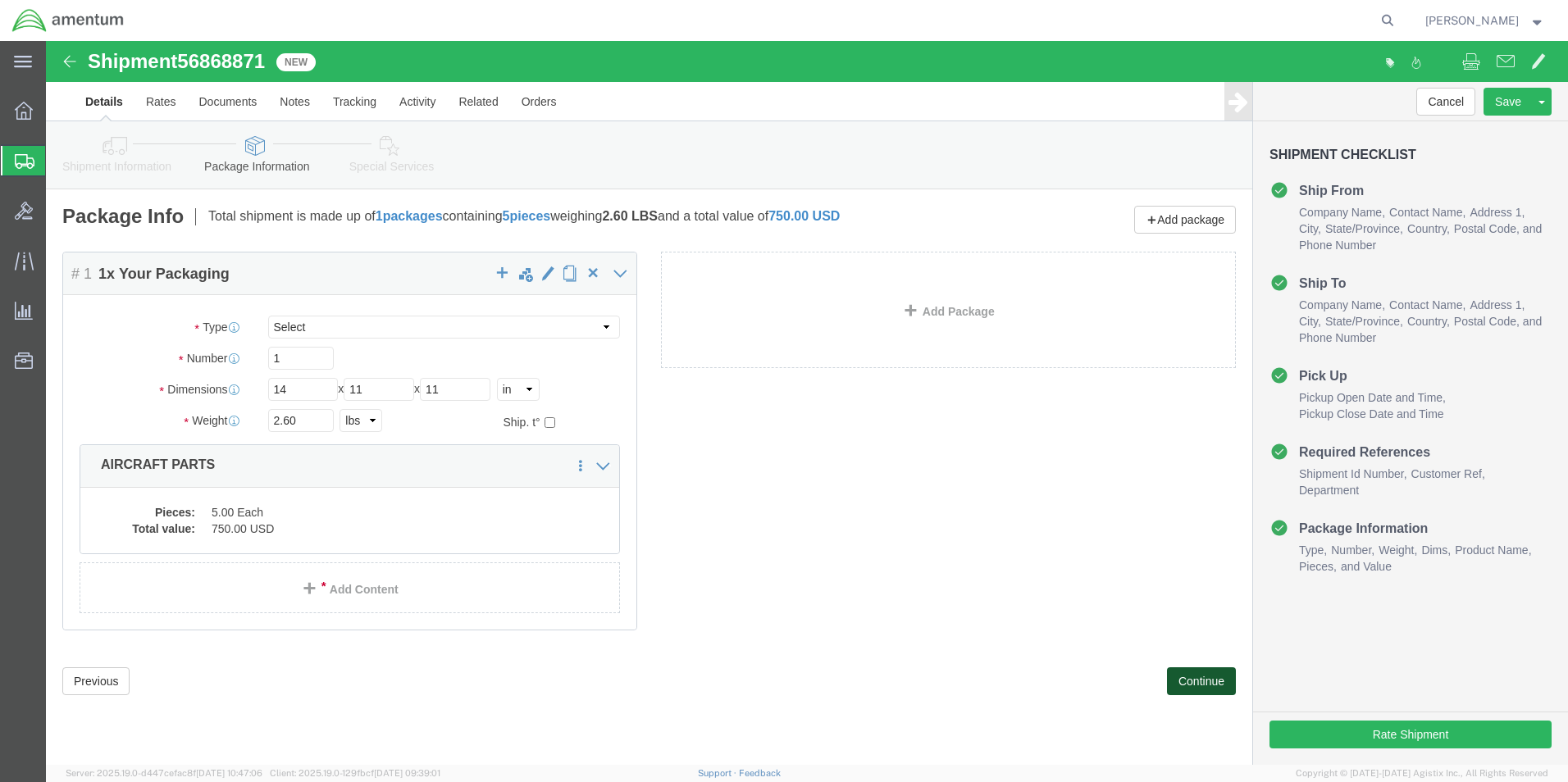
click button "Continue"
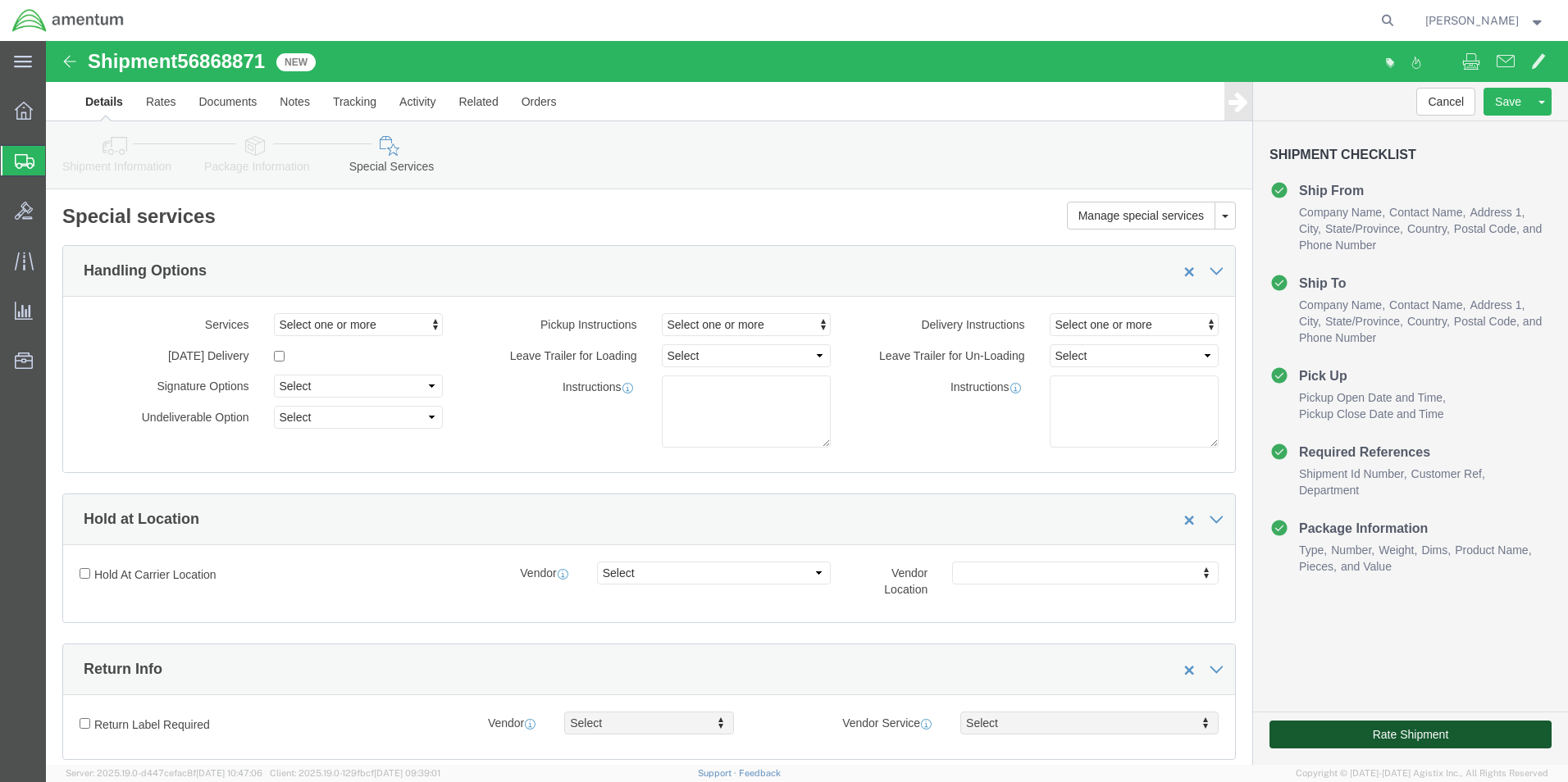
click button "Rate Shipment"
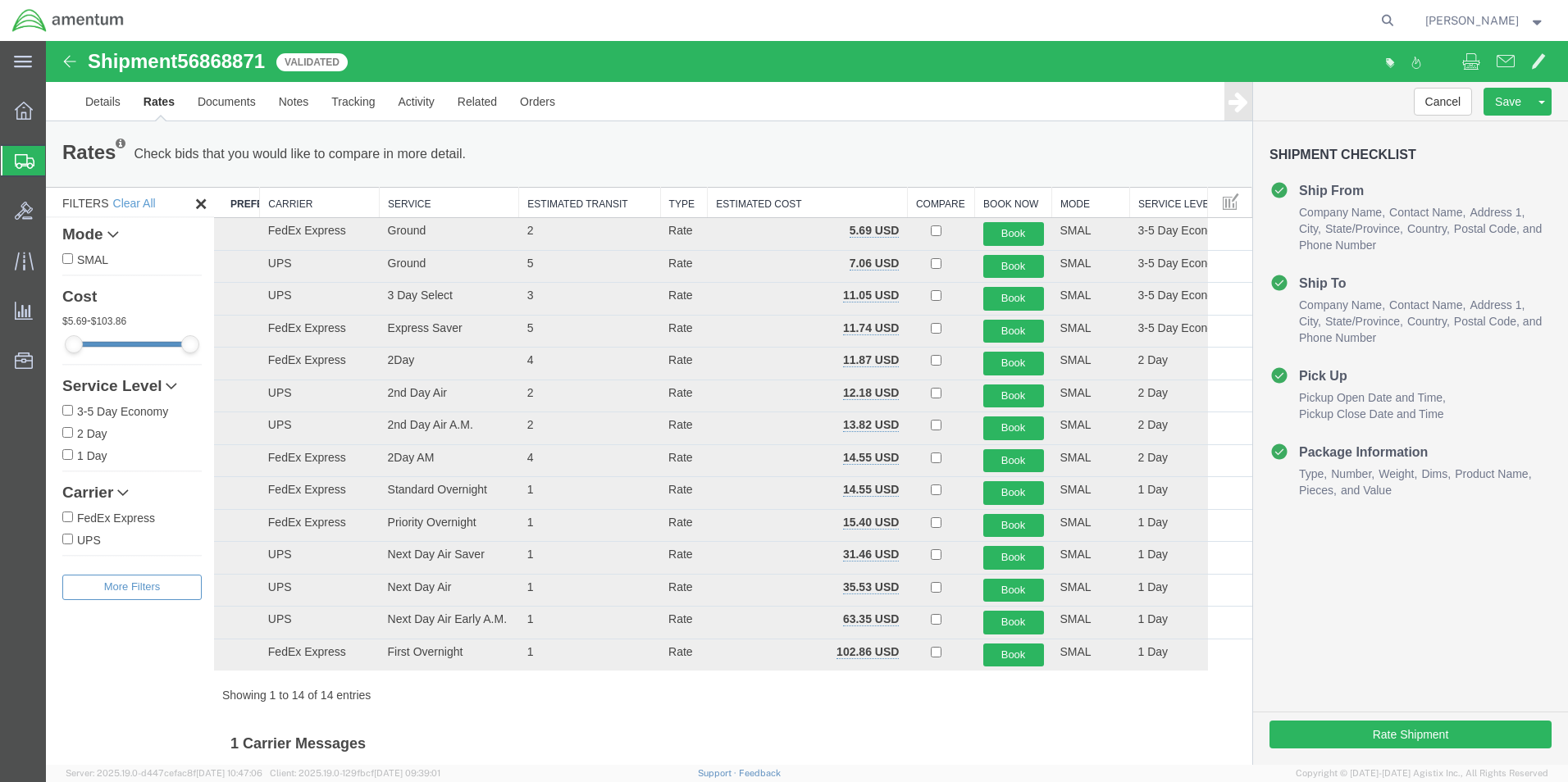
click at [289, 195] on th "Carrier" at bounding box center [319, 202] width 120 height 30
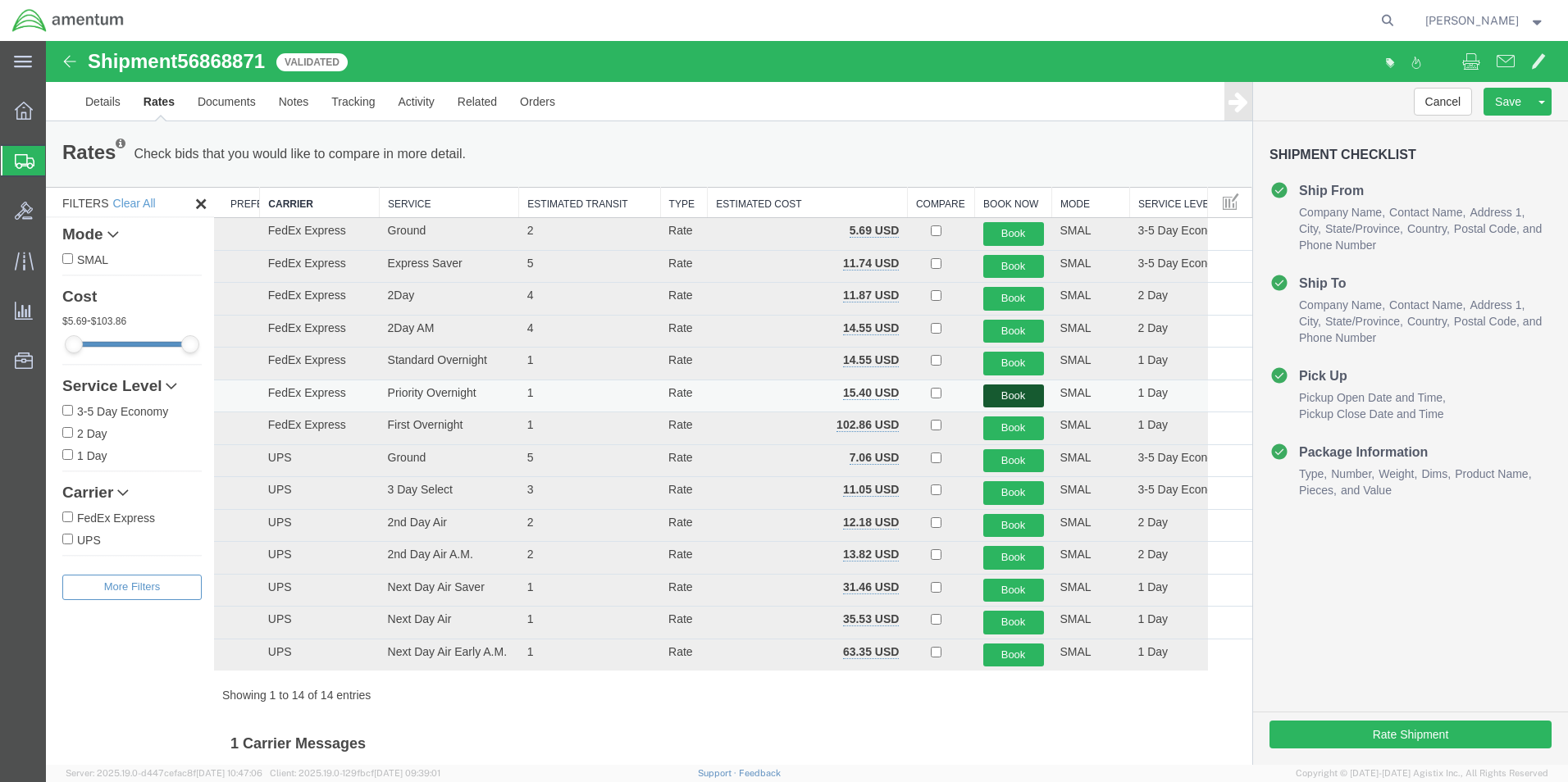
click at [984, 389] on button "Book" at bounding box center [1014, 396] width 61 height 24
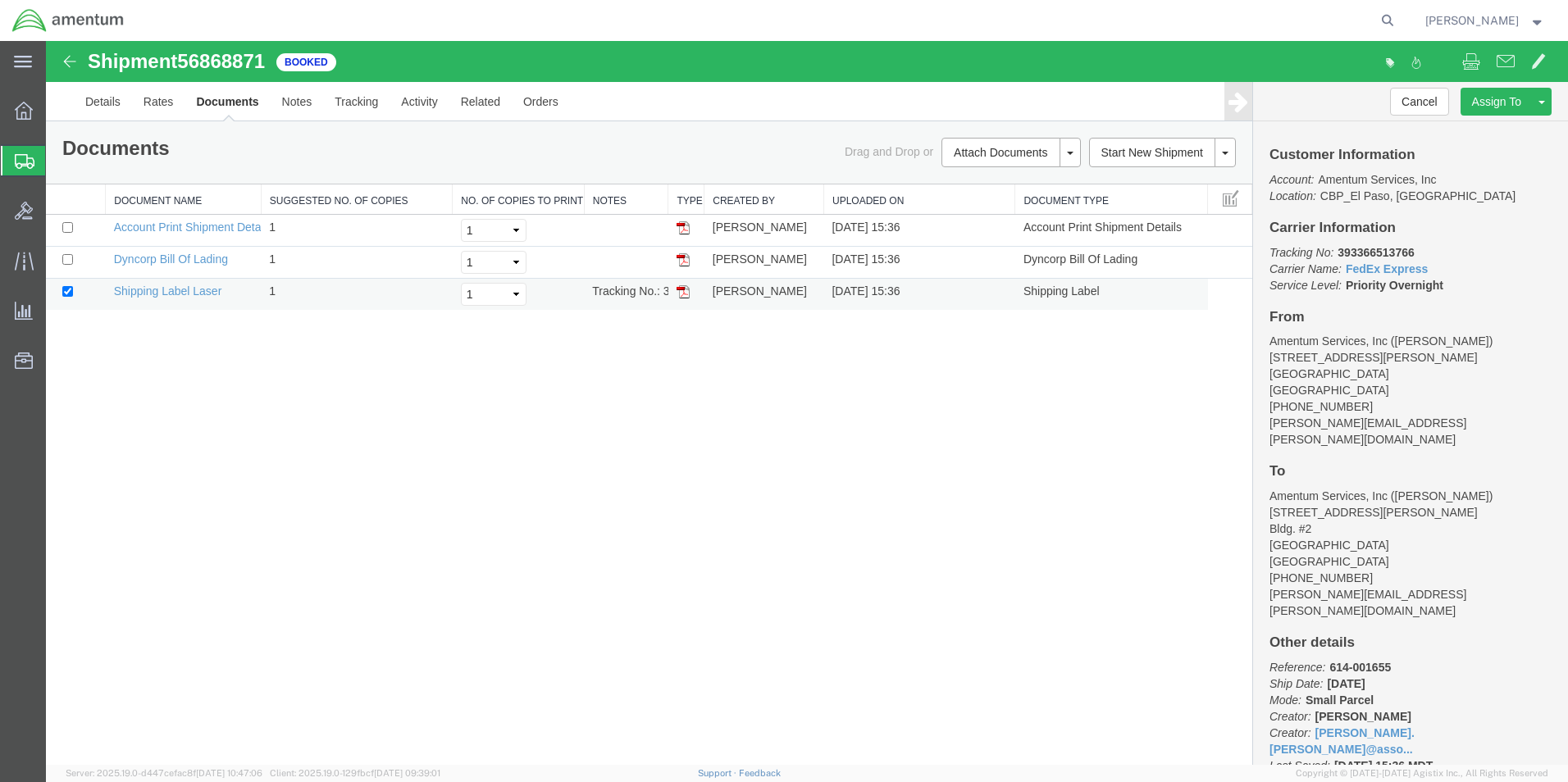
click at [686, 286] on img at bounding box center [683, 291] width 13 height 13
